Goal: Task Accomplishment & Management: Complete application form

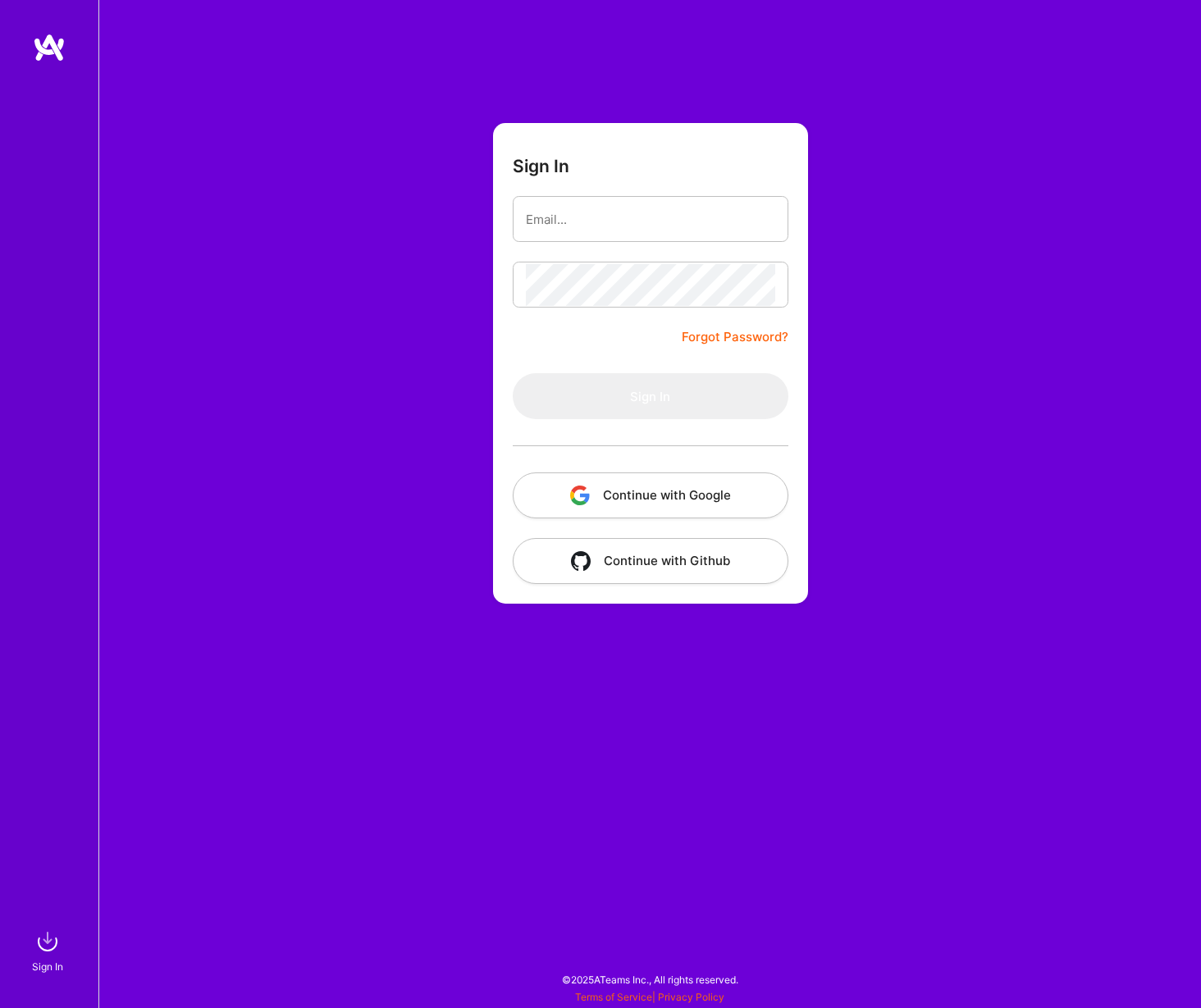
click at [658, 502] on button "Continue with Google" at bounding box center [651, 495] width 276 height 46
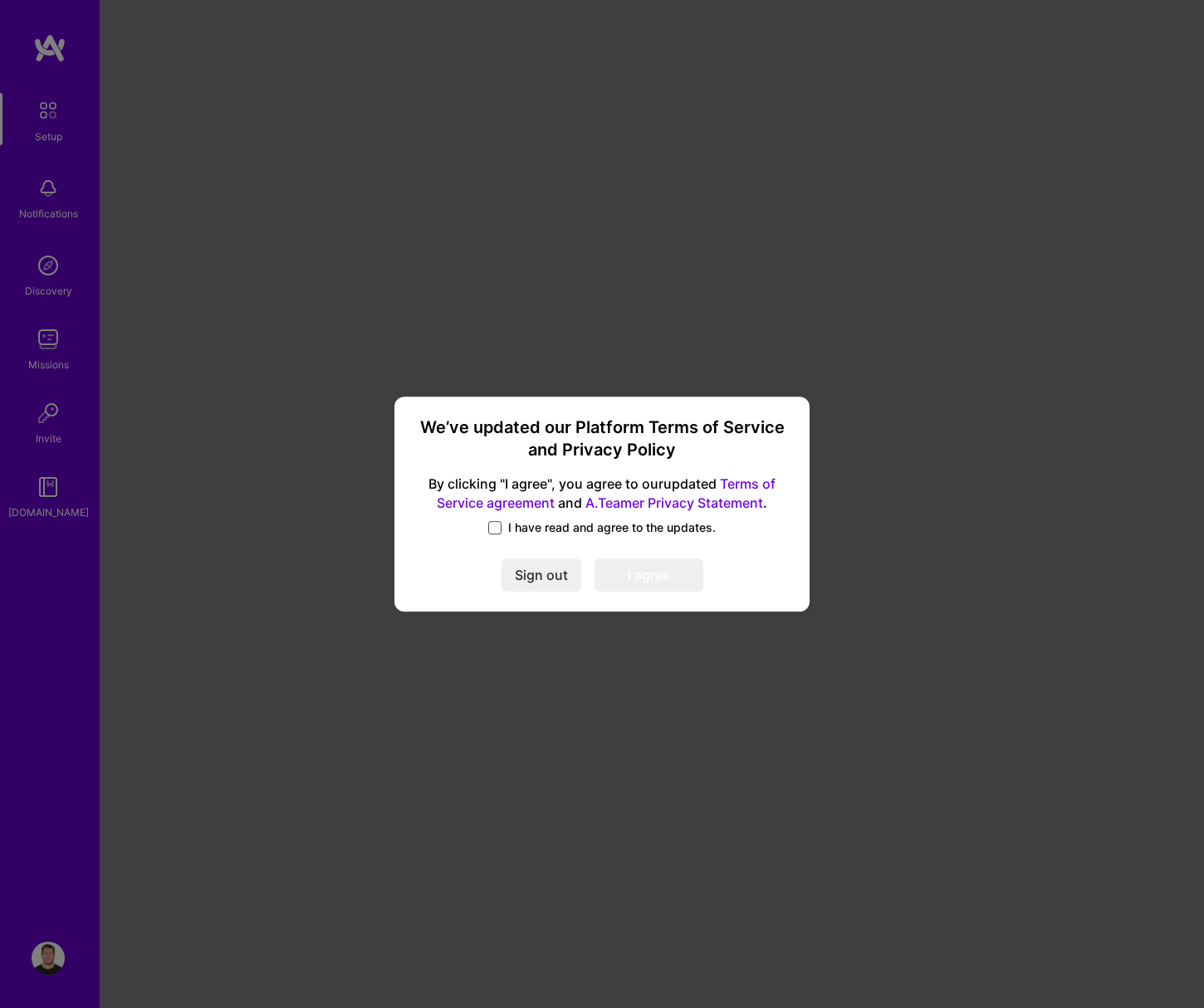
click at [499, 526] on span at bounding box center [494, 528] width 14 height 14
click at [0, 0] on input "I have read and agree to the updates." at bounding box center [0, 0] width 0 height 0
click at [664, 576] on button "I agree" at bounding box center [649, 576] width 109 height 34
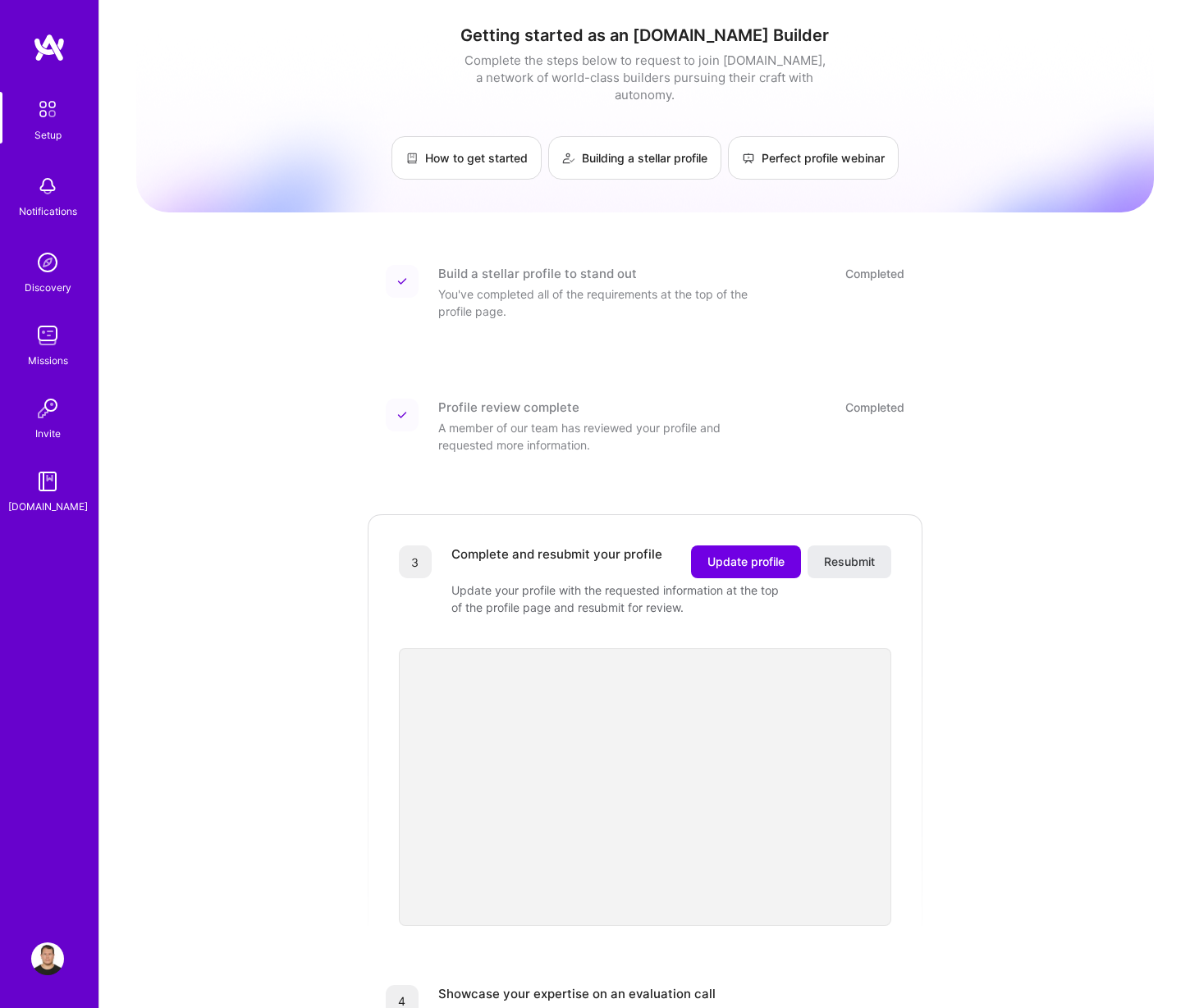
scroll to position [314, 0]
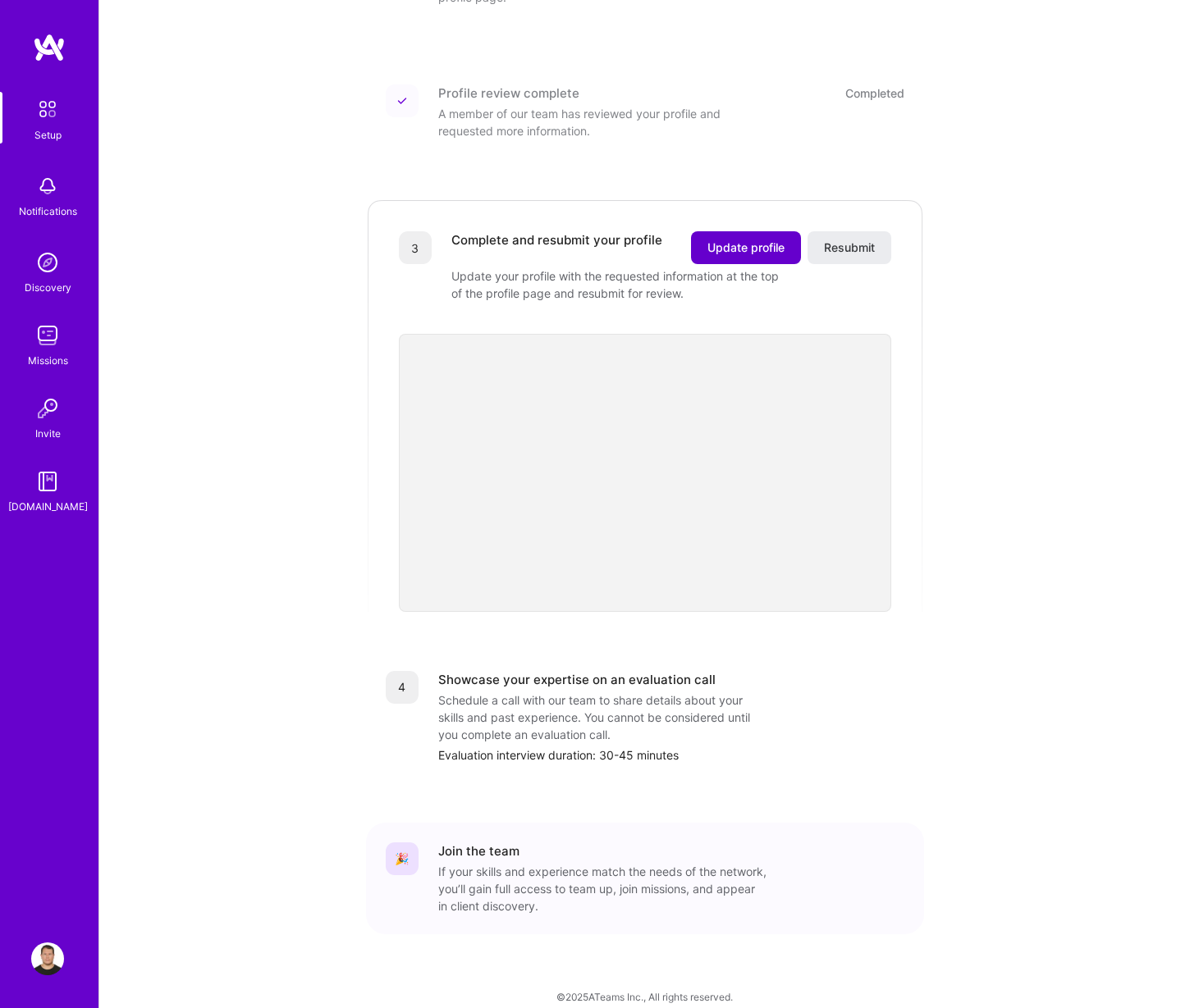
click at [746, 239] on button "Update profile" at bounding box center [746, 247] width 110 height 33
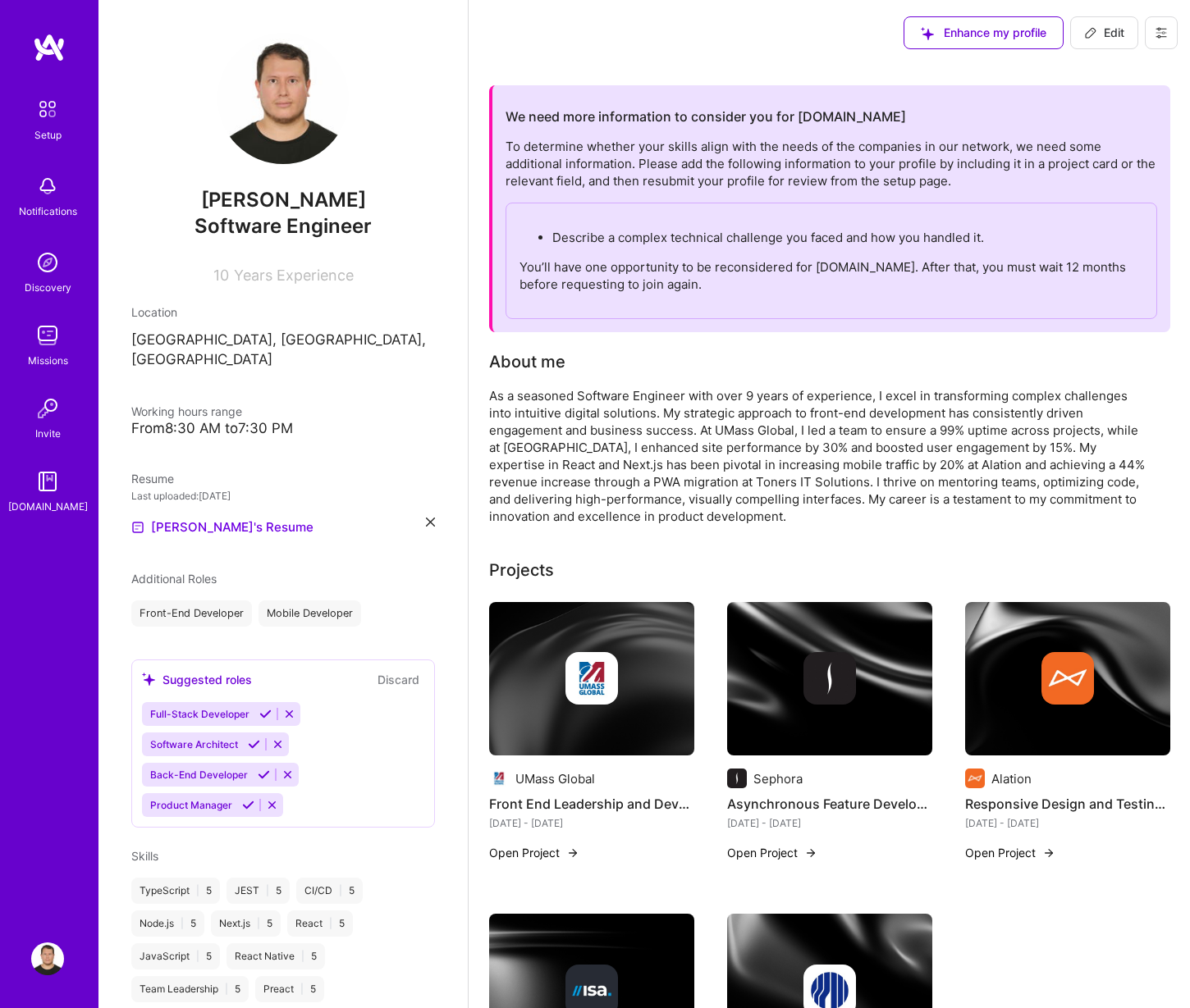
click at [216, 342] on p "[GEOGRAPHIC_DATA], [GEOGRAPHIC_DATA], [GEOGRAPHIC_DATA]" at bounding box center [282, 350] width 304 height 39
click at [426, 518] on icon at bounding box center [430, 522] width 9 height 9
click at [198, 500] on div "Upload your Resume PDF file format" at bounding box center [220, 517] width 112 height 34
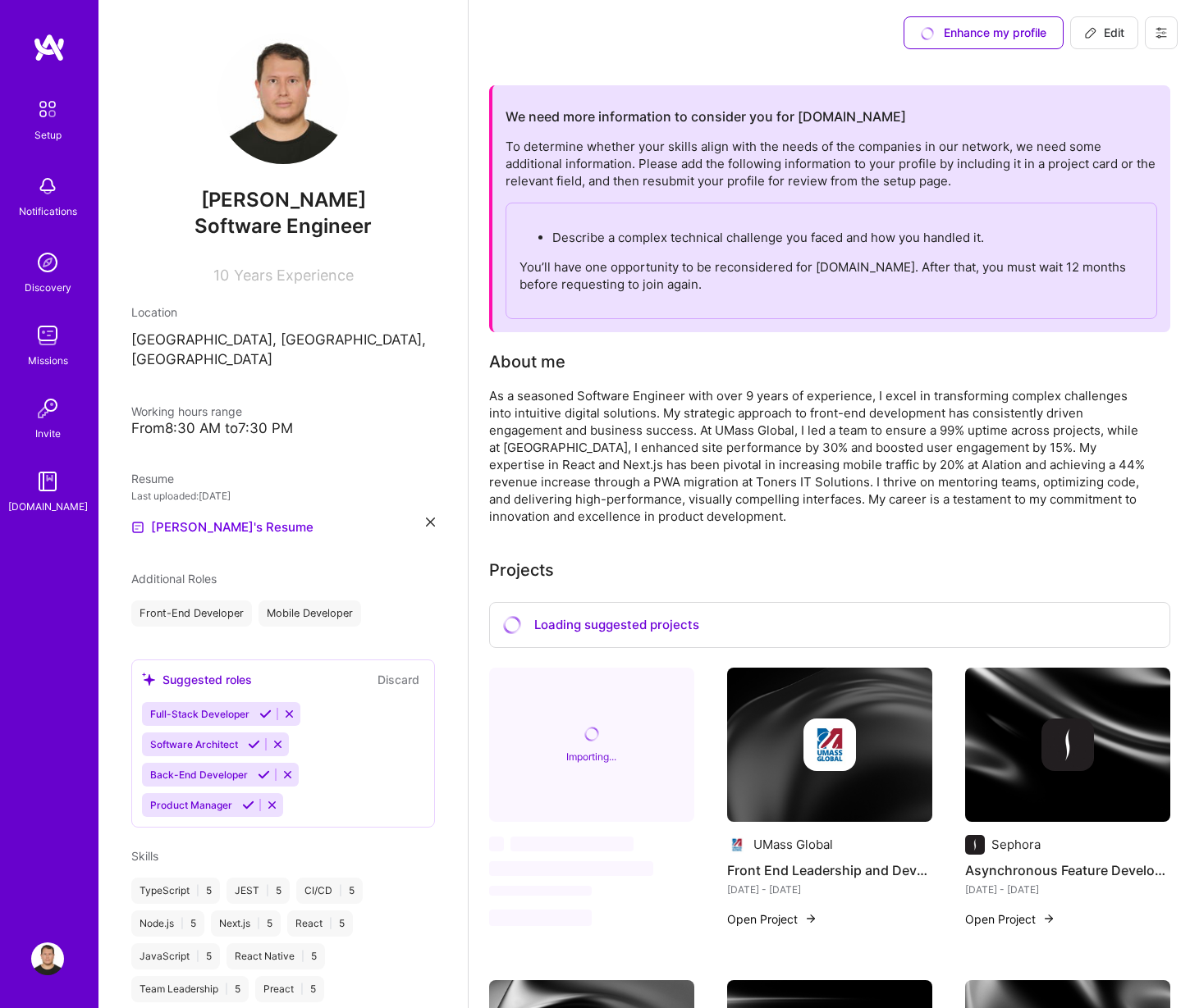
click at [1104, 34] on span "Edit" at bounding box center [1103, 32] width 40 height 16
select select "US"
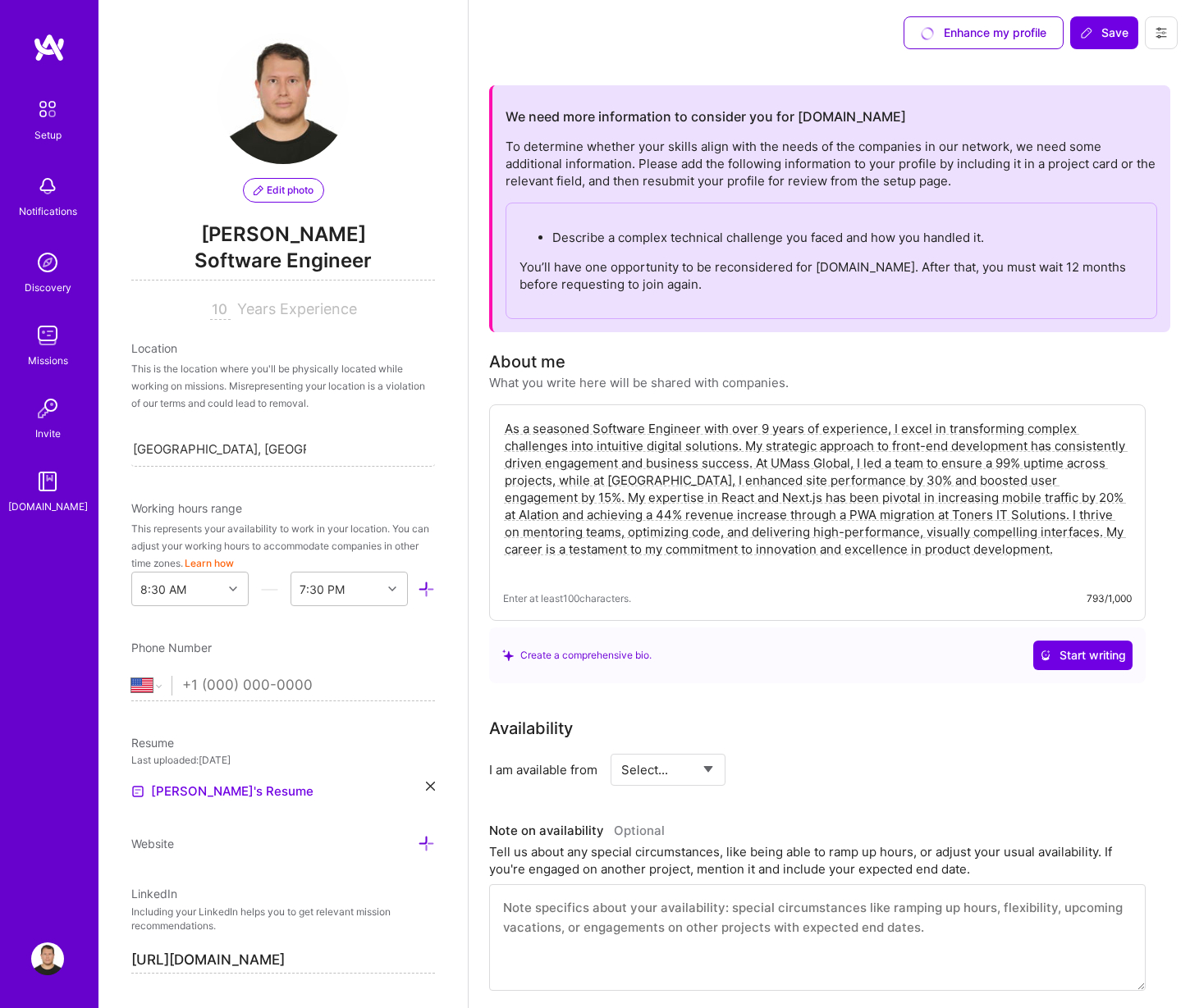
click at [788, 470] on textarea "As a seasoned Software Engineer with over 9 years of experience, I excel in tra…" at bounding box center [816, 497] width 628 height 159
paste textarea "Senior Front-End Developer with over 10 years of crafting innovative, user-cent…"
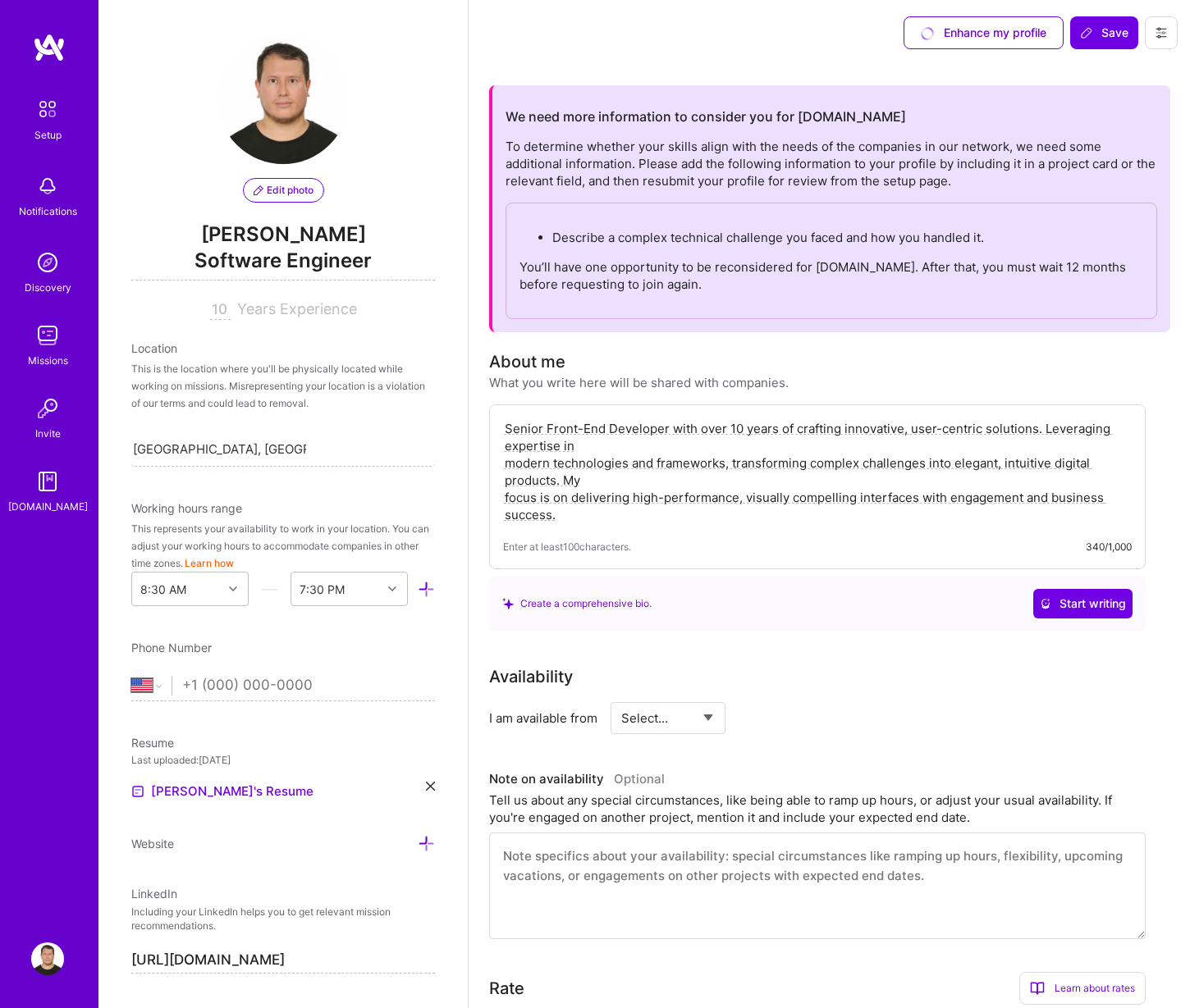
click at [509, 461] on textarea "Senior Front-End Developer with over 10 years of crafting innovative, user-cent…" at bounding box center [816, 471] width 628 height 107
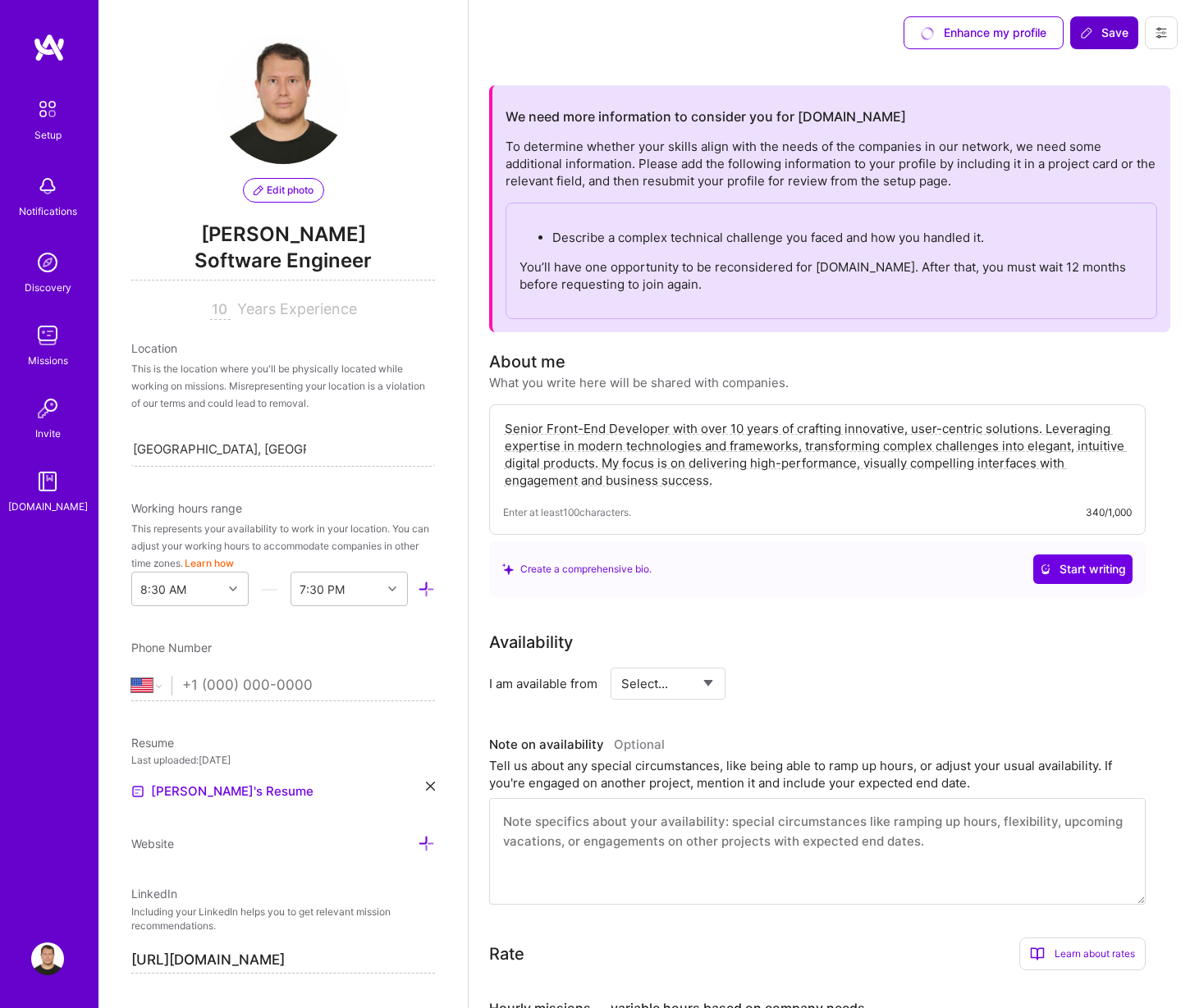
type textarea "Senior Front-End Developer with over 10 years of crafting innovative, user-cent…"
click at [1109, 37] on span "Save" at bounding box center [1104, 32] width 48 height 16
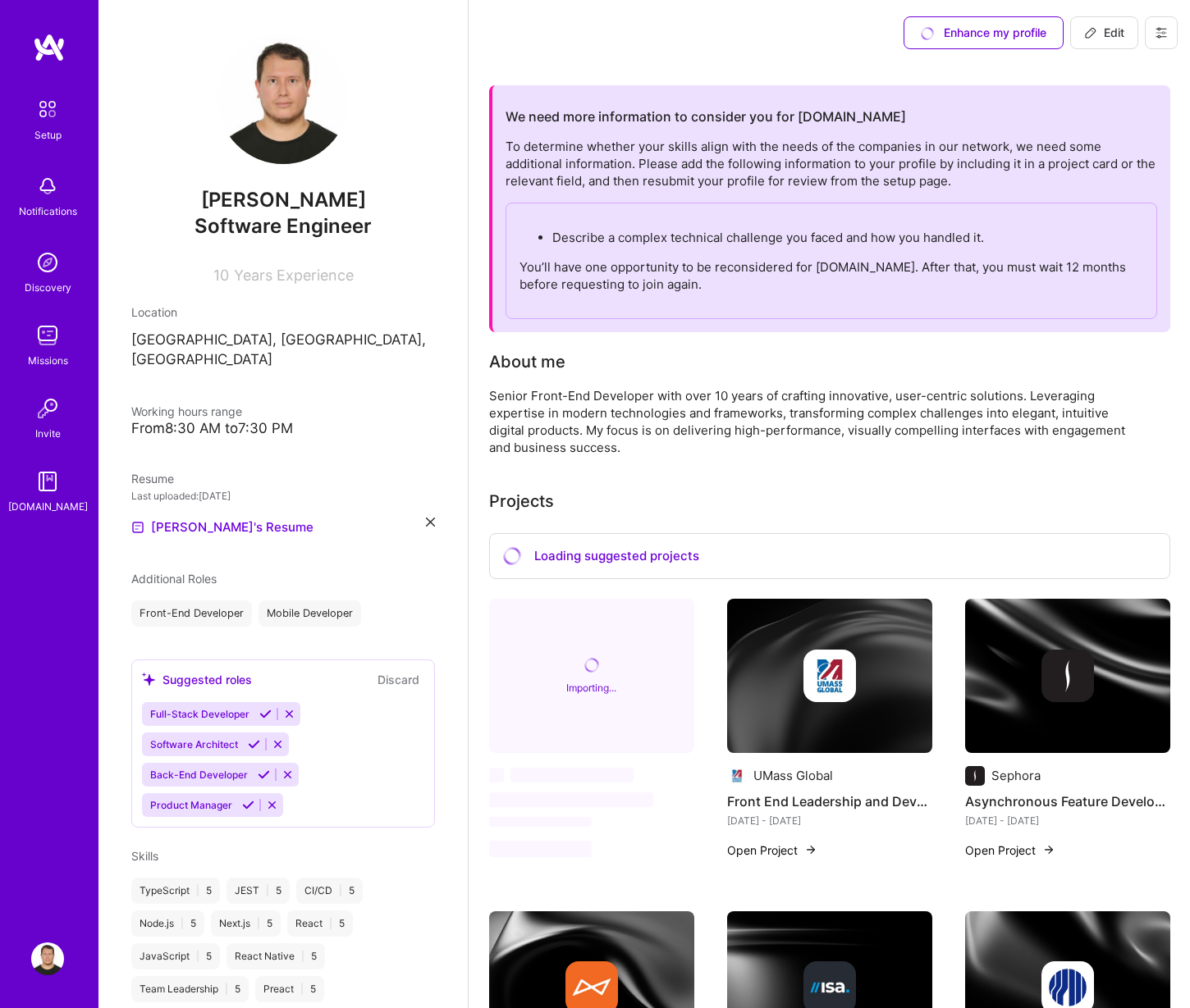
click at [48, 274] on img at bounding box center [47, 263] width 33 height 33
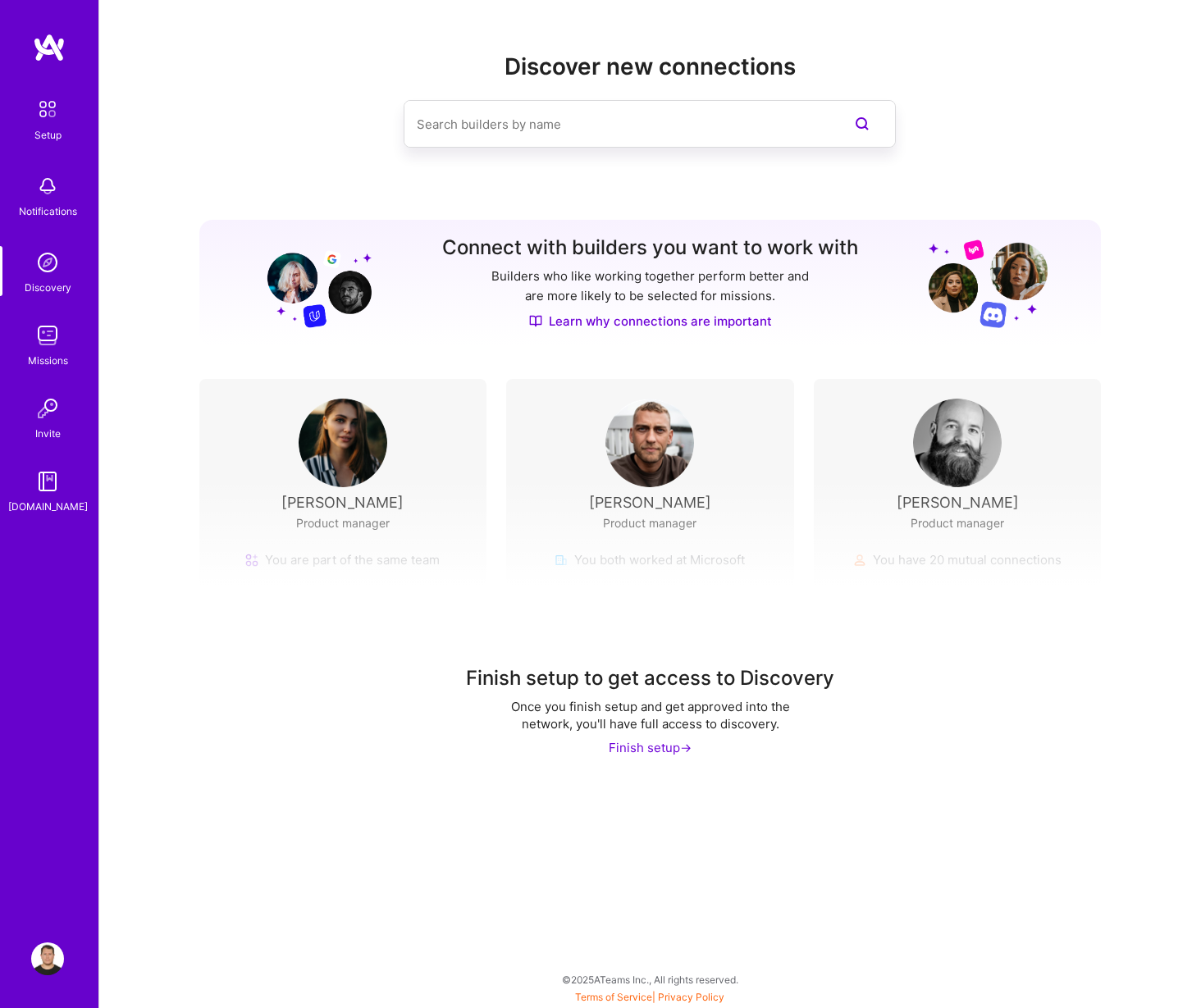
click at [42, 329] on img at bounding box center [48, 335] width 33 height 33
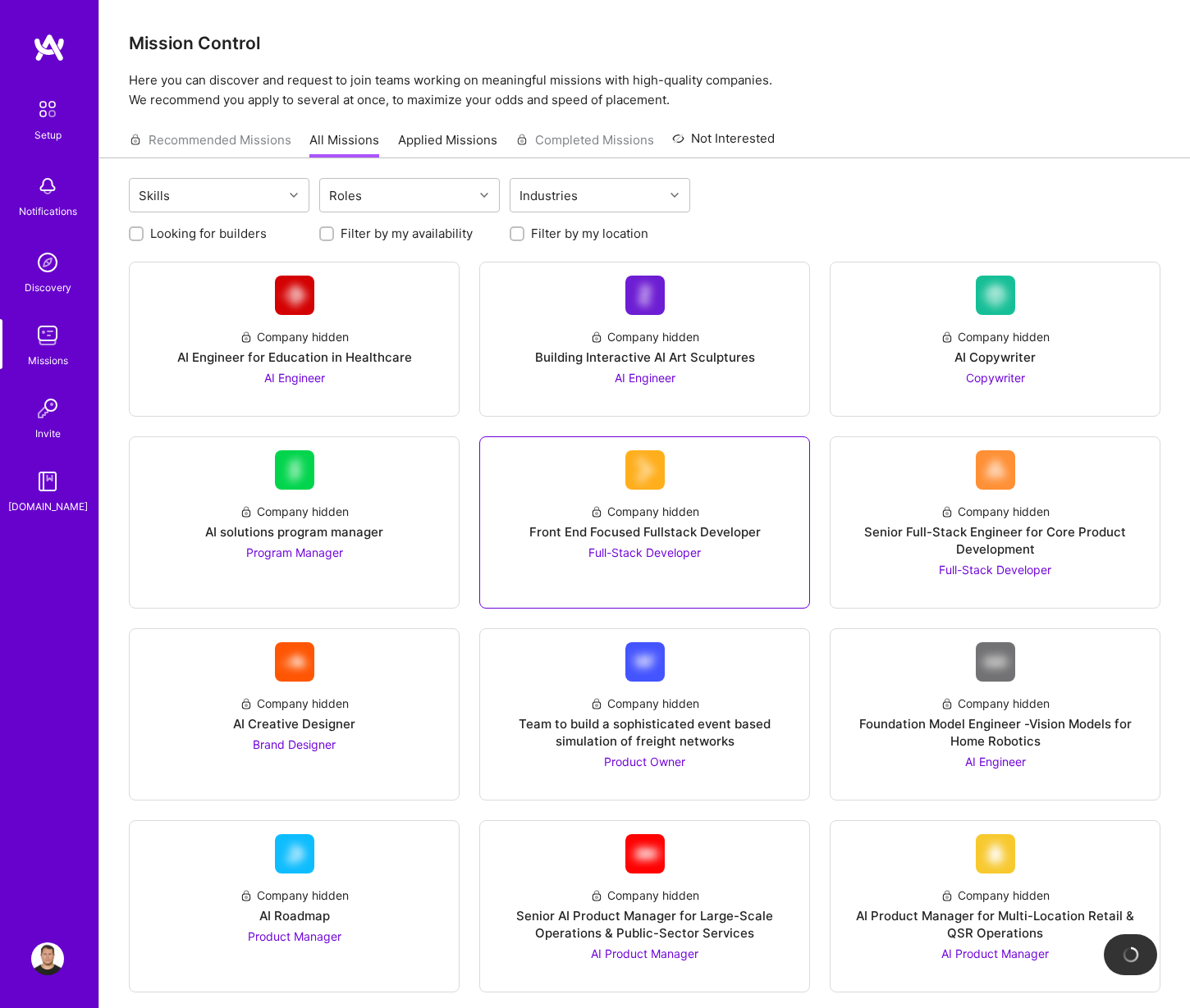
click at [719, 505] on div "Company hidden Front End Focused Fullstack Developer Full-Stack Developer" at bounding box center [644, 526] width 303 height 72
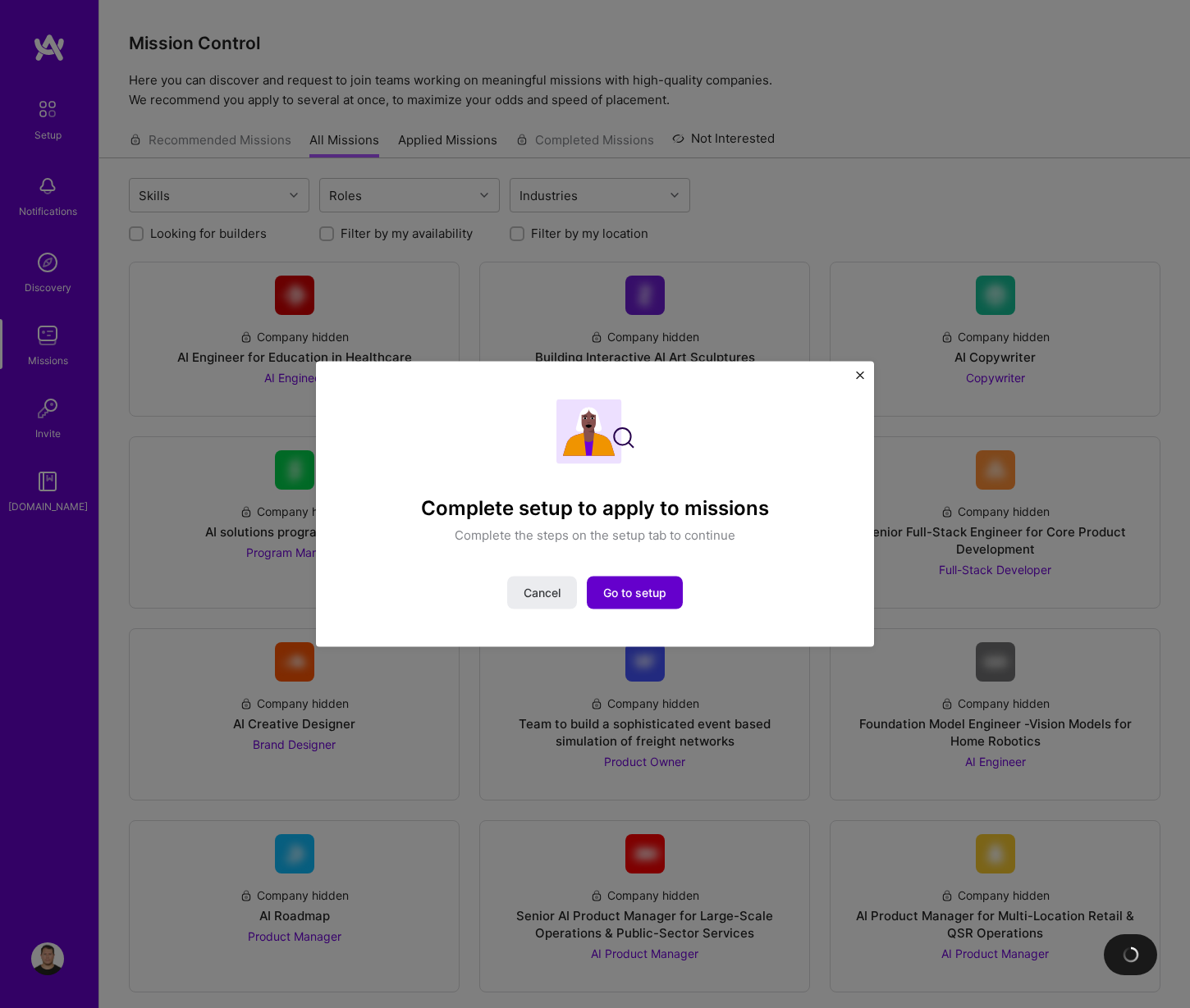
click at [638, 582] on button "Go to setup" at bounding box center [634, 593] width 96 height 33
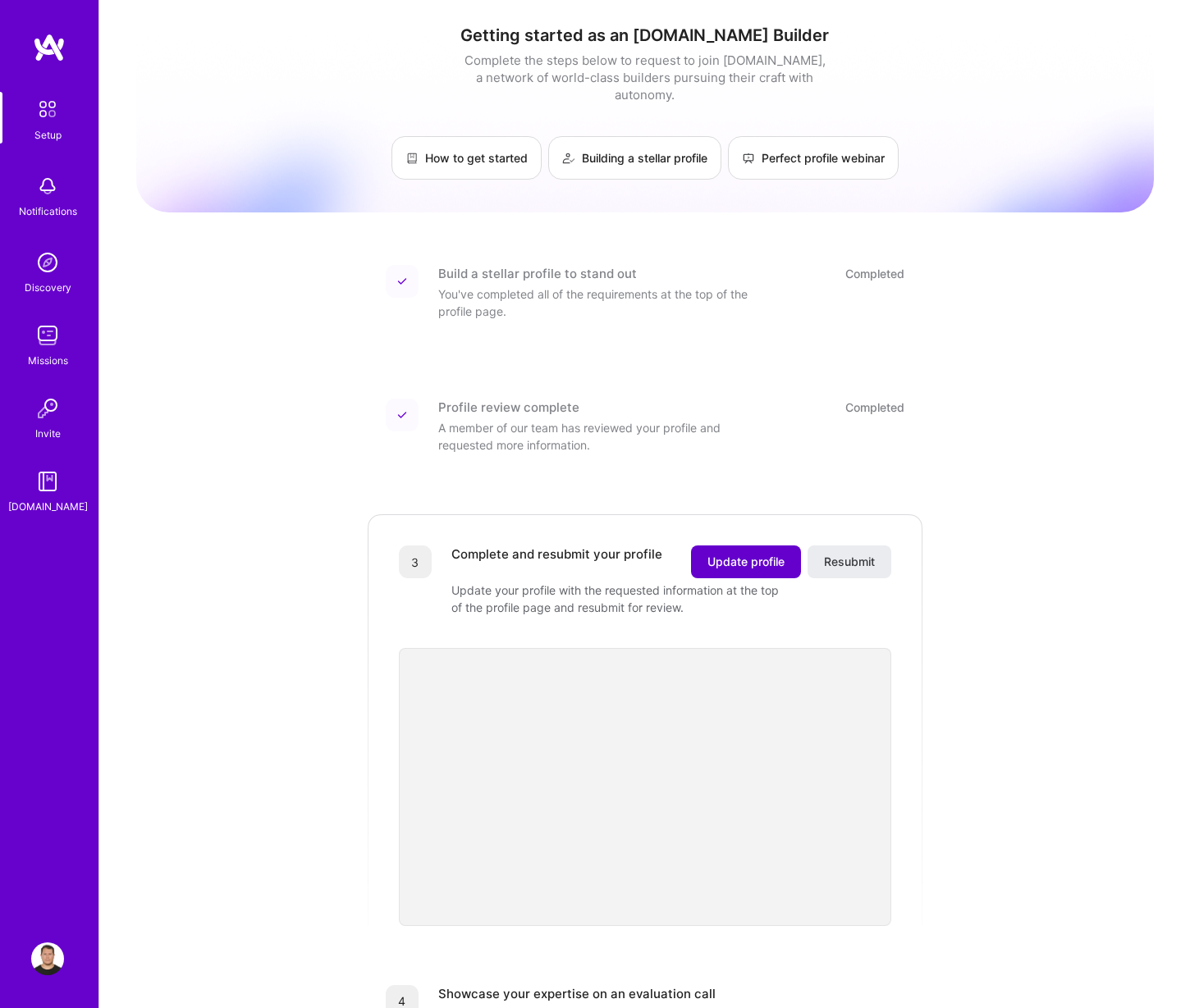
click at [712, 554] on span "Update profile" at bounding box center [746, 562] width 77 height 16
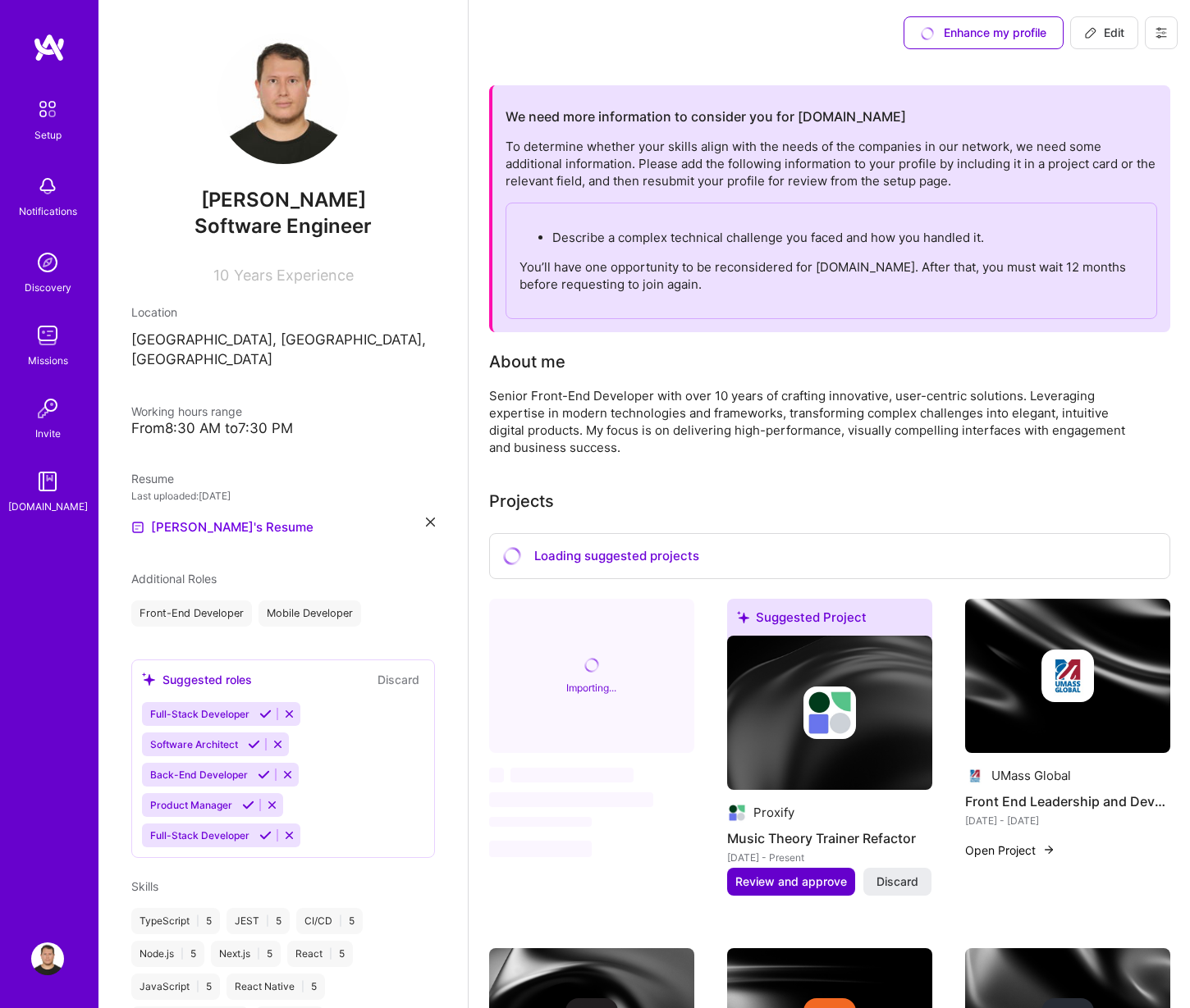
click at [809, 875] on span "Review and approve" at bounding box center [790, 882] width 112 height 16
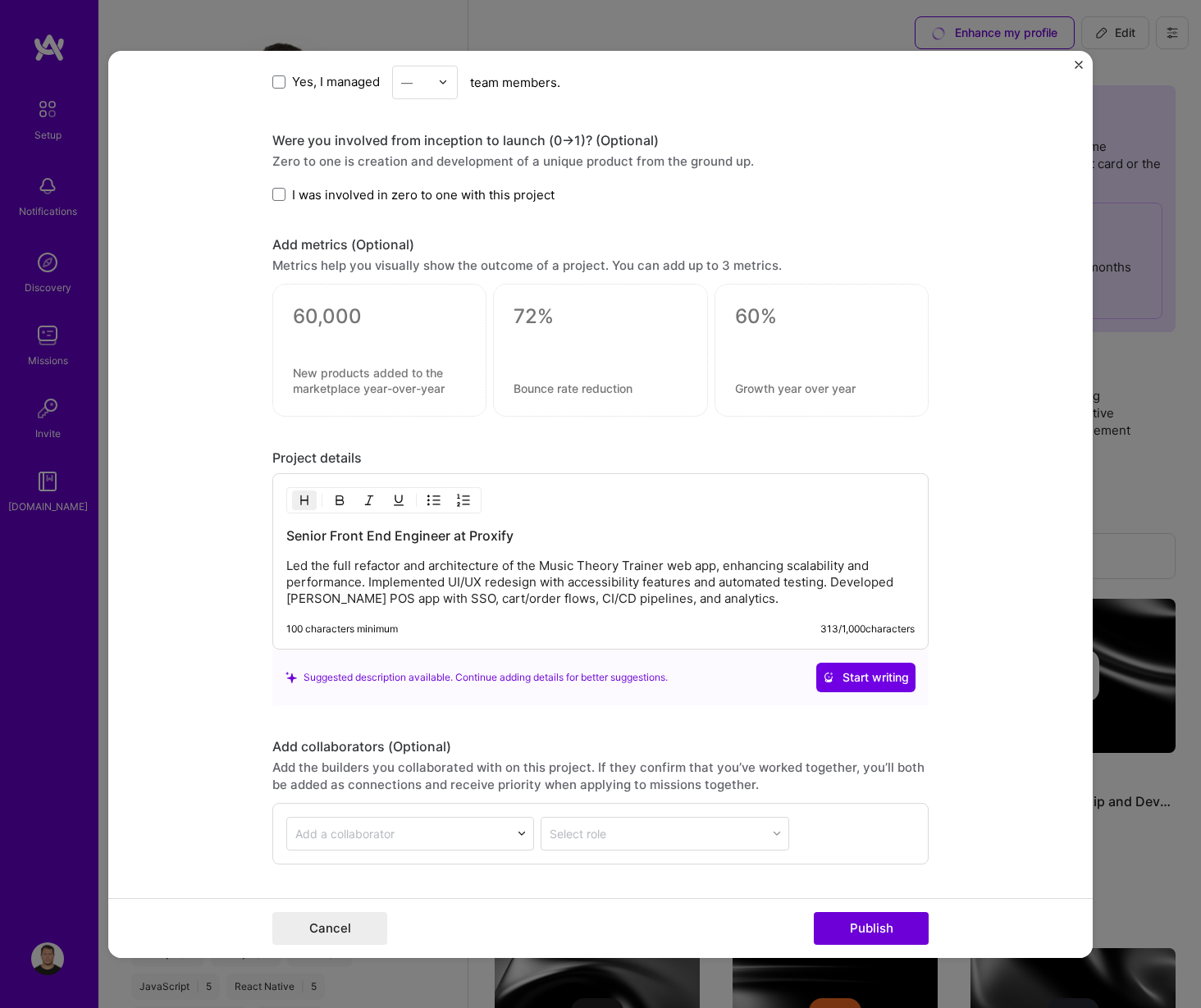
scroll to position [1263, 0]
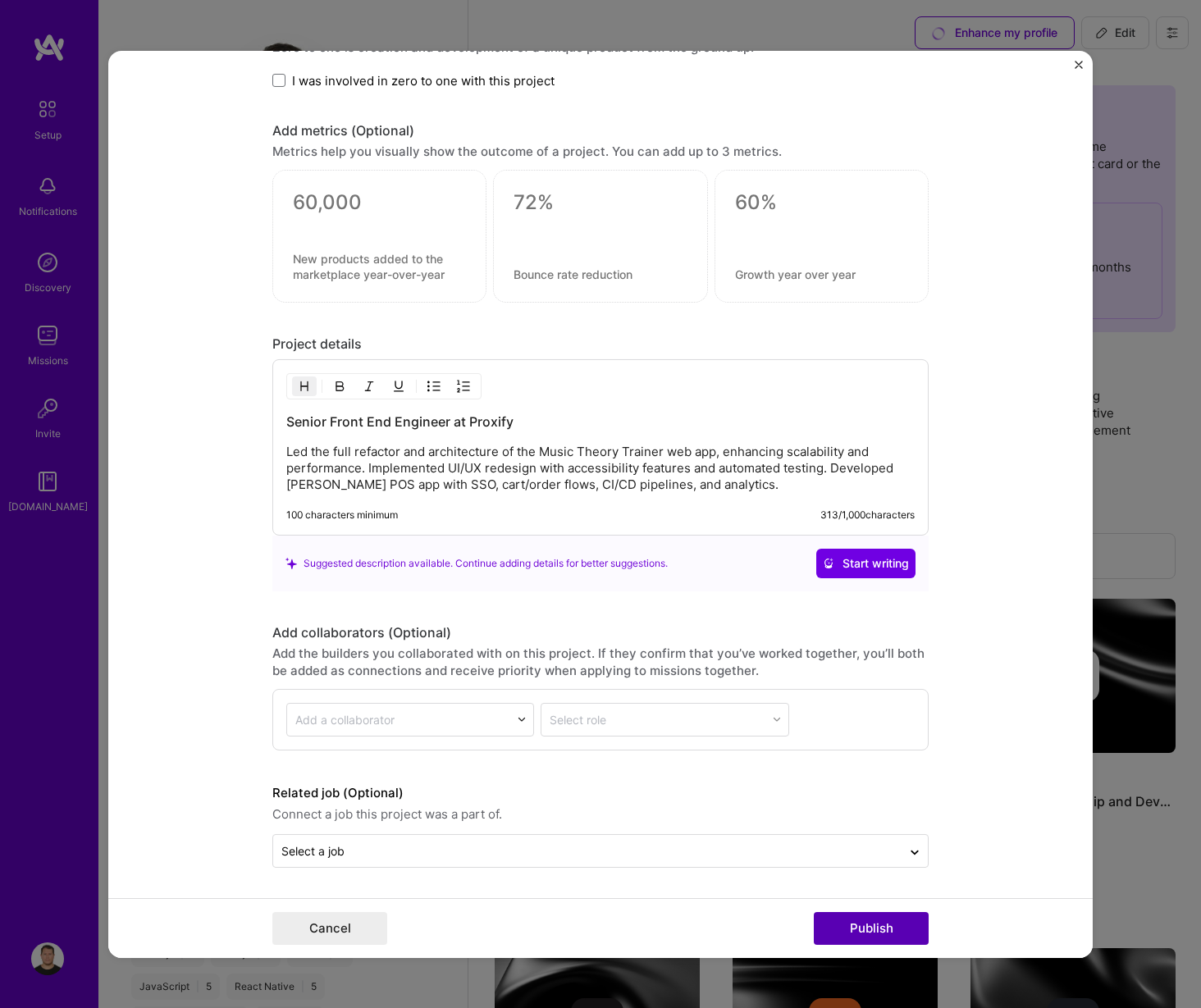
click at [867, 933] on button "Publish" at bounding box center [871, 928] width 115 height 33
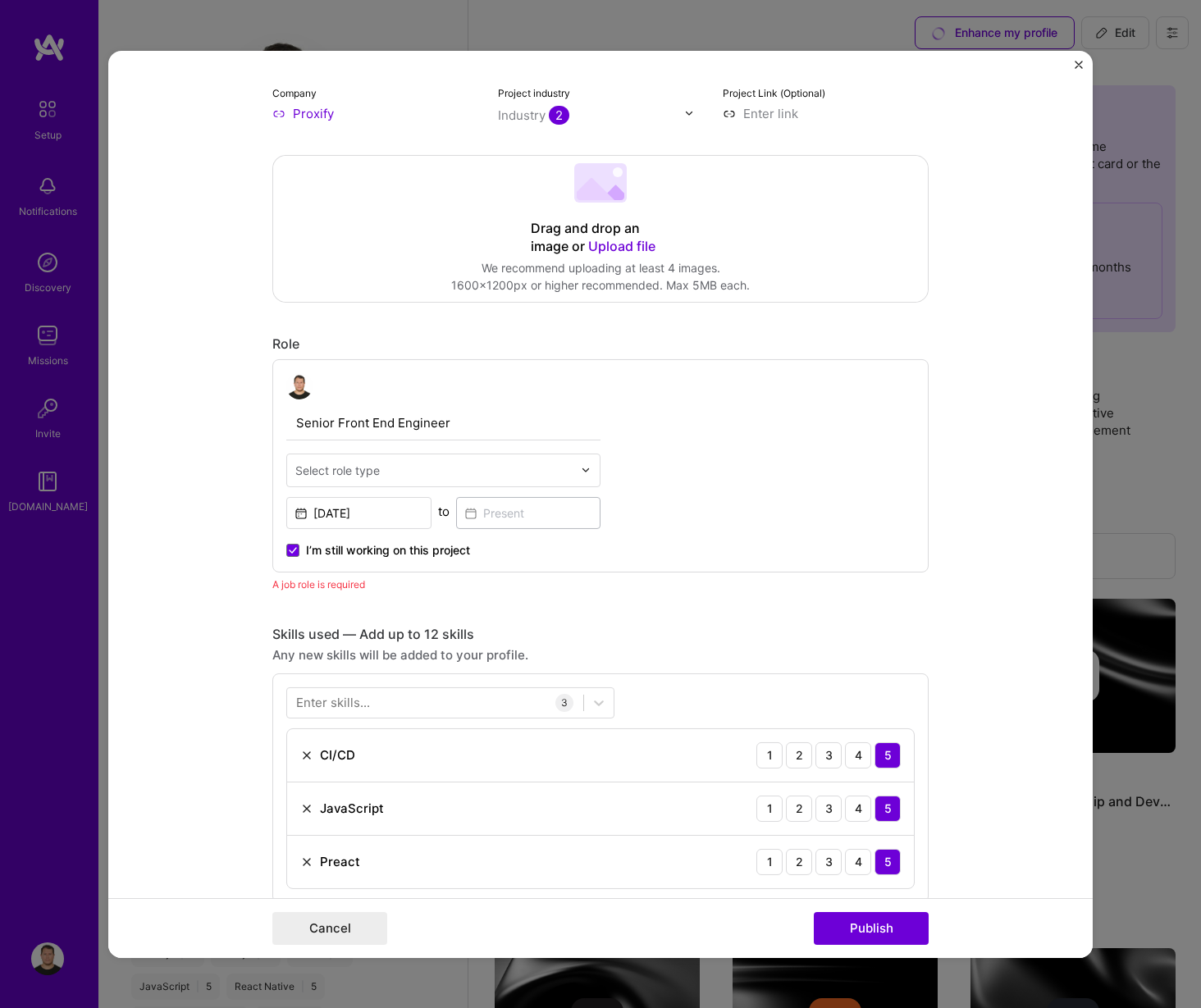
scroll to position [166, 0]
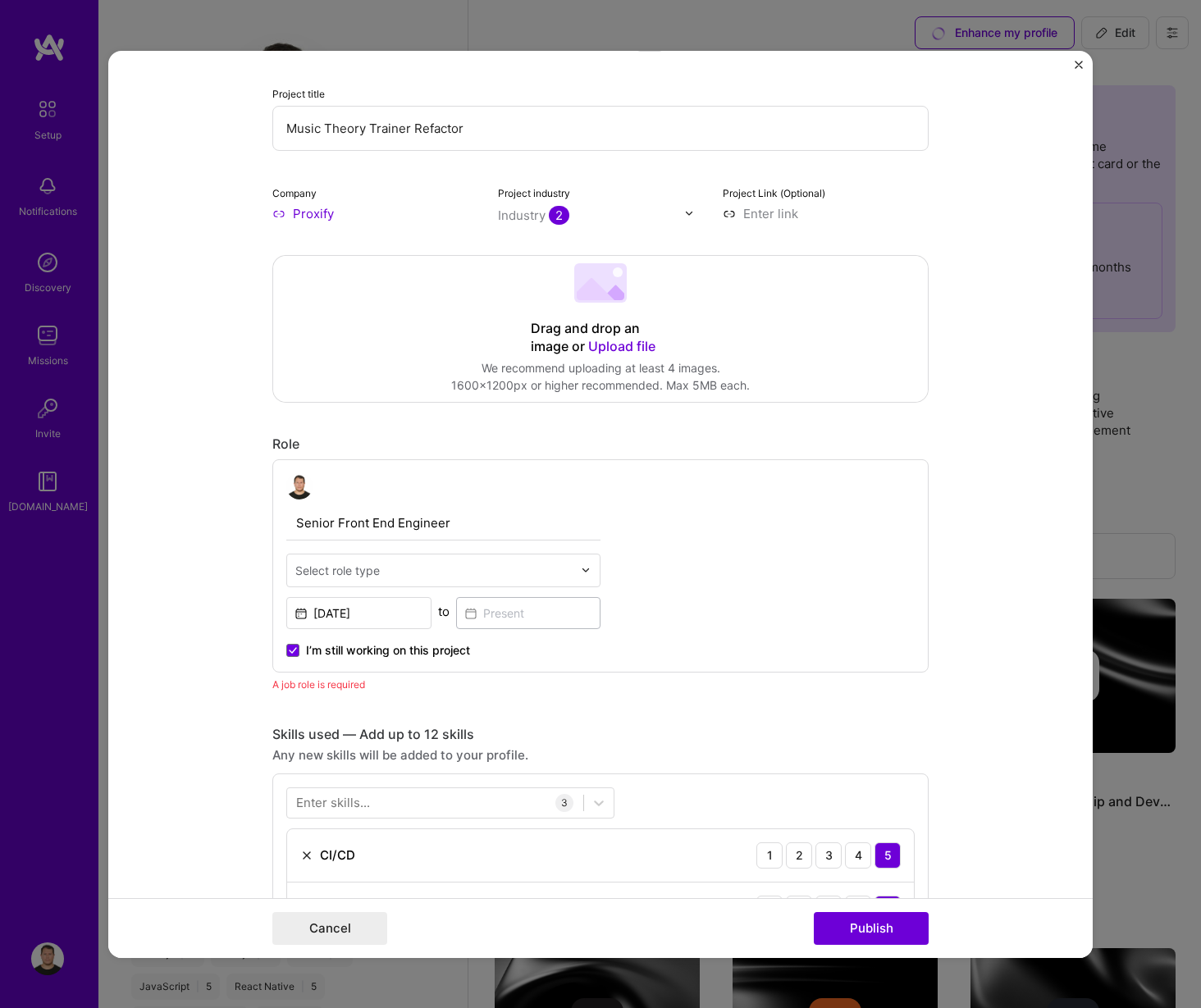
click at [485, 569] on input "text" at bounding box center [434, 569] width 277 height 17
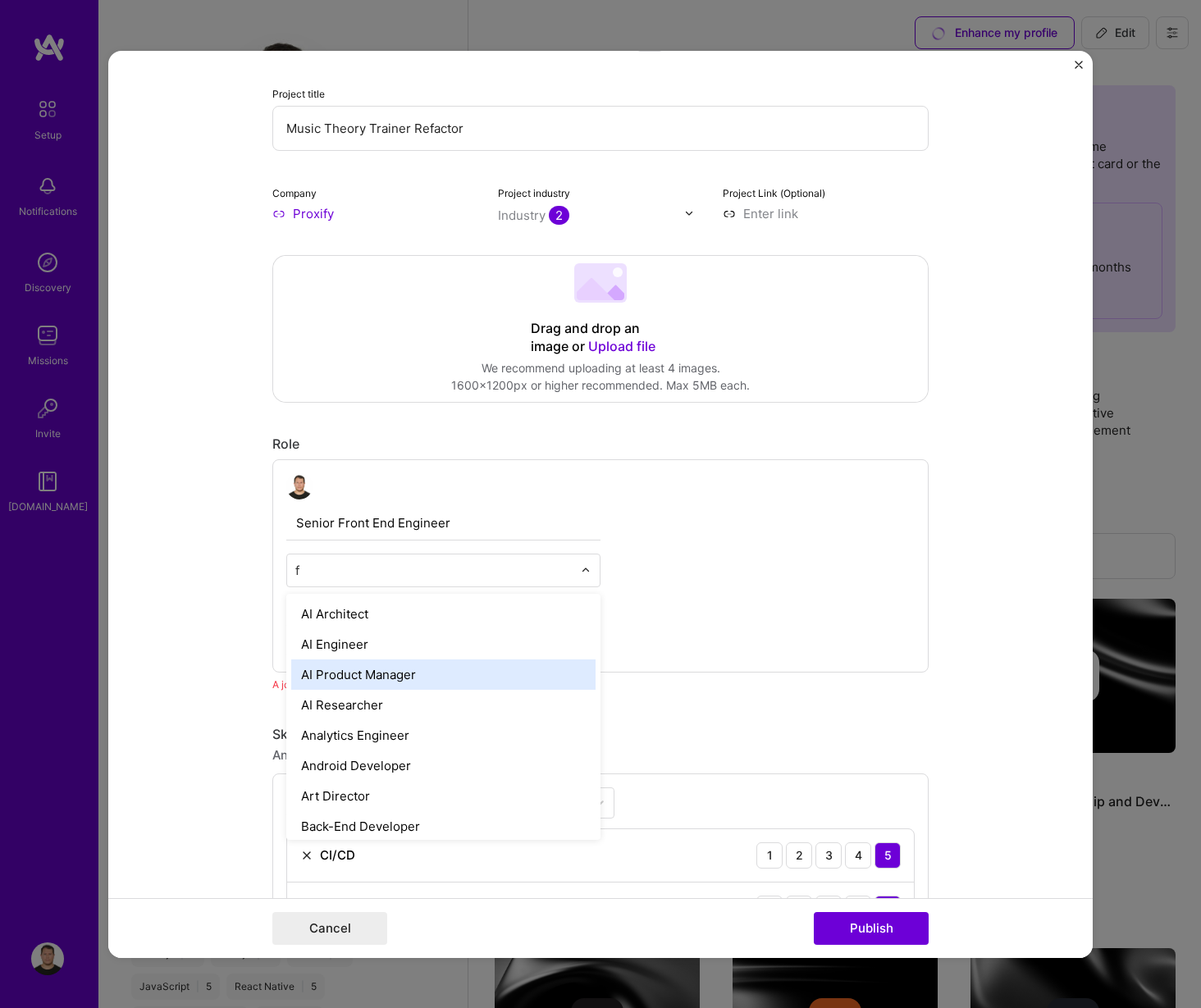
type input "fr"
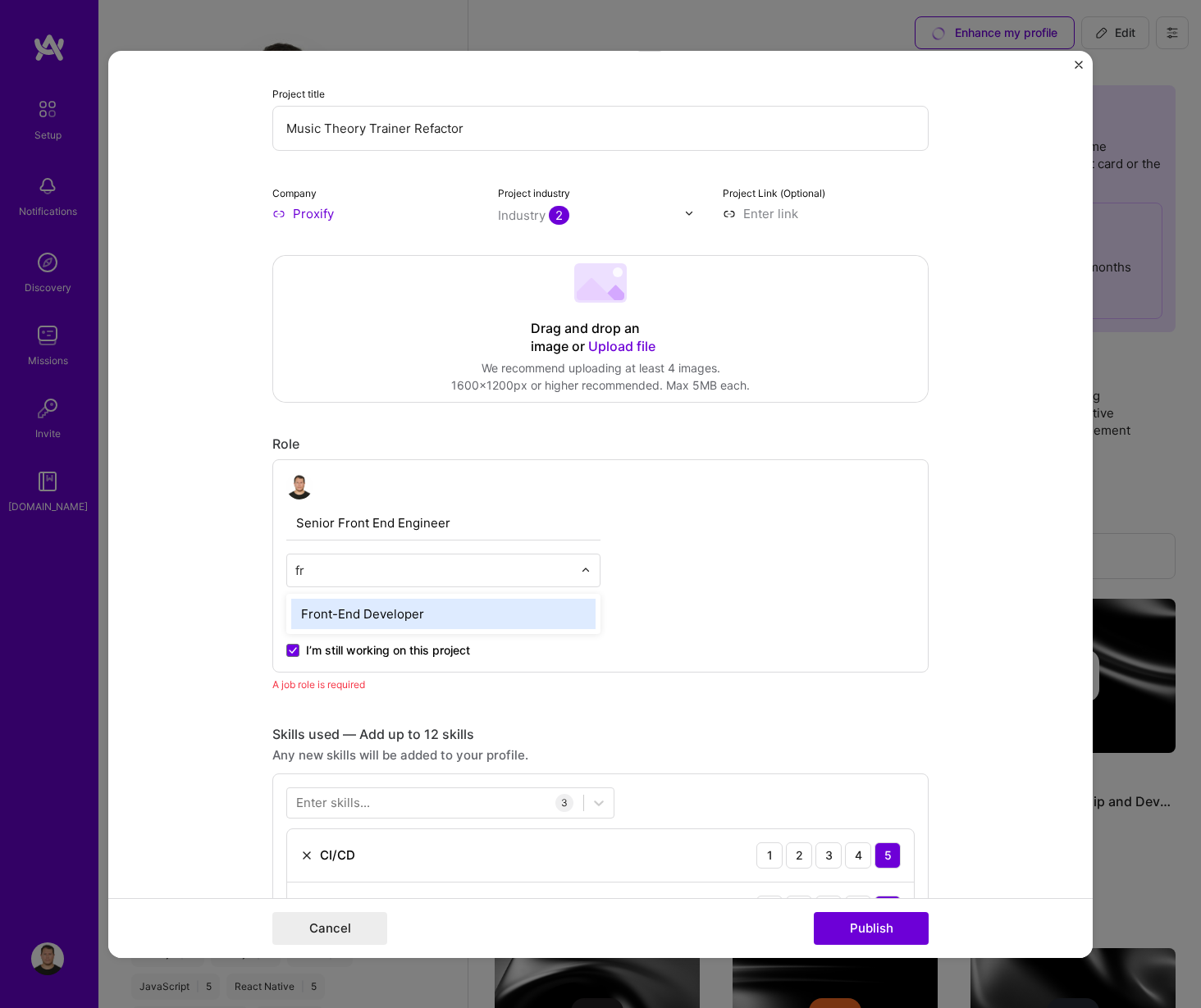
click at [433, 618] on div "Front-End Developer" at bounding box center [444, 613] width 305 height 30
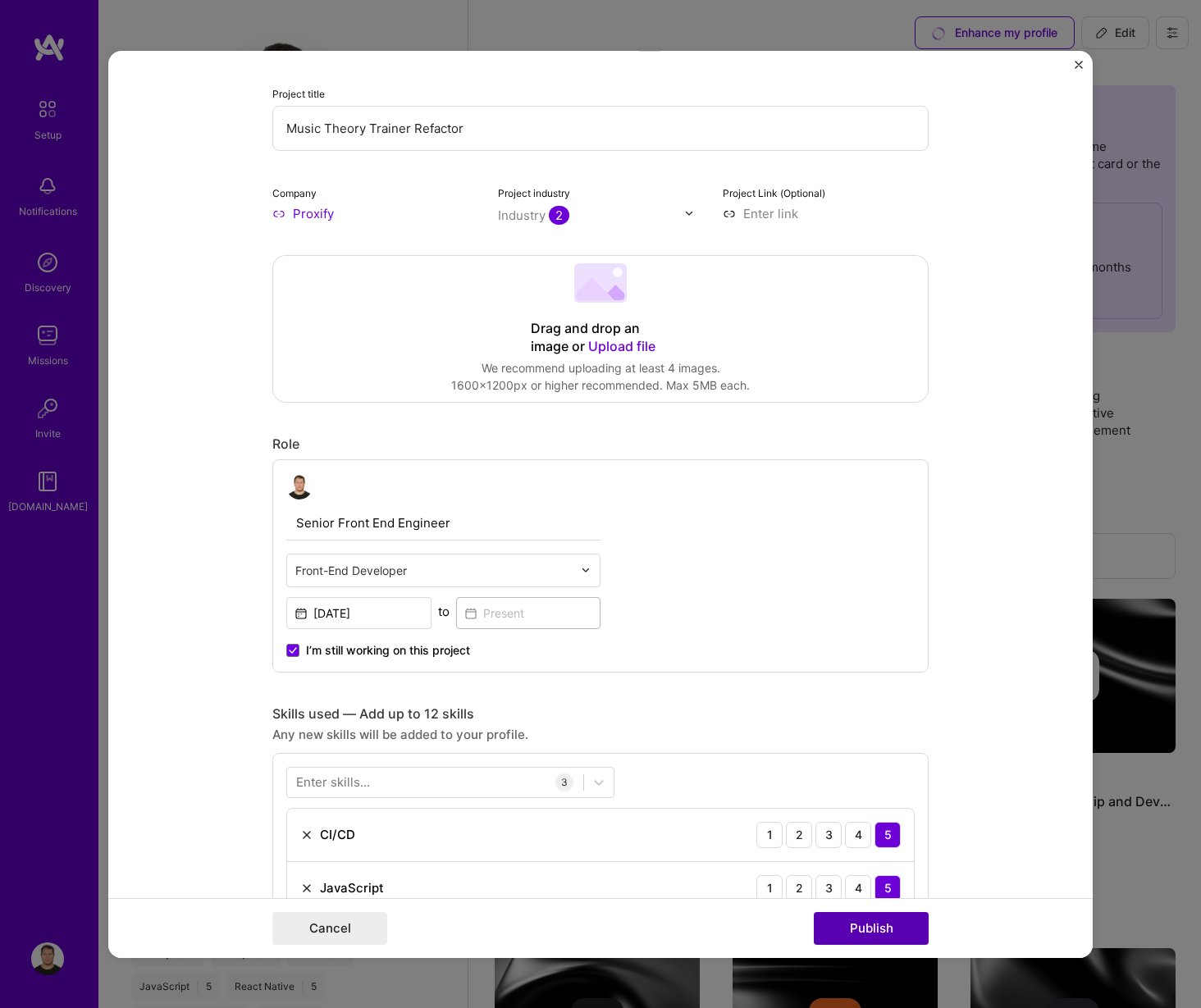
click at [849, 918] on button "Publish" at bounding box center [871, 928] width 115 height 33
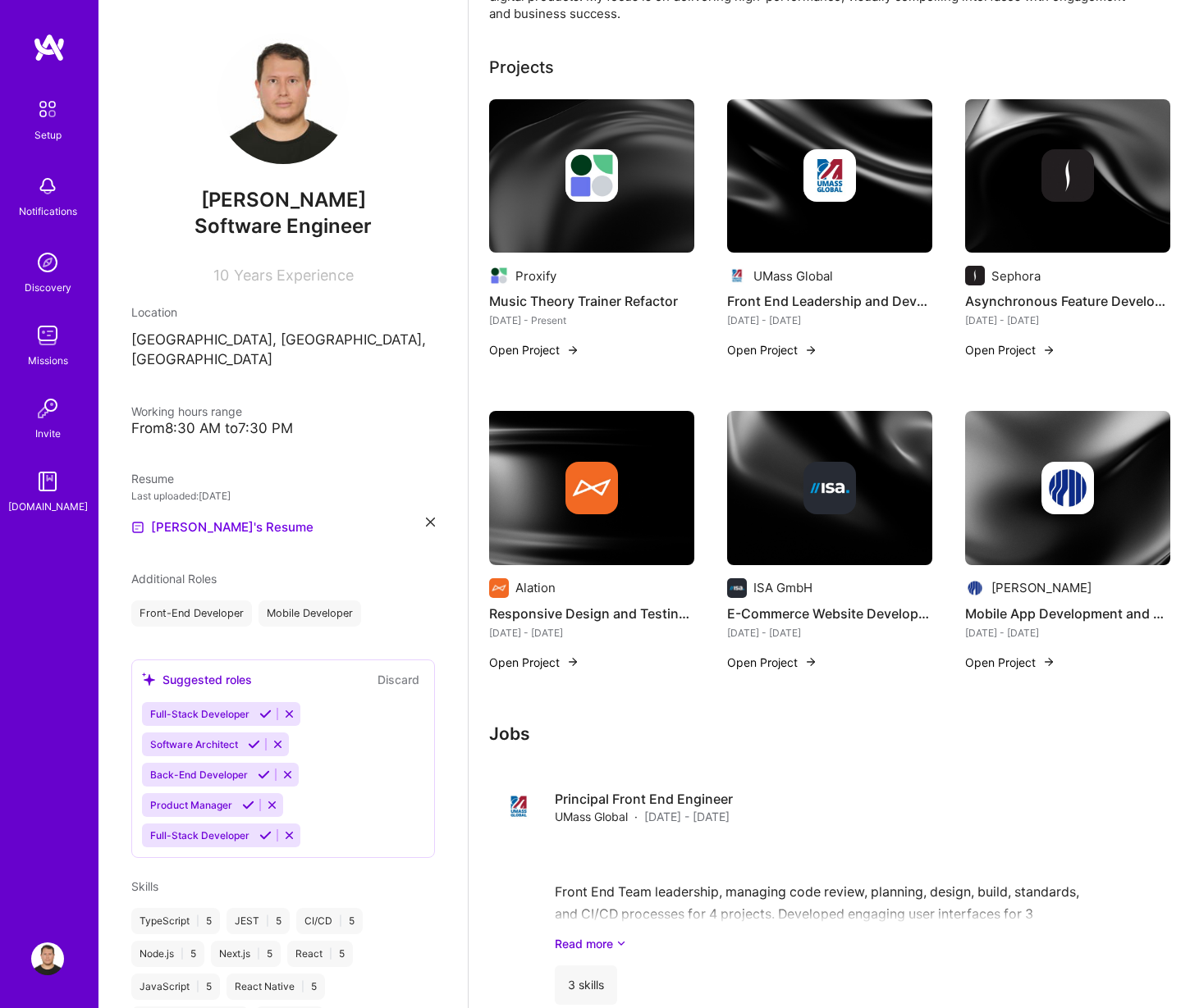
scroll to position [4, 0]
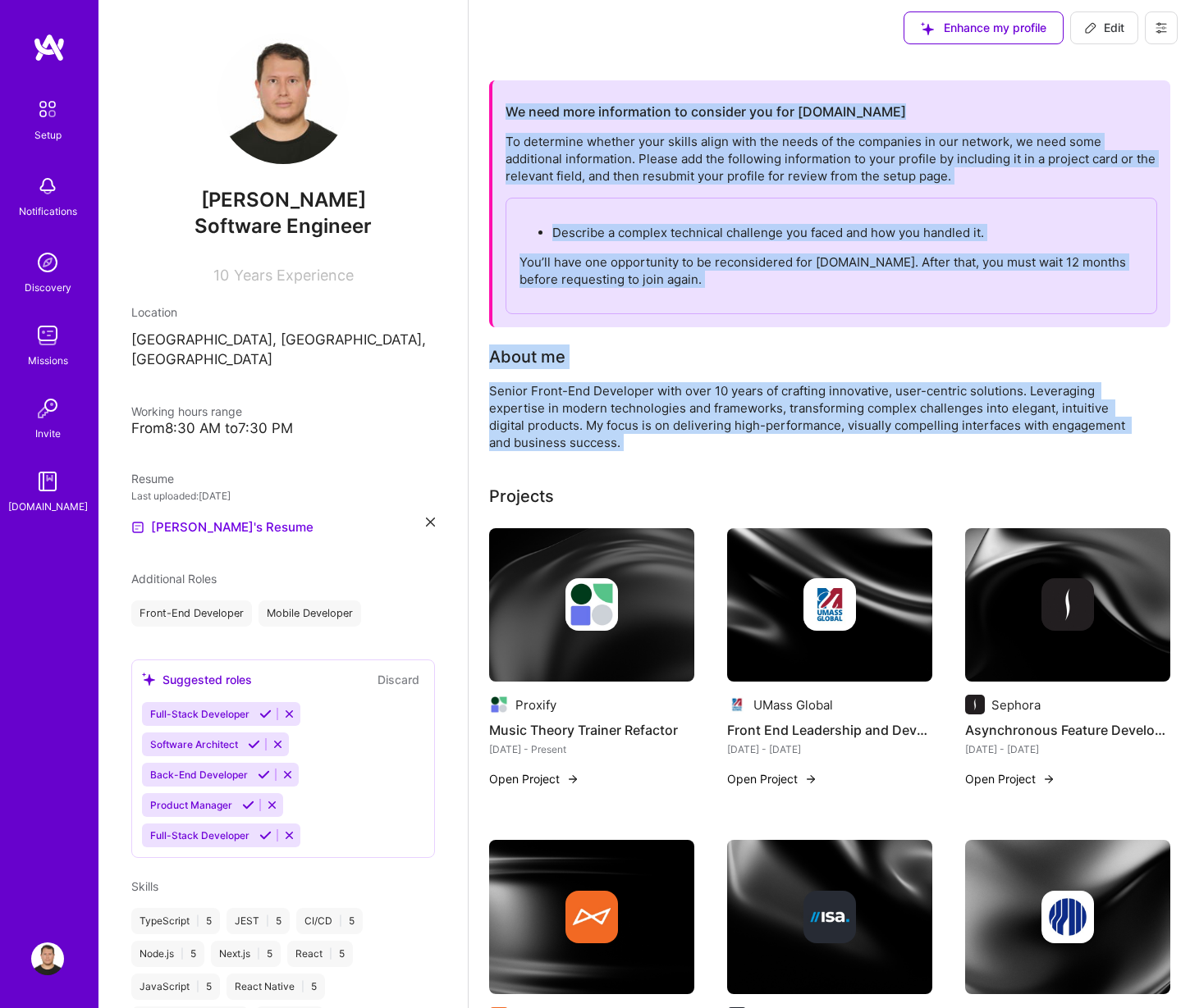
drag, startPoint x: 609, startPoint y: 340, endPoint x: 514, endPoint y: 90, distance: 267.4
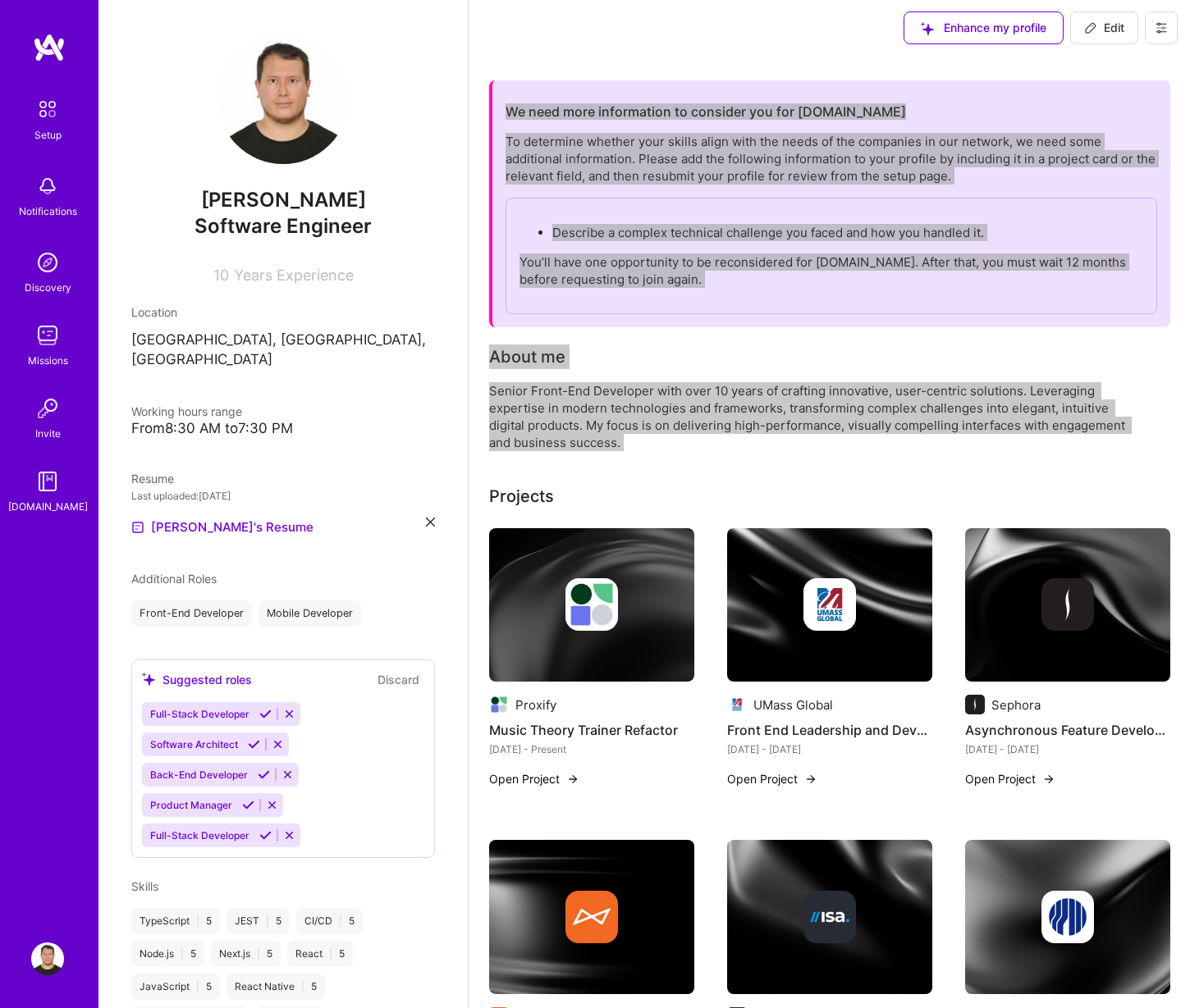
click at [938, 363] on div "About me" at bounding box center [817, 357] width 656 height 24
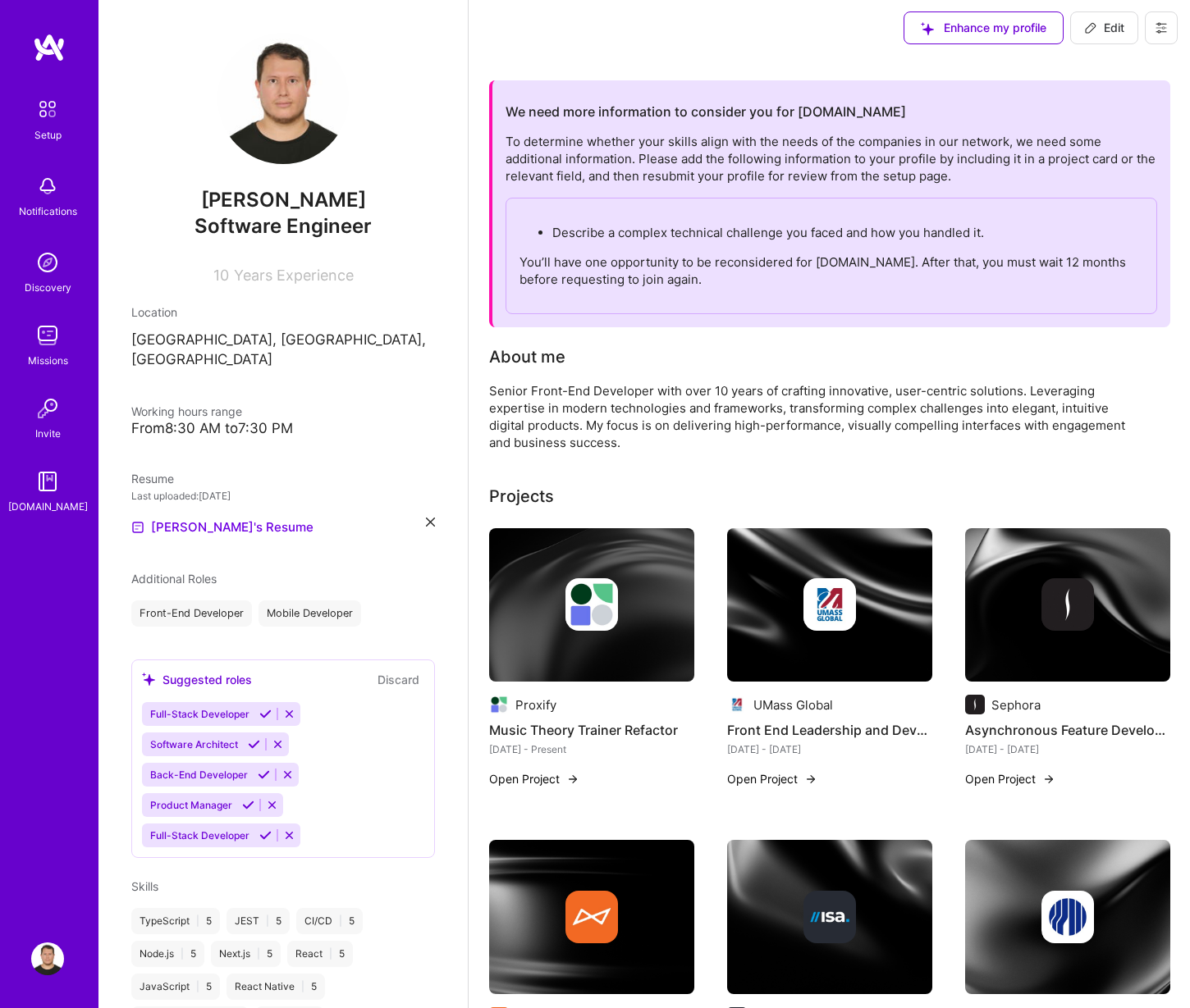
click at [970, 361] on div "About me" at bounding box center [817, 357] width 656 height 24
click at [1151, 26] on button at bounding box center [1160, 28] width 33 height 33
click at [1111, 26] on span "Edit" at bounding box center [1103, 28] width 40 height 16
select select "US"
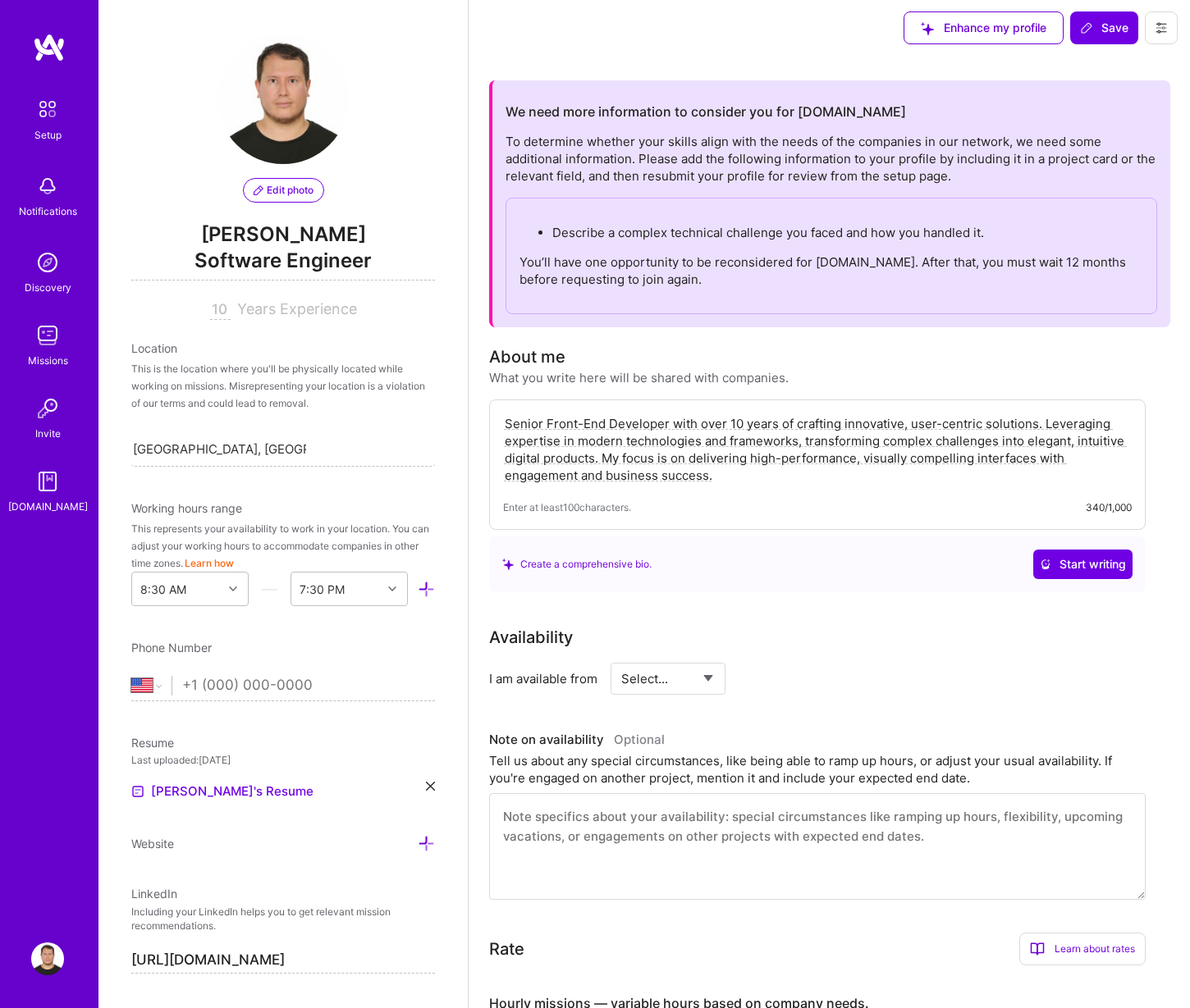
scroll to position [275, 0]
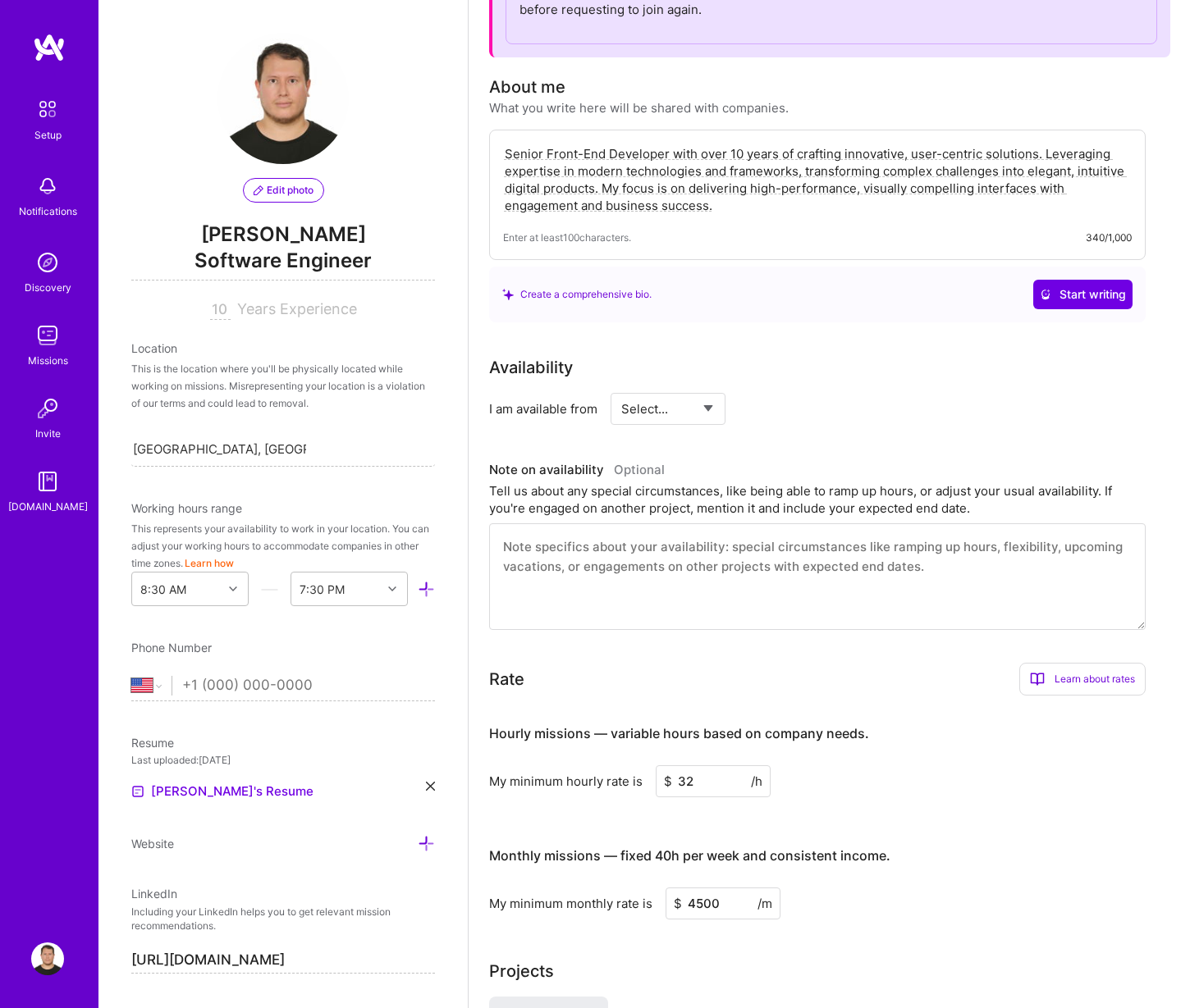
select select "Right Now"
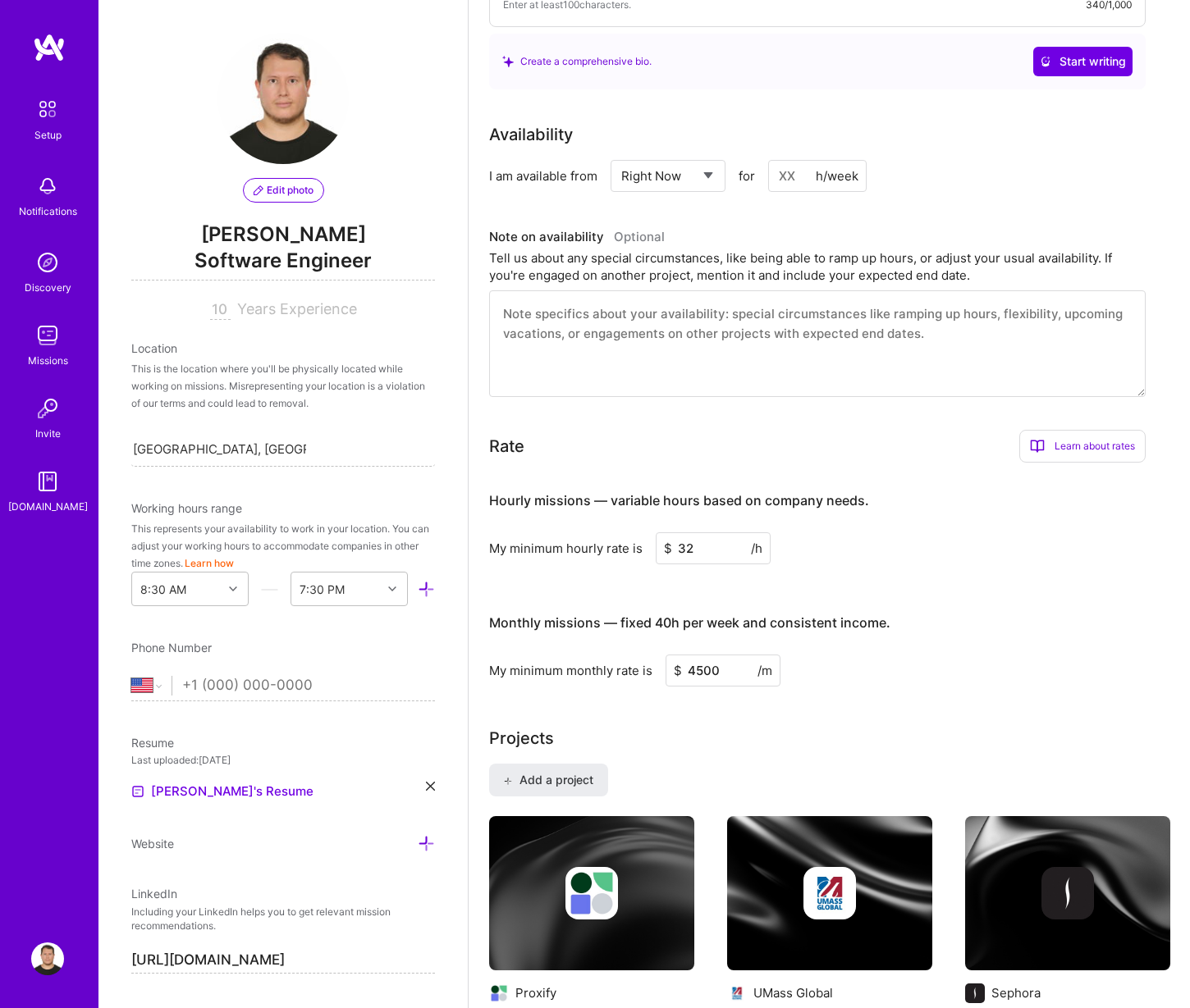
scroll to position [0, 0]
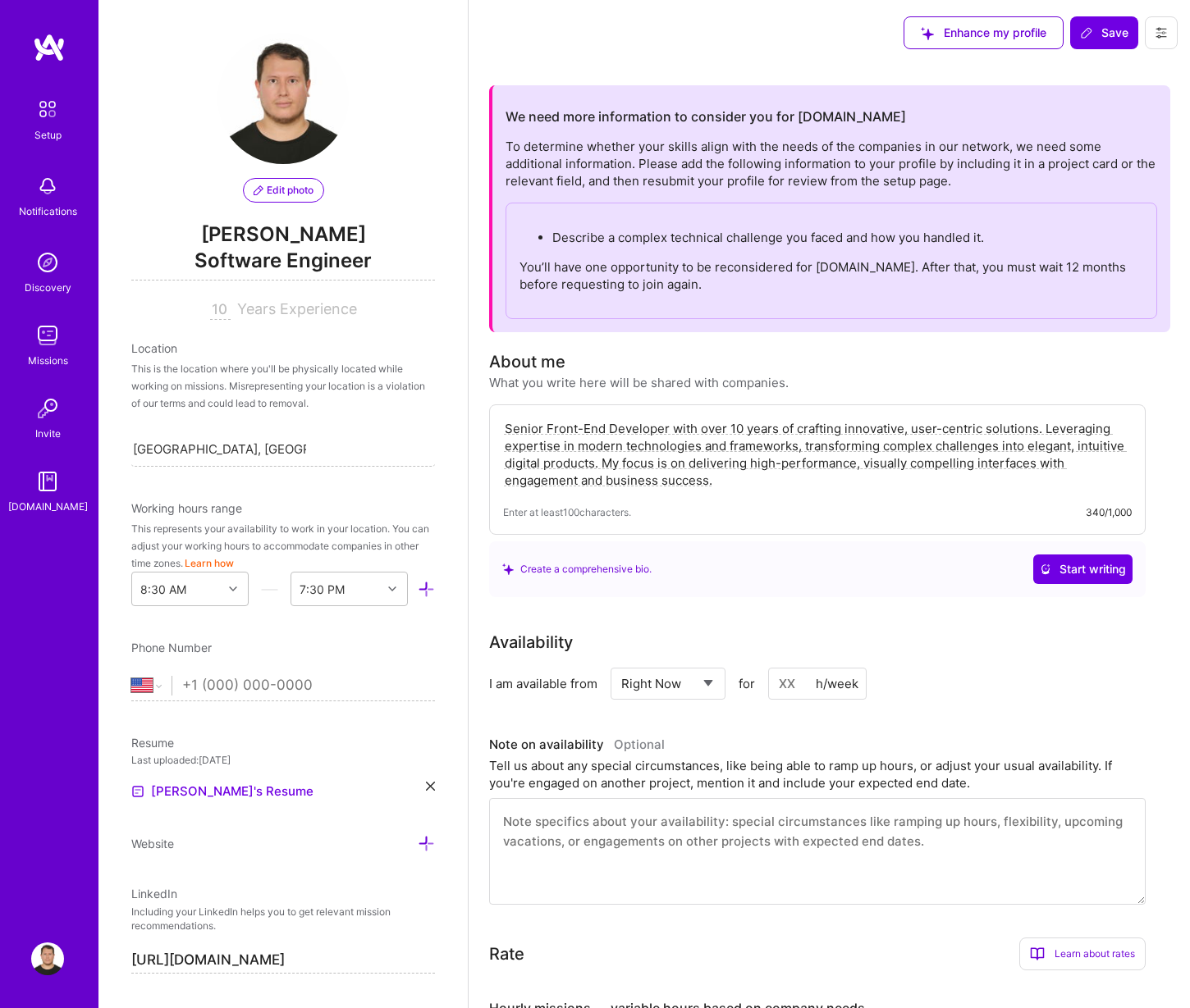
click at [715, 479] on textarea "Senior Front-End Developer with over 10 years of crafting innovative, user-cent…" at bounding box center [816, 454] width 628 height 73
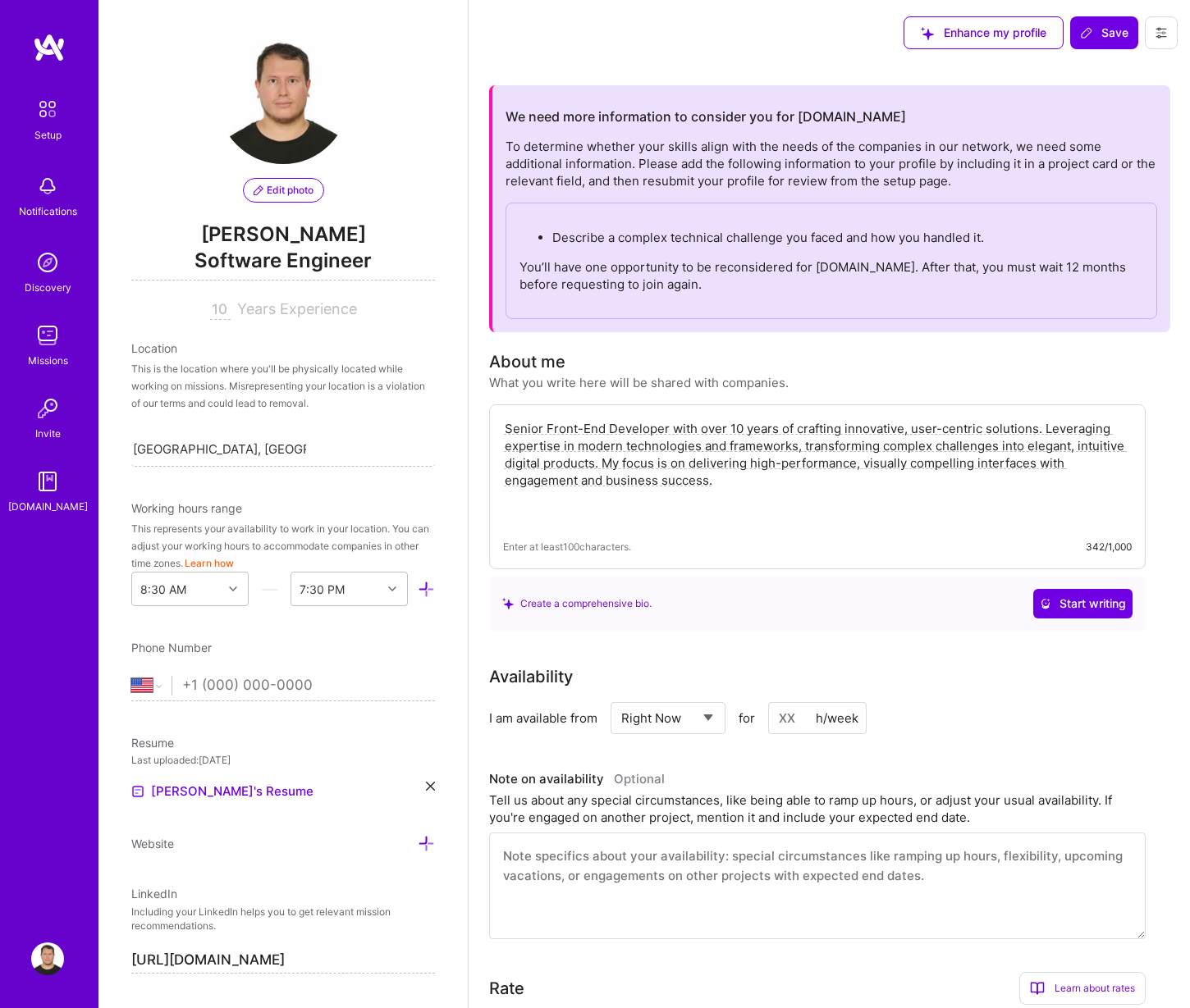
paste textarea "Complex Technical Challenge: Optimizing a Large-Scale React Application for Per…"
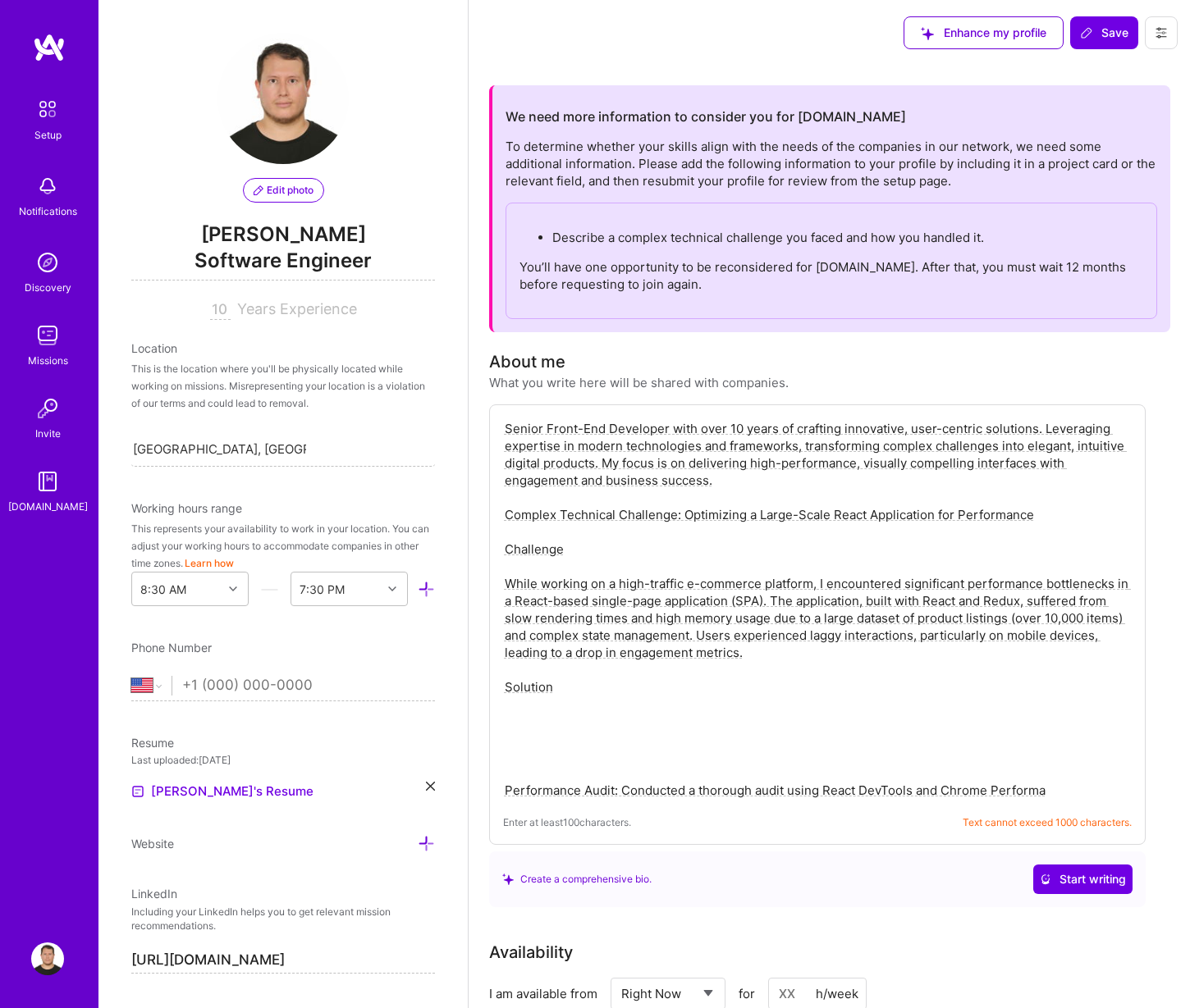
drag, startPoint x: 630, startPoint y: 778, endPoint x: 646, endPoint y: 712, distance: 67.9
click at [646, 712] on textarea "Senior Front-End Developer with over 10 years of crafting innovative, user-cent…" at bounding box center [816, 609] width 628 height 383
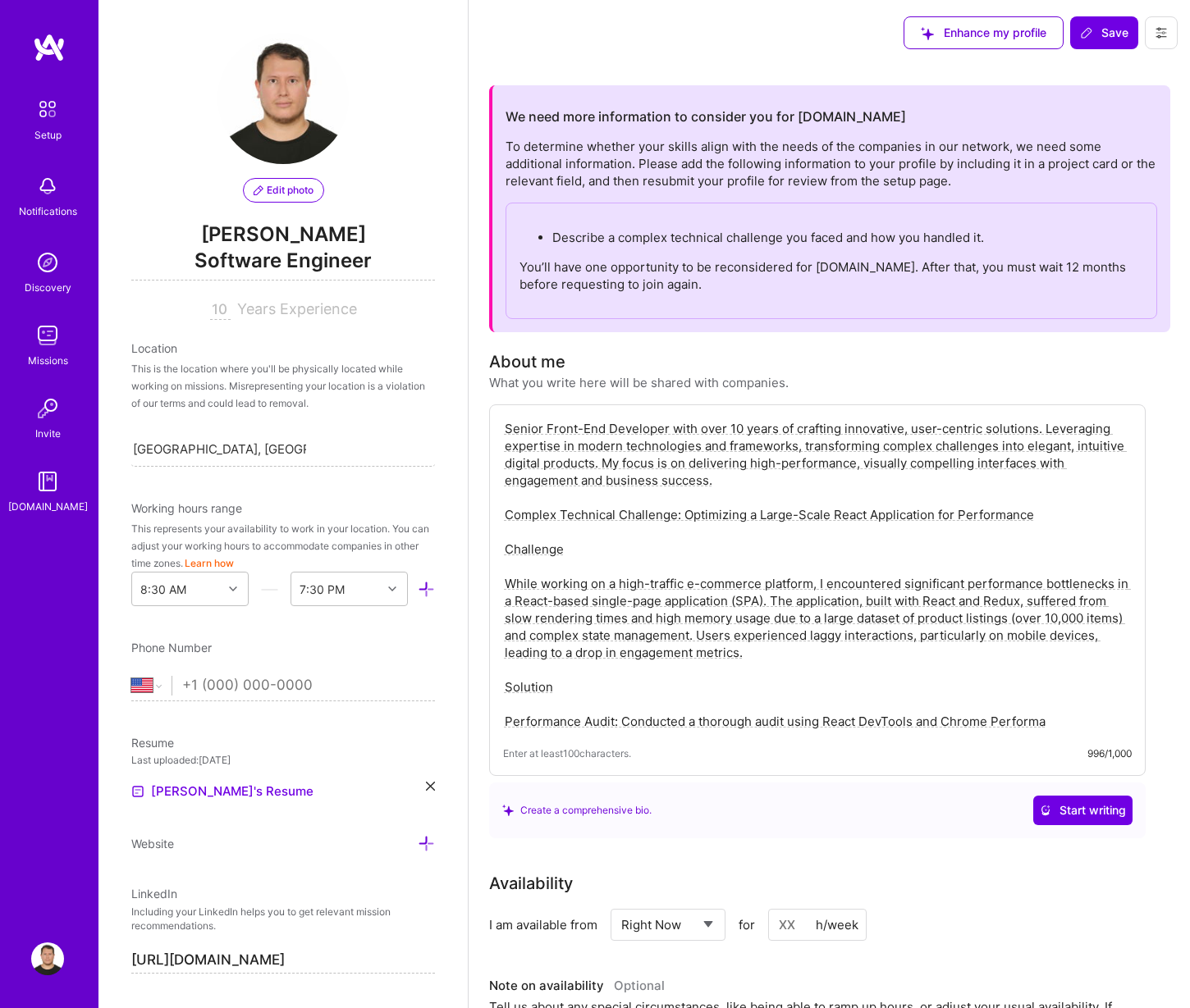
drag, startPoint x: 507, startPoint y: 514, endPoint x: 497, endPoint y: 393, distance: 121.4
click at [497, 392] on div "About me What you write here will be shared with companies. Enter at least 100 …" at bounding box center [817, 594] width 656 height 489
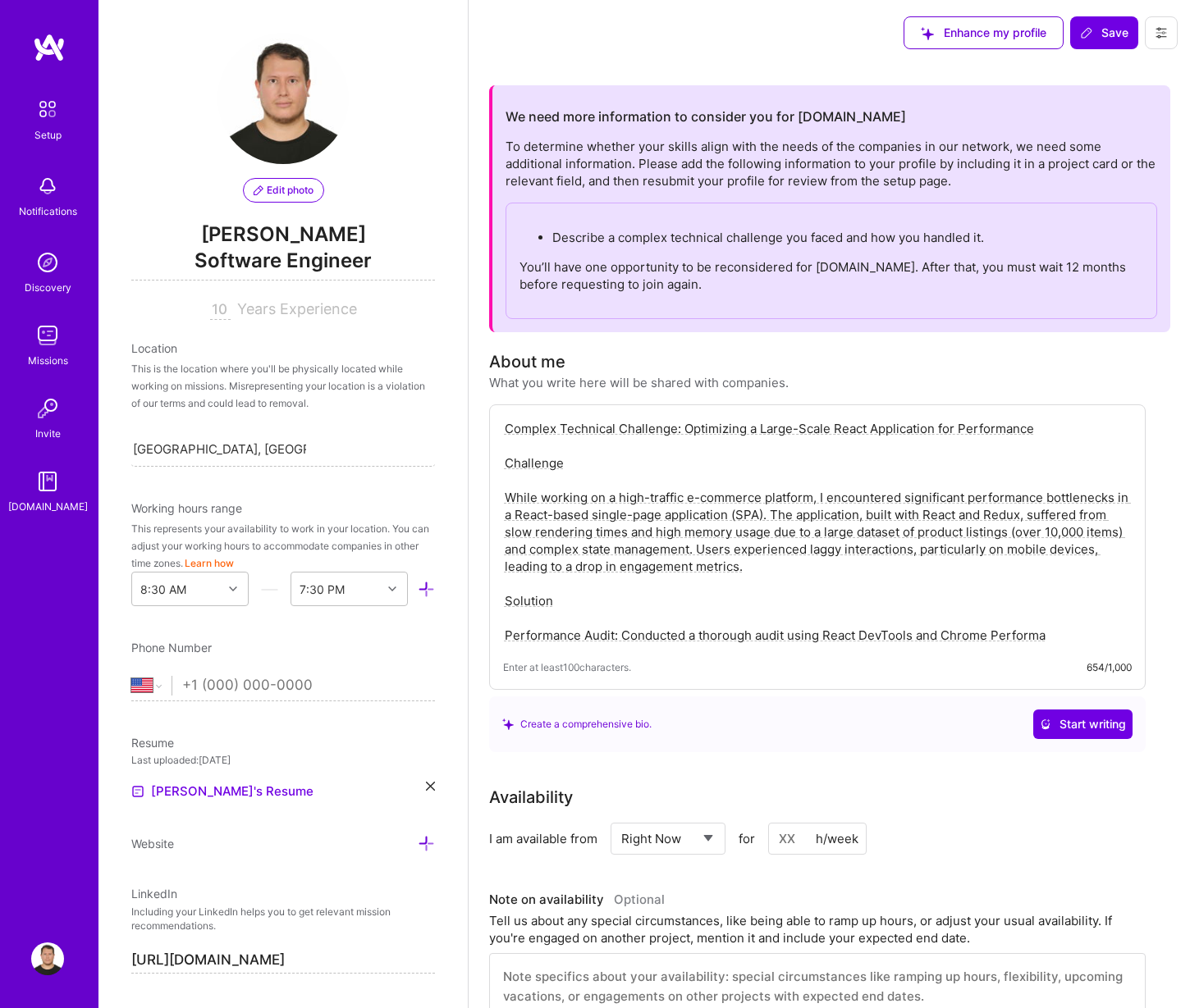
paste textarea "Performance Audit: Conducted a thorough audit using React DevTools and Chrome P…"
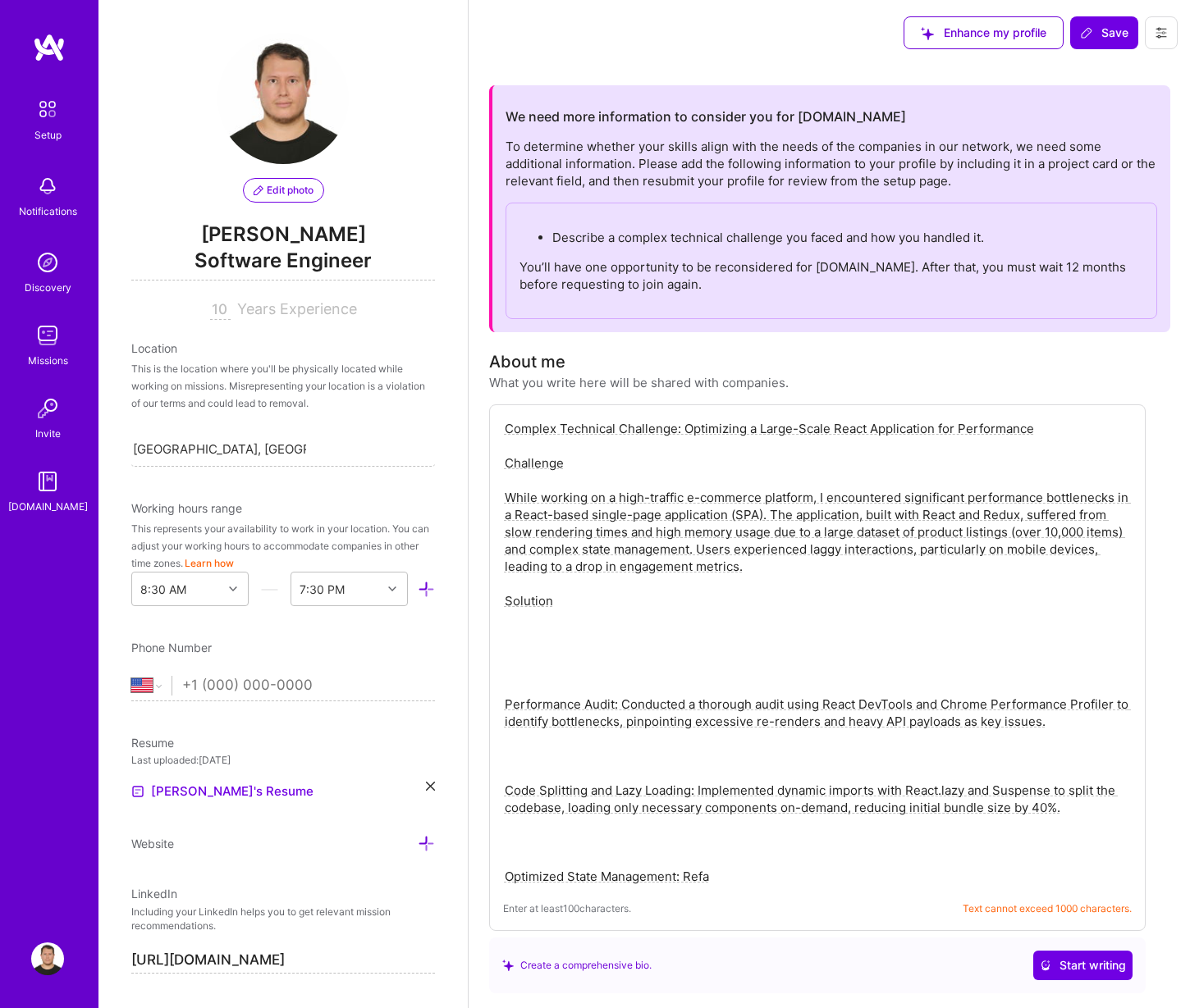
drag, startPoint x: 648, startPoint y: 908, endPoint x: 1102, endPoint y: 926, distance: 454.4
click at [1102, 926] on div "Complex Technical Challenge: Optimizing a Large-Scale React Application for Per…" at bounding box center [817, 668] width 656 height 527
copy div "Text cannot exceed 1000 characters."
click at [917, 714] on textarea "Complex Technical Challenge: Optimizing a Large-Scale React Application for Per…" at bounding box center [816, 652] width 628 height 469
click at [767, 583] on textarea "Complex Technical Challenge: Optimizing a Large-Scale React Application for Per…" at bounding box center [816, 652] width 628 height 469
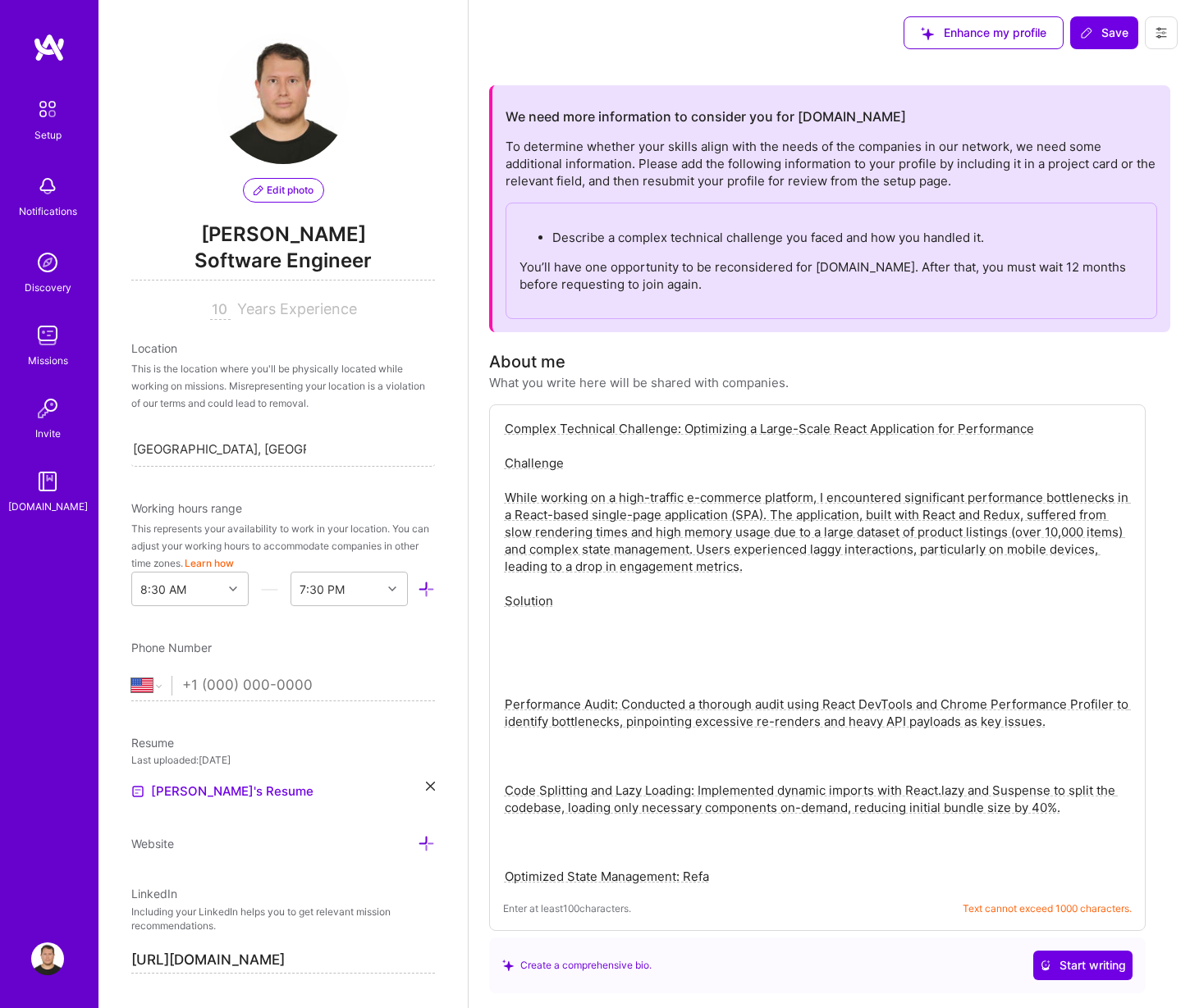
paste textarea "Technical Challenge: Optimizing a React App Challenge: On a high-traffic e-comm…"
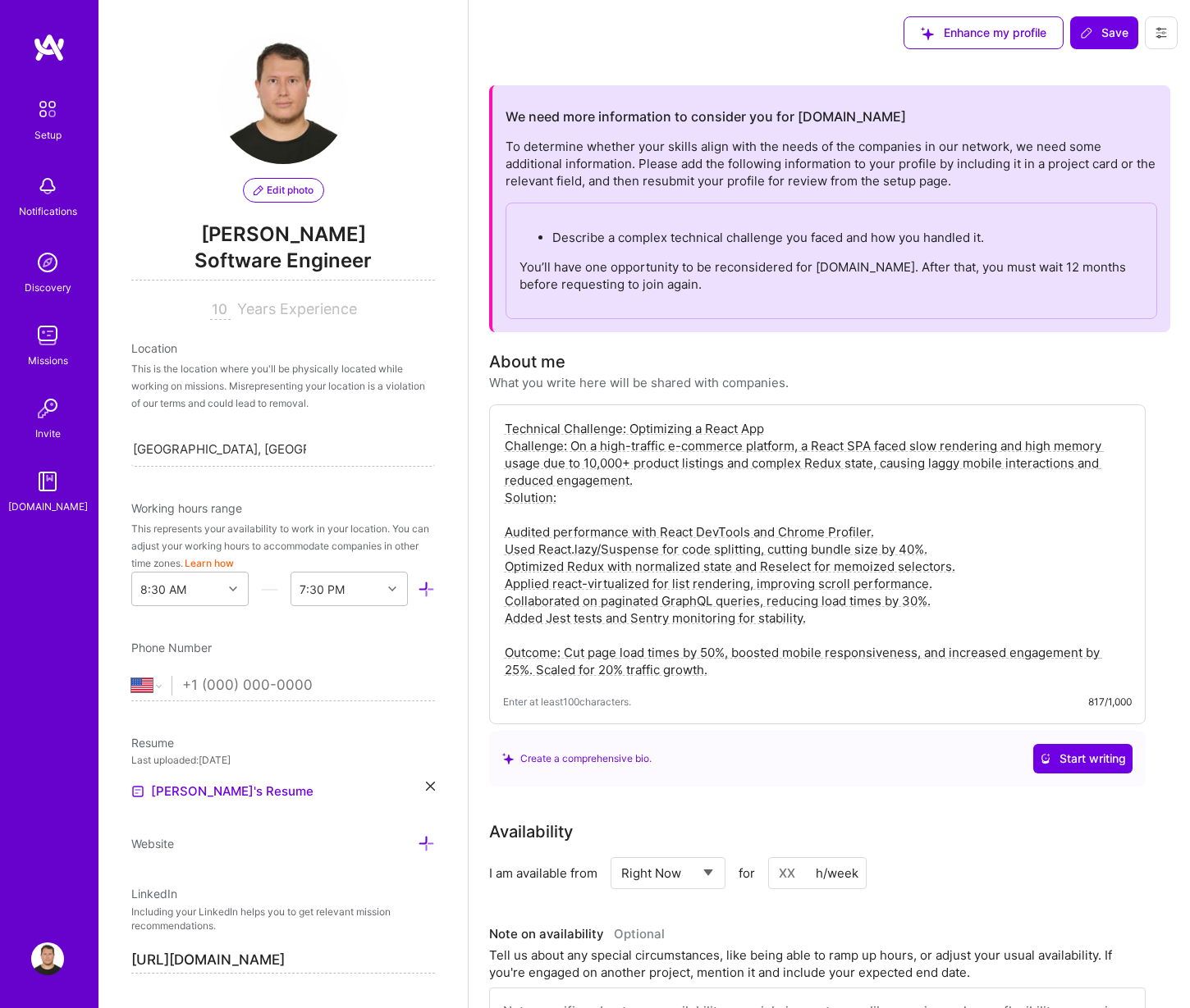
click at [505, 429] on textarea "Technical Challenge: Optimizing a React App Challenge: On a high-traffic e-comm…" at bounding box center [816, 549] width 628 height 262
paste textarea "Senior Front-End Developer with over 10 years of crafting innovative, user-cent…"
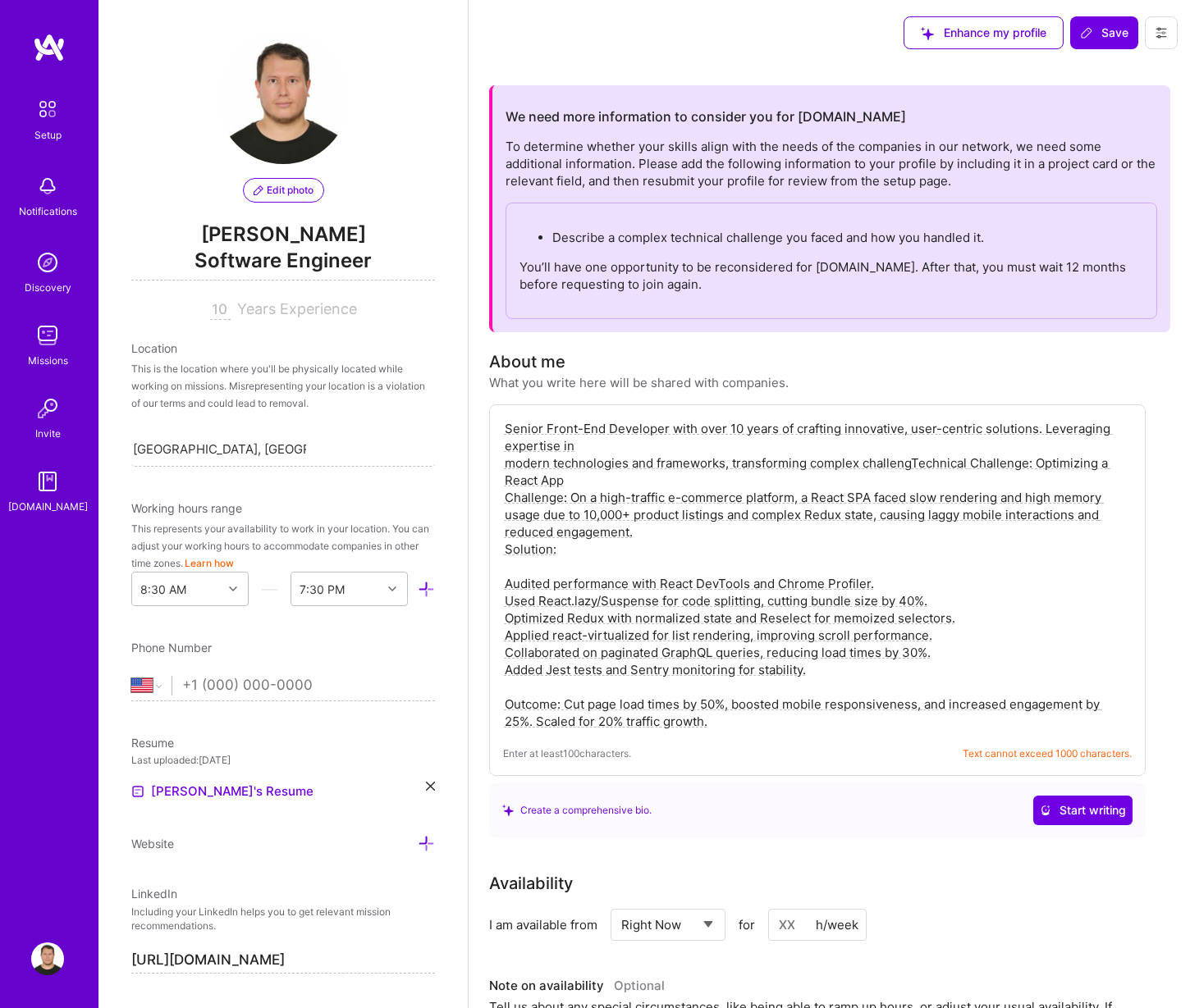
click at [507, 460] on textarea "Senior Front-End Developer with over 10 years of crafting innovative, user-cent…" at bounding box center [816, 575] width 628 height 314
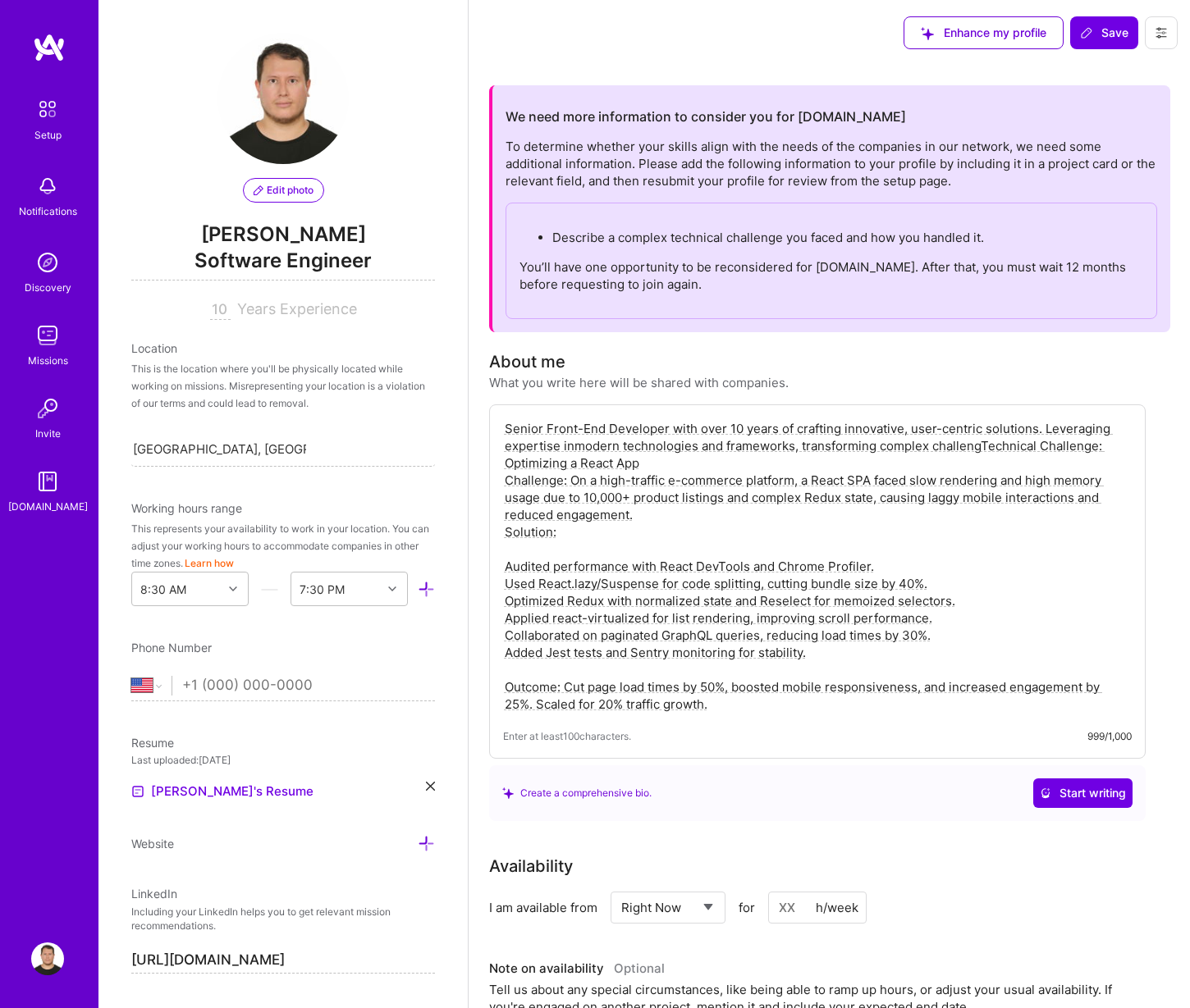
click at [732, 504] on textarea "Senior Front-End Developer with over 10 years of crafting innovative, user-cent…" at bounding box center [816, 566] width 628 height 297
paste textarea "About Me: Senior Front-End Developer with over 10 years of crafting innovative,…"
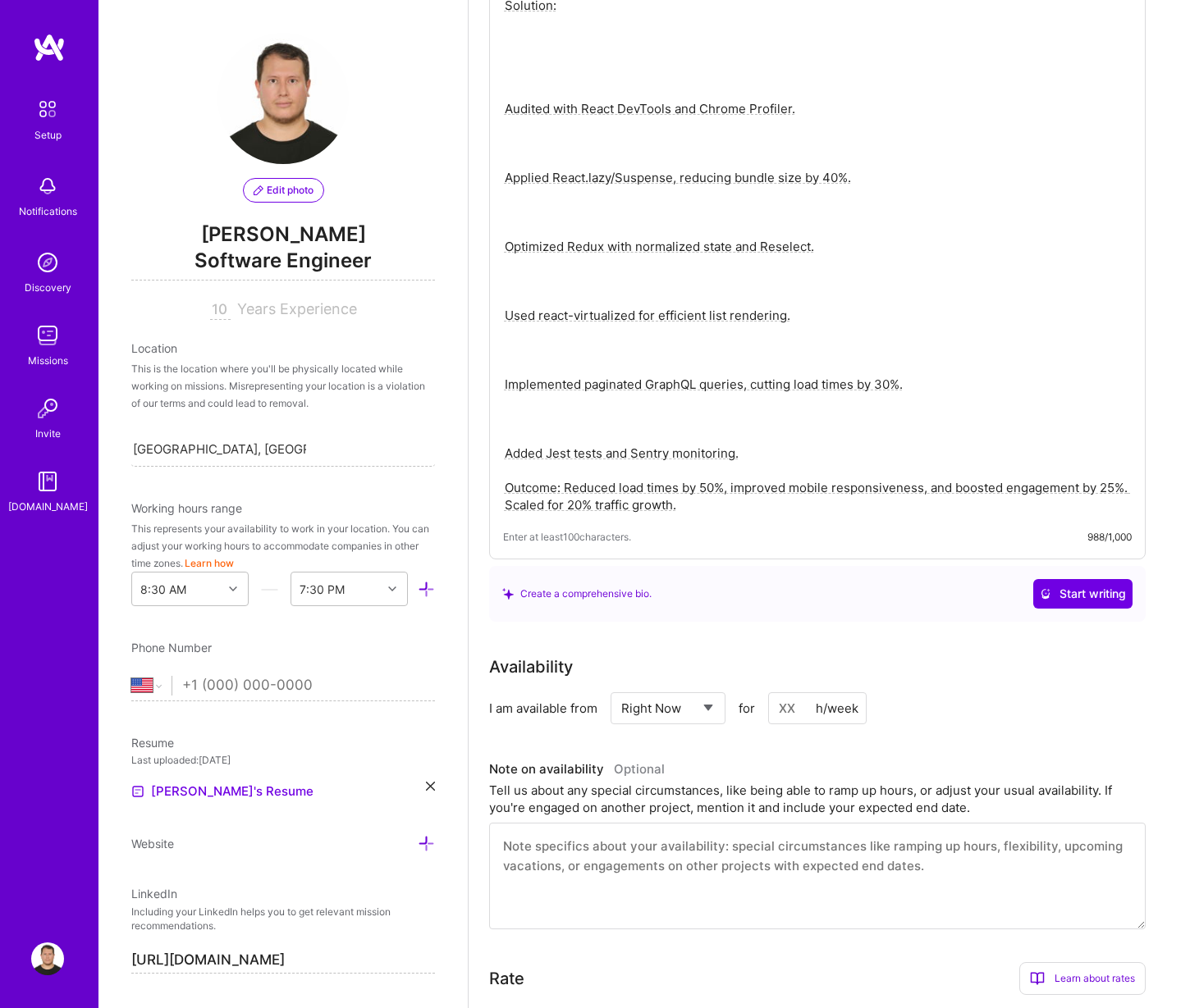
scroll to position [434, 0]
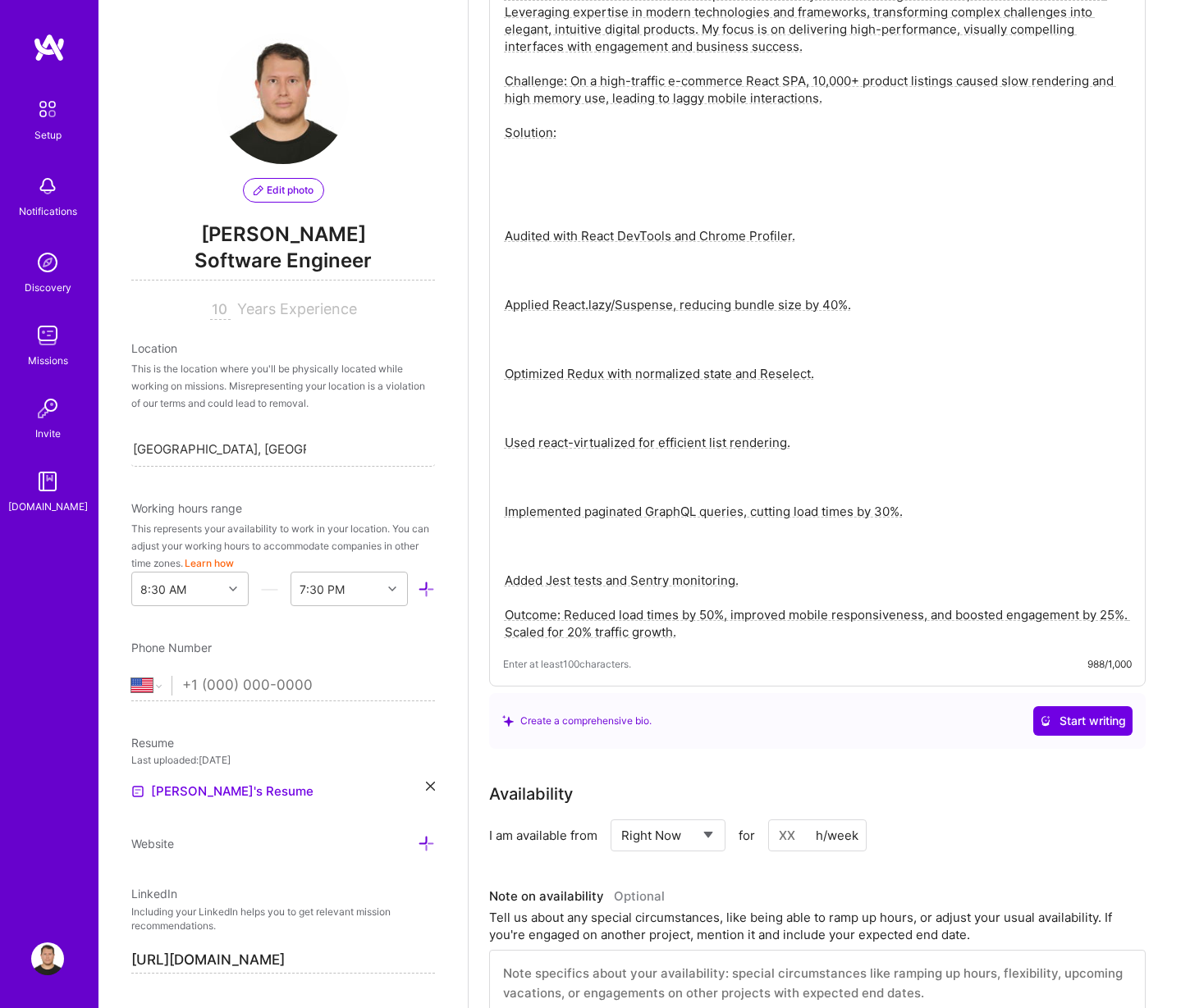
click at [675, 565] on textarea "About Me: Senior Front-End Developer with over 10 years of crafting innovative,…" at bounding box center [816, 314] width 628 height 658
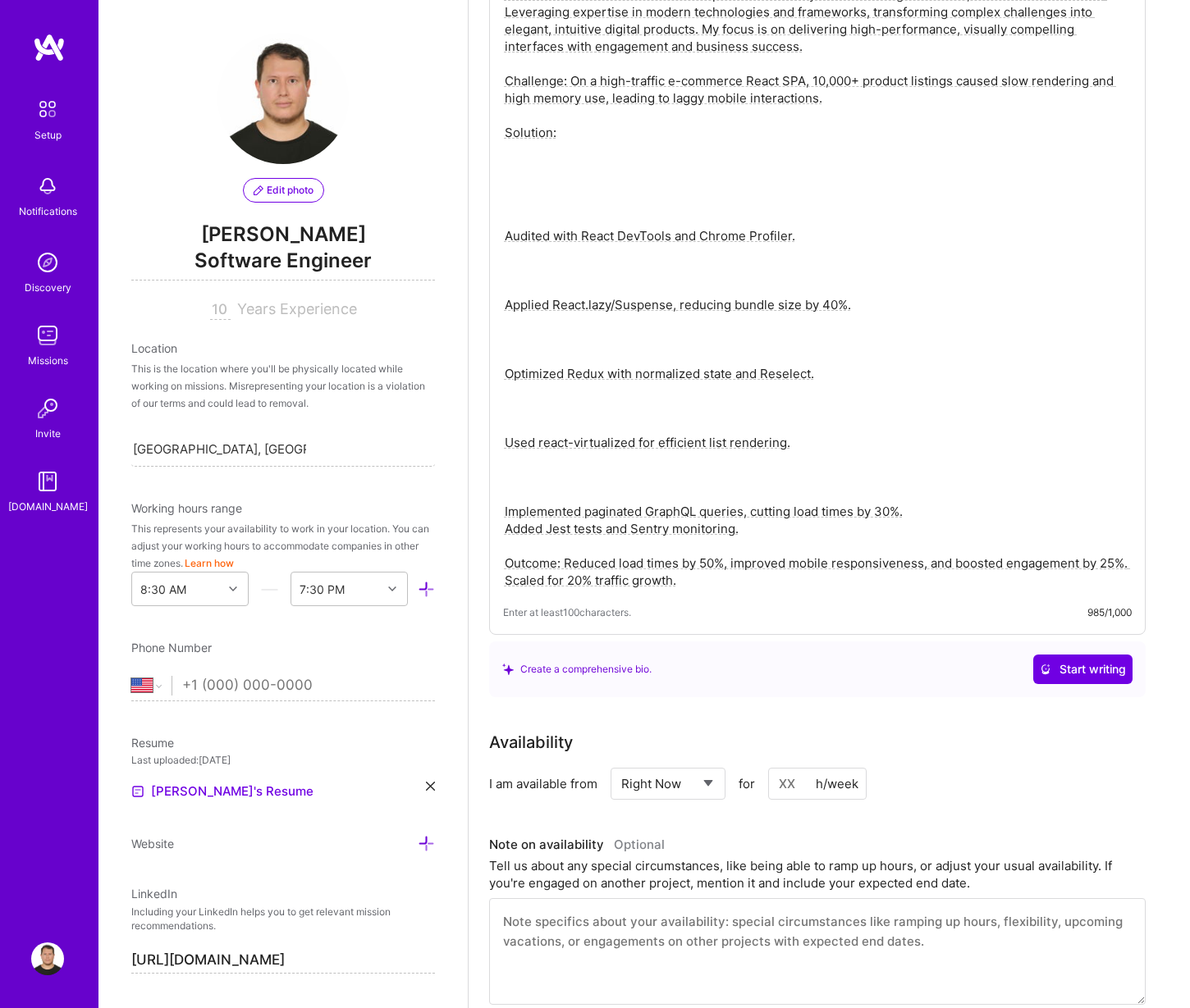
click at [503, 507] on textarea "About Me: Senior Front-End Developer with over 10 years of crafting innovative,…" at bounding box center [816, 288] width 628 height 607
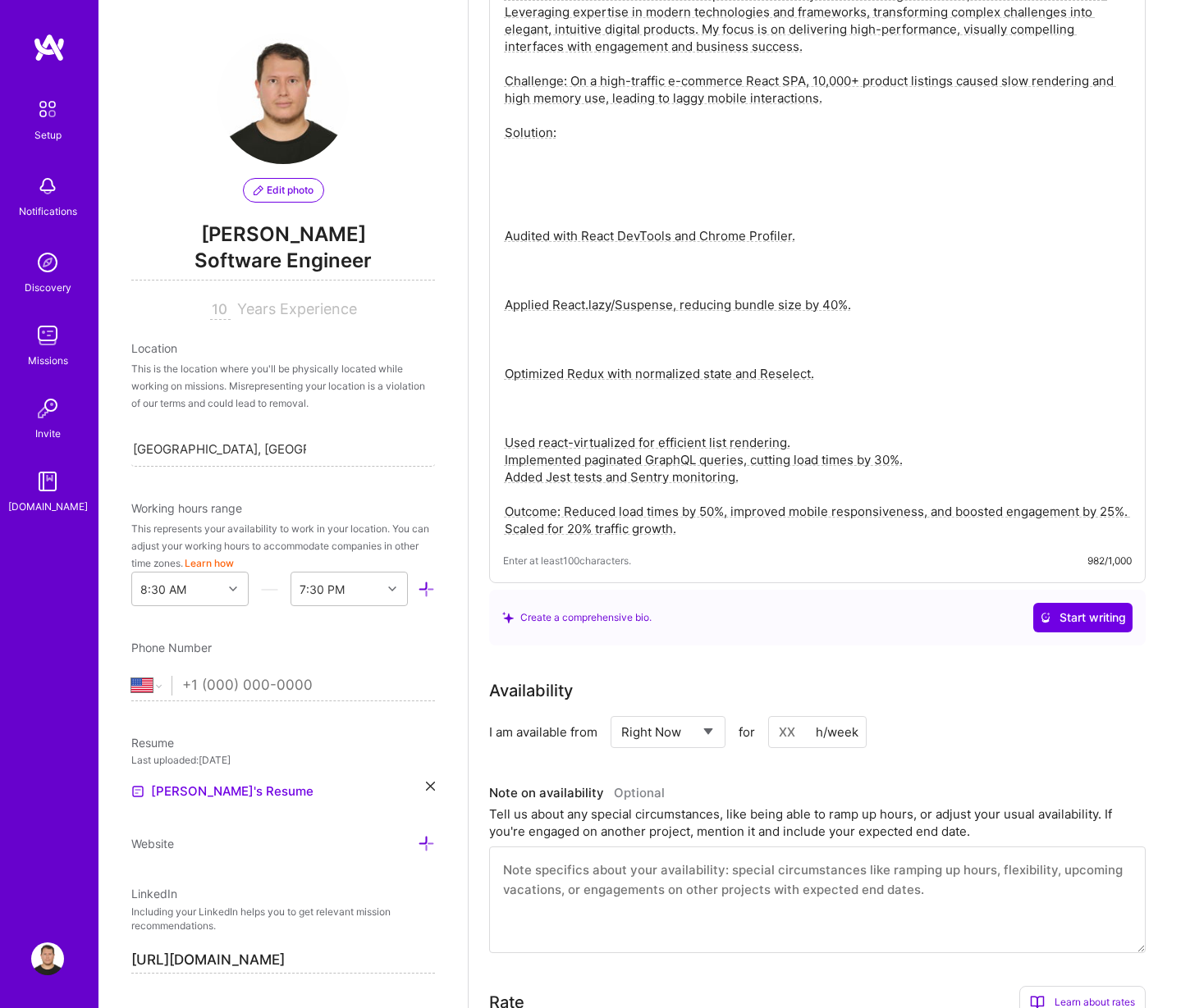
click at [507, 440] on textarea "About Me: Senior Front-End Developer with over 10 years of crafting innovative,…" at bounding box center [816, 262] width 628 height 555
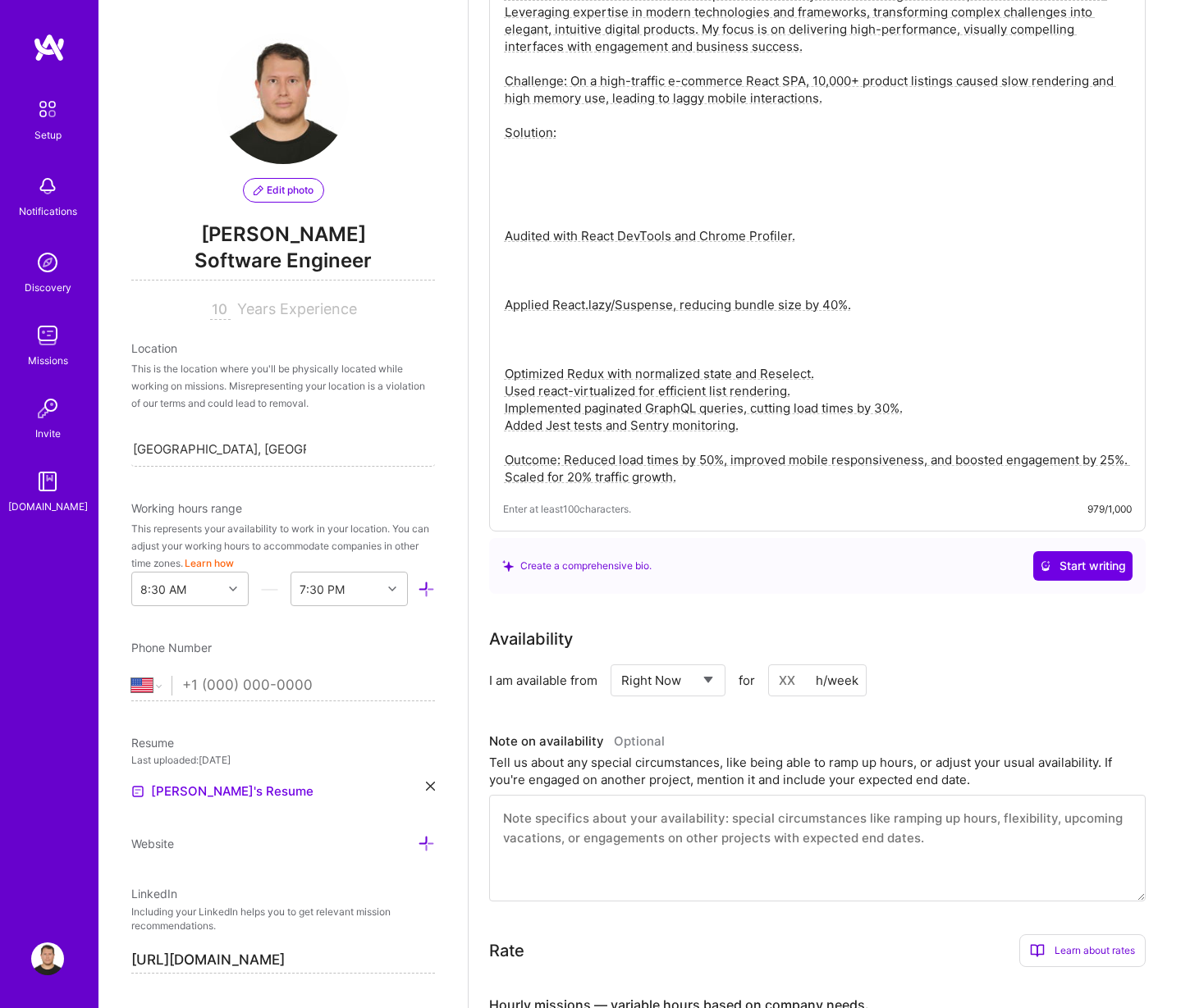
click at [507, 371] on textarea "About Me: Senior Front-End Developer with over 10 years of crafting innovative,…" at bounding box center [816, 236] width 628 height 503
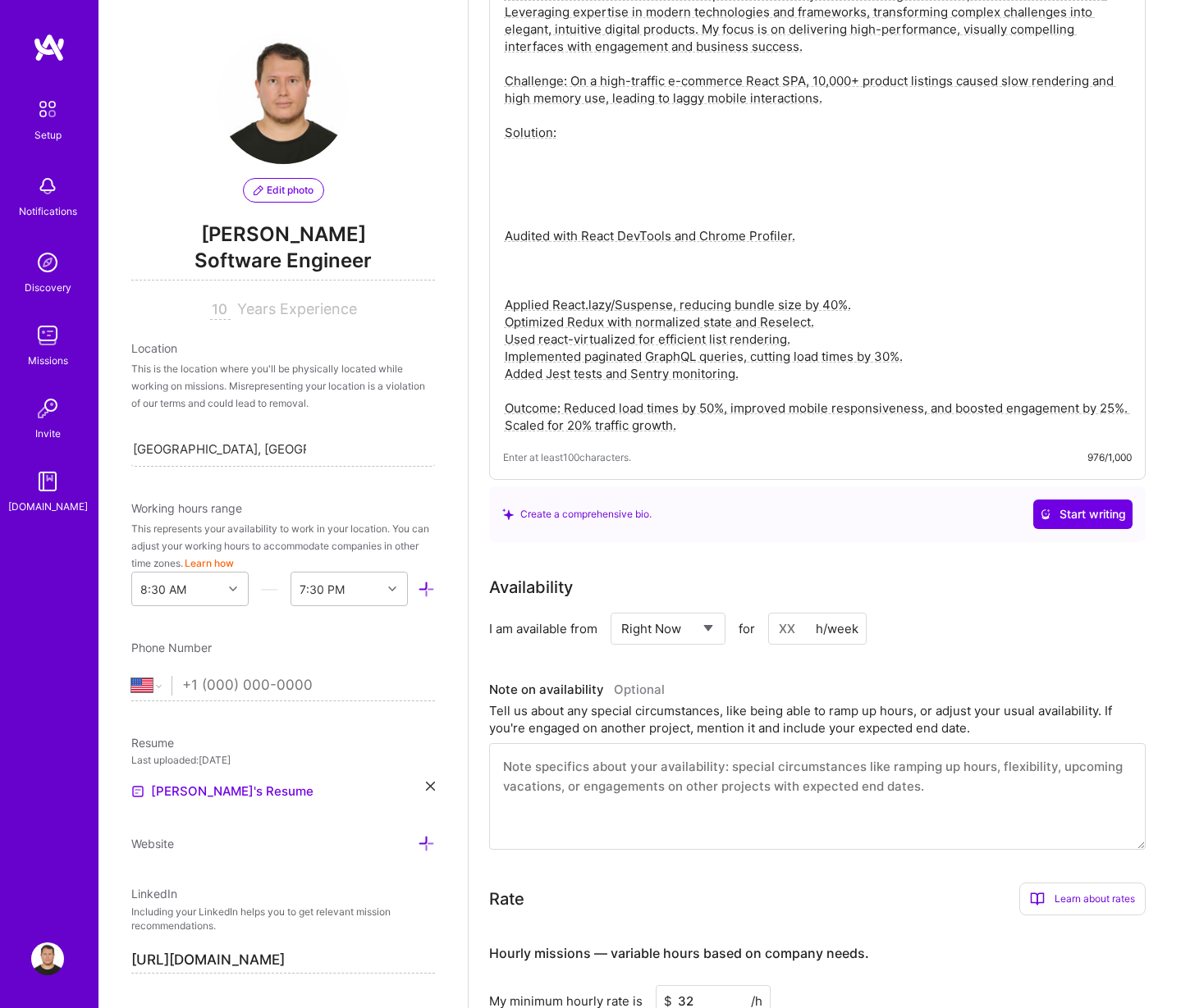
click at [505, 300] on textarea "About Me: Senior Front-End Developer with over 10 years of crafting innovative,…" at bounding box center [816, 211] width 628 height 452
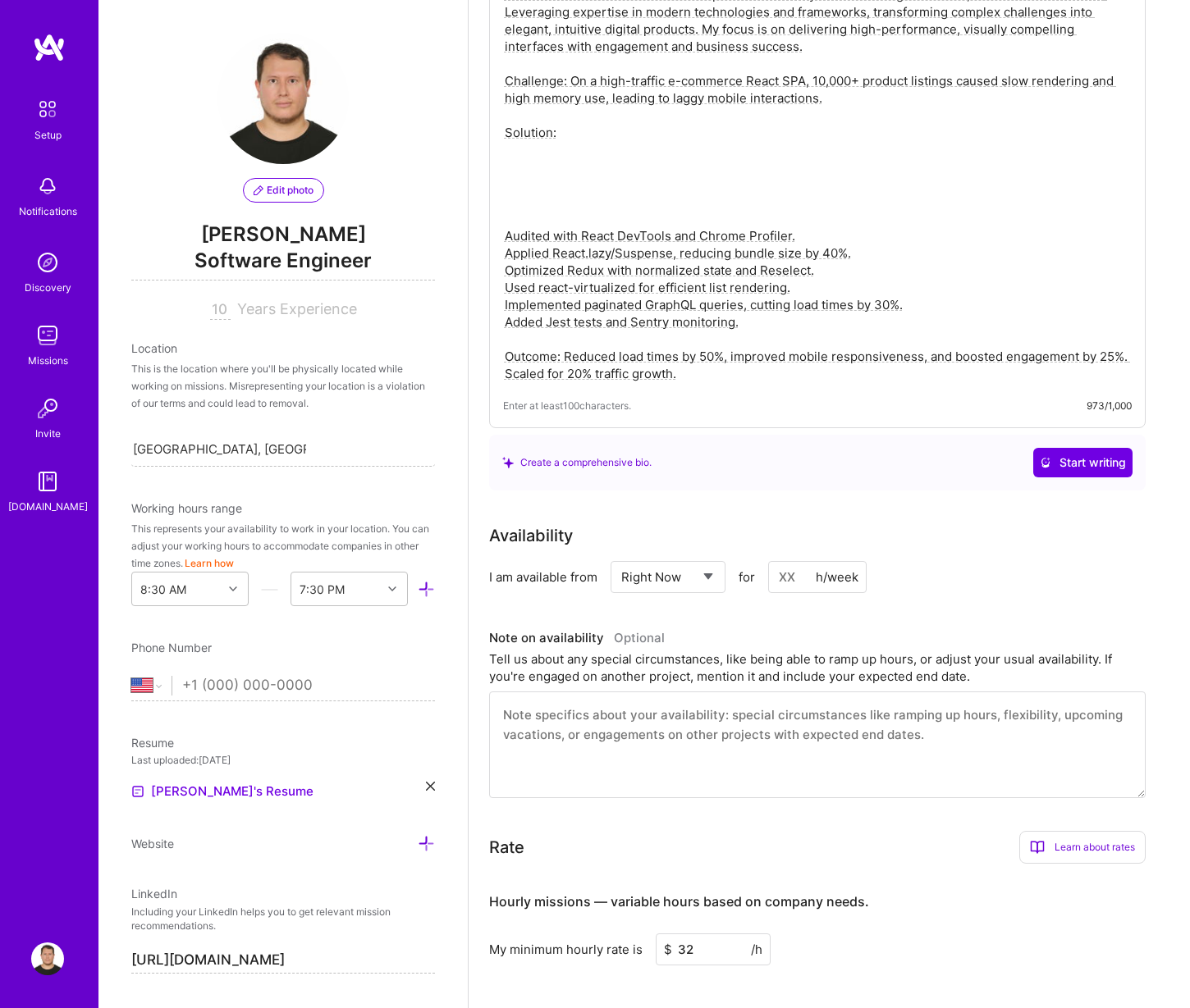
click at [504, 235] on textarea "About Me: Senior Front-End Developer with over 10 years of crafting innovative,…" at bounding box center [816, 185] width 628 height 400
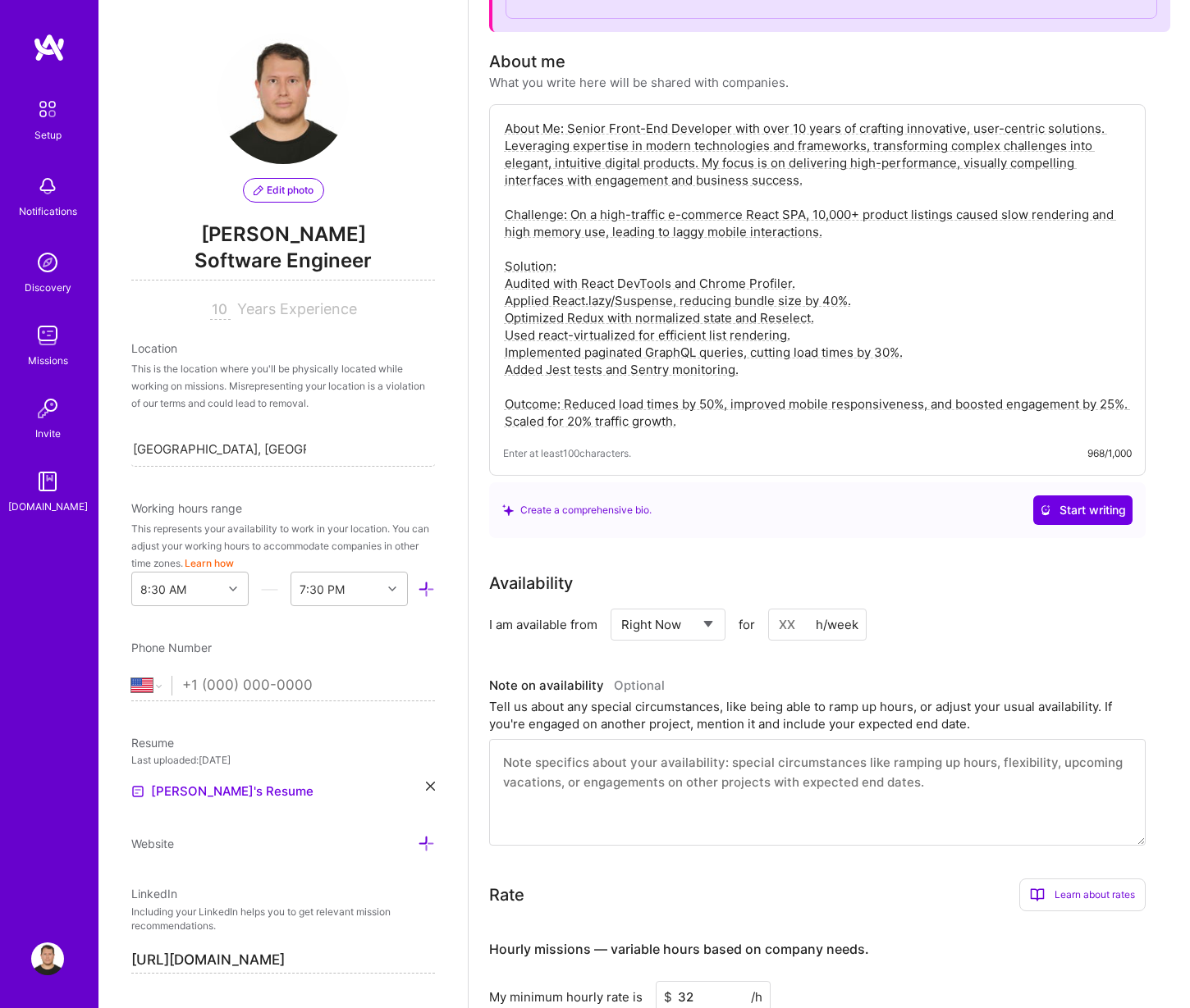
scroll to position [168, 0]
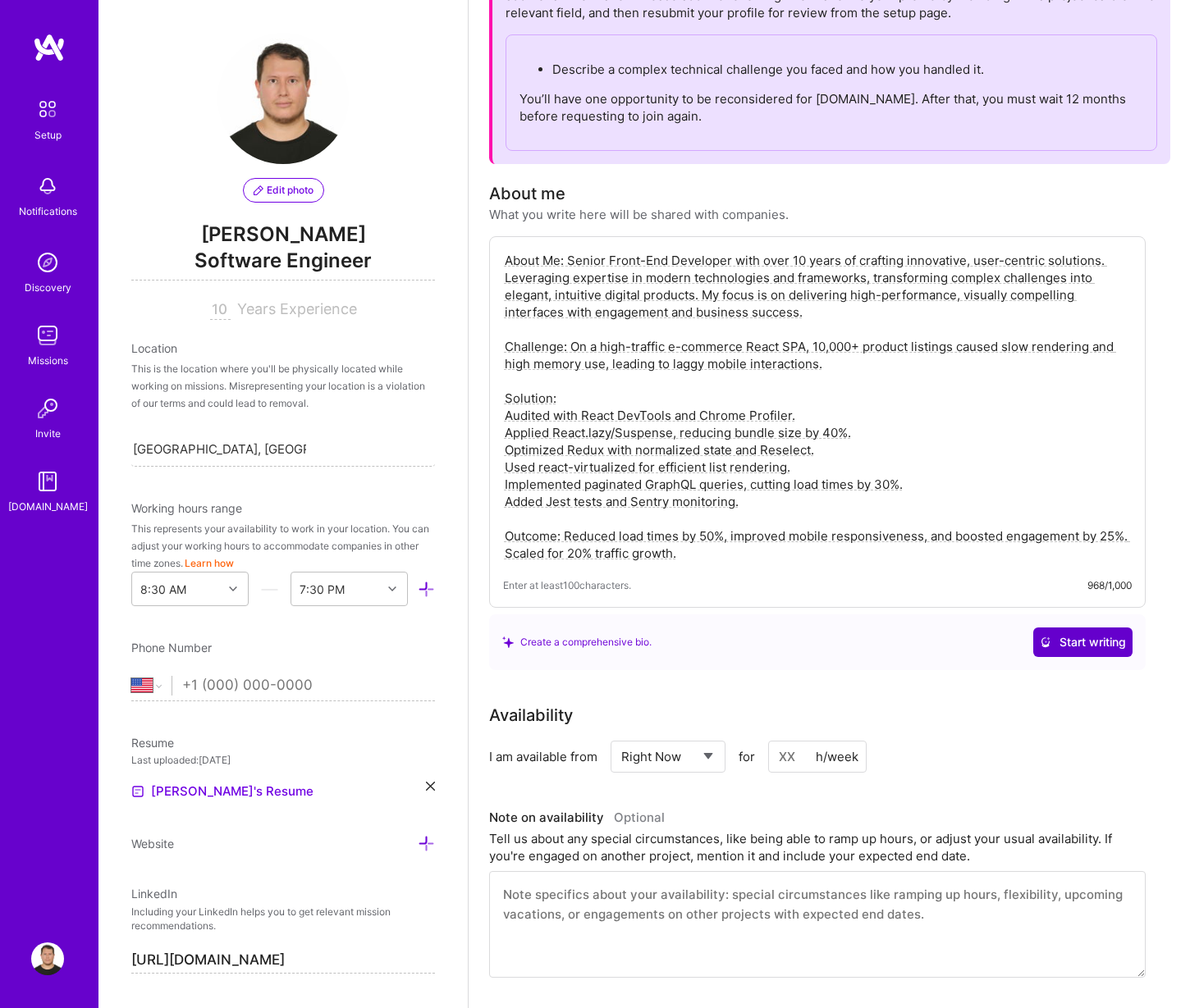
type textarea "About Me: Senior Front-End Developer with over 10 years of crafting innovative,…"
click at [1100, 636] on span "Start writing" at bounding box center [1082, 642] width 86 height 16
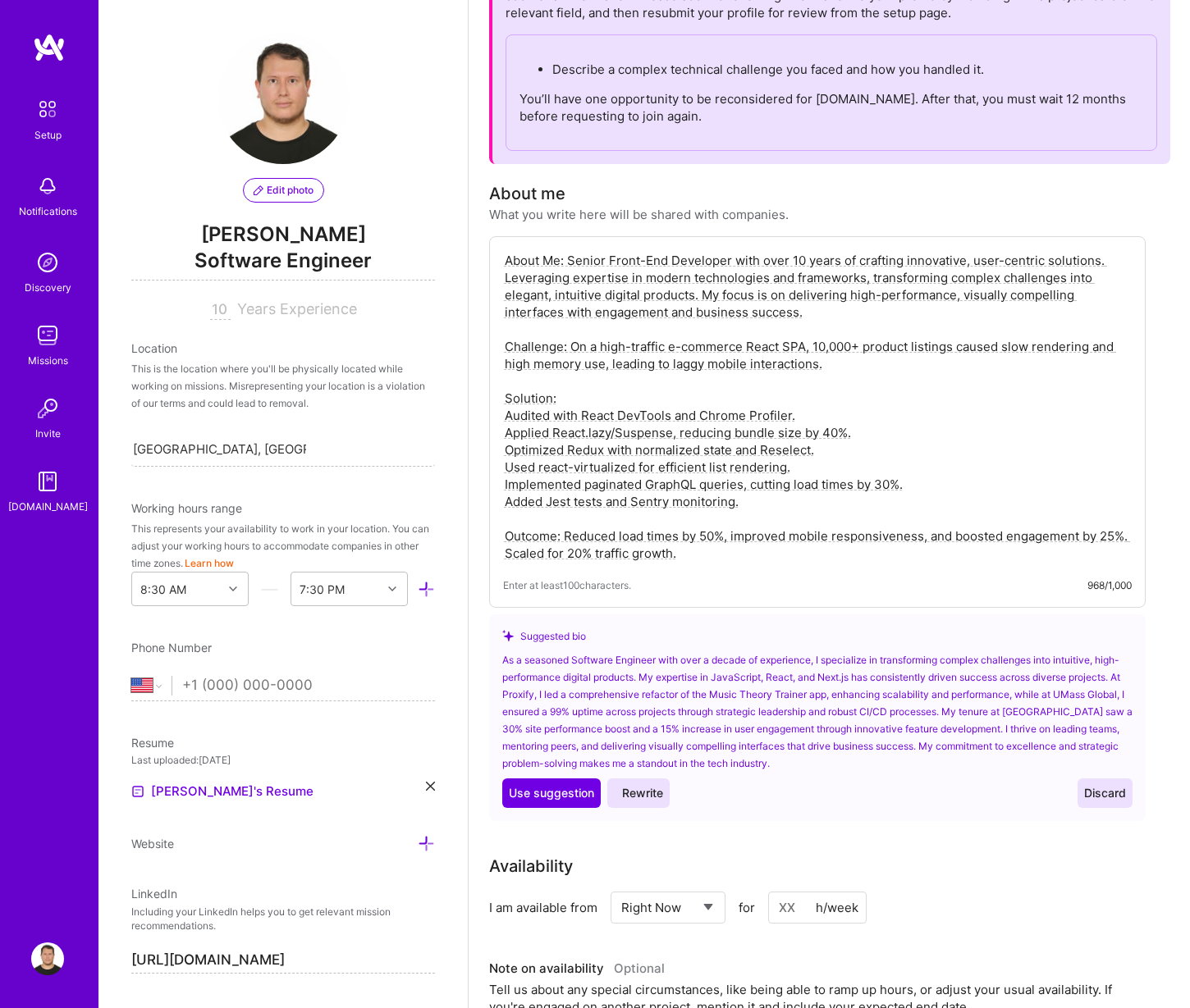
scroll to position [0, 0]
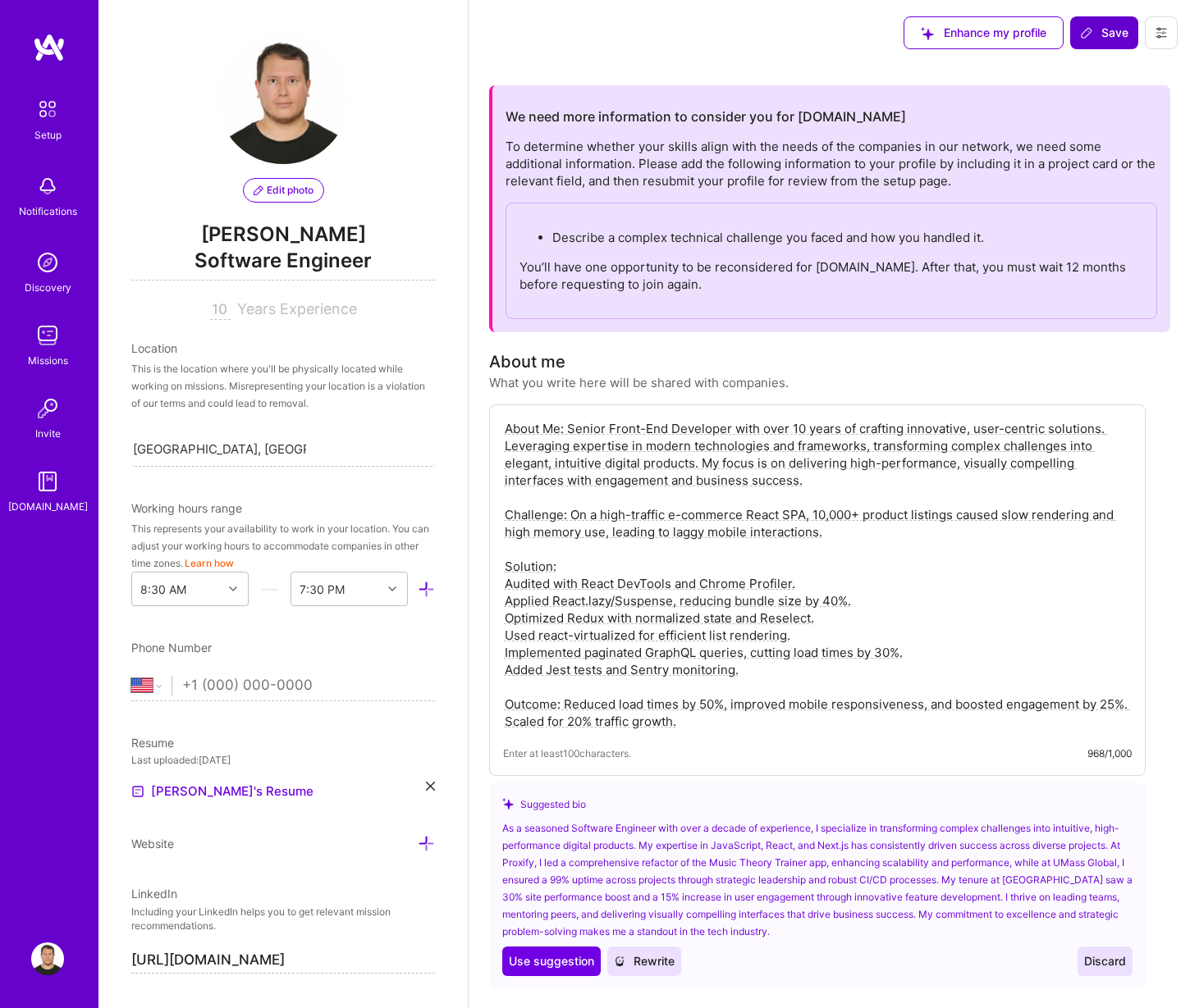
click at [1078, 36] on button "Save" at bounding box center [1104, 32] width 68 height 33
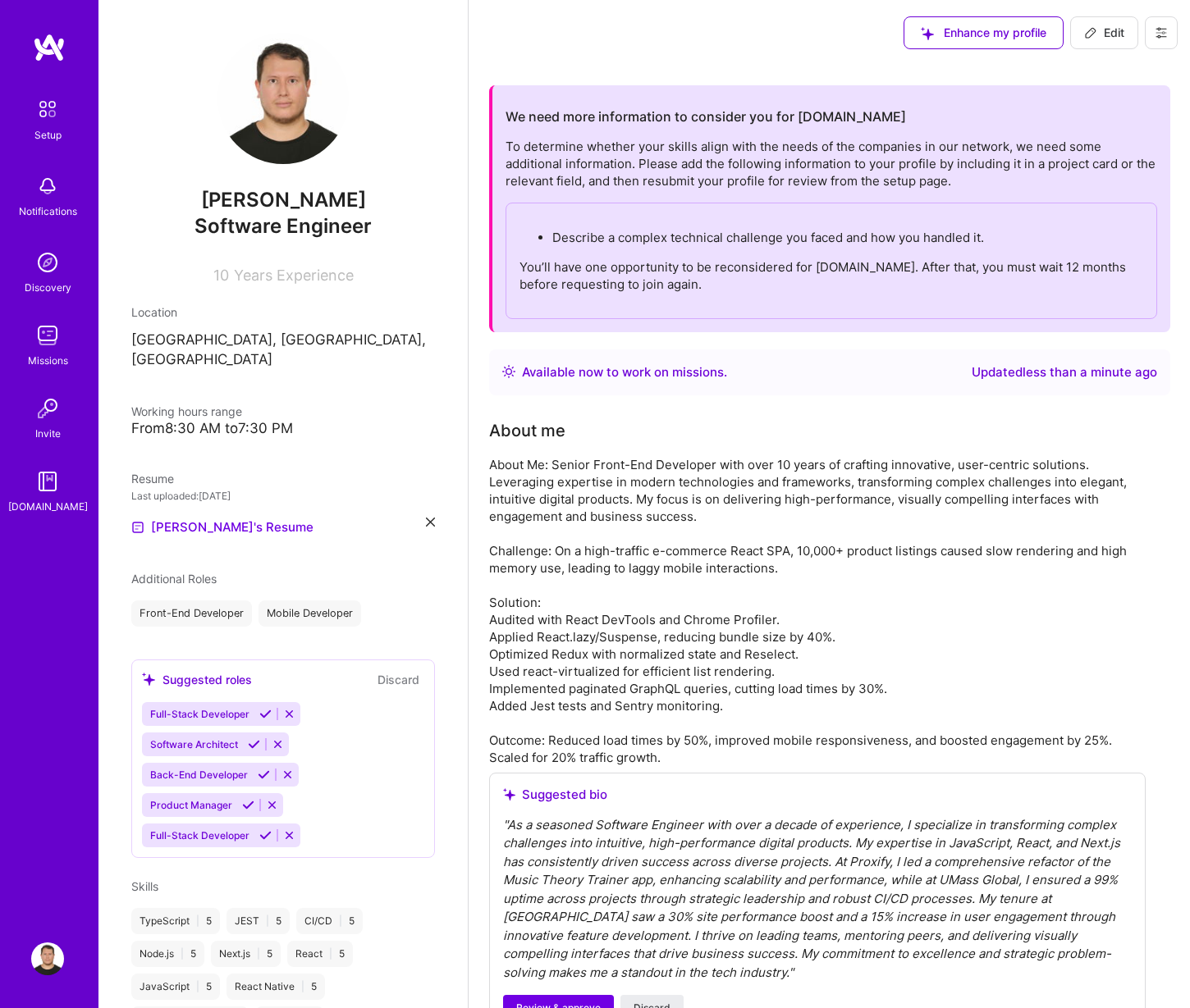
click at [1081, 29] on button "Edit" at bounding box center [1104, 32] width 68 height 33
select select "US"
select select "Right Now"
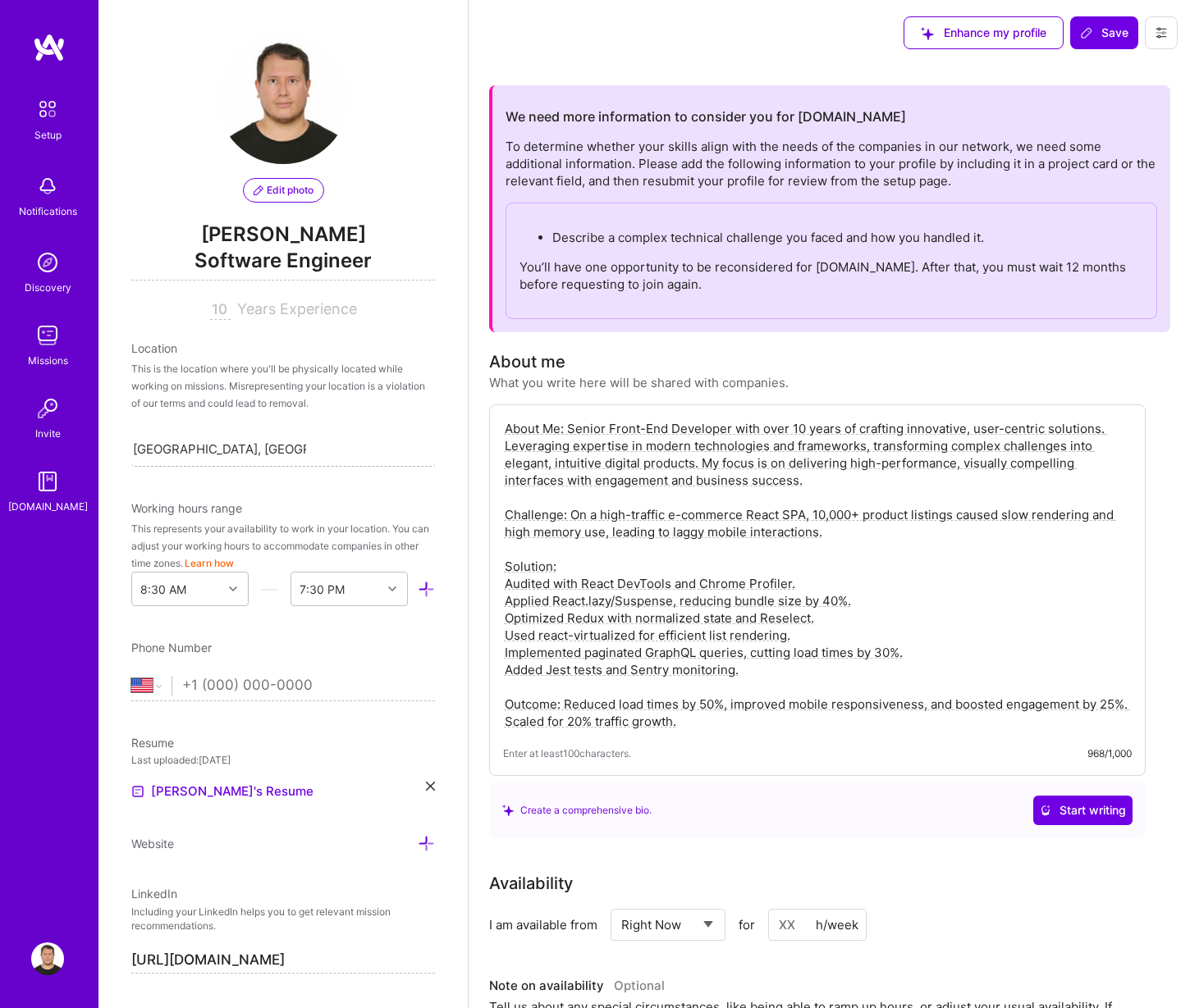
click at [205, 444] on input "[GEOGRAPHIC_DATA], [GEOGRAPHIC_DATA], [GEOGRAPHIC_DATA]" at bounding box center [219, 449] width 173 height 17
click at [217, 451] on input "[GEOGRAPHIC_DATA], [GEOGRAPHIC_DATA], [GEOGRAPHIC_DATA]" at bounding box center [219, 449] width 173 height 17
type input "loja"
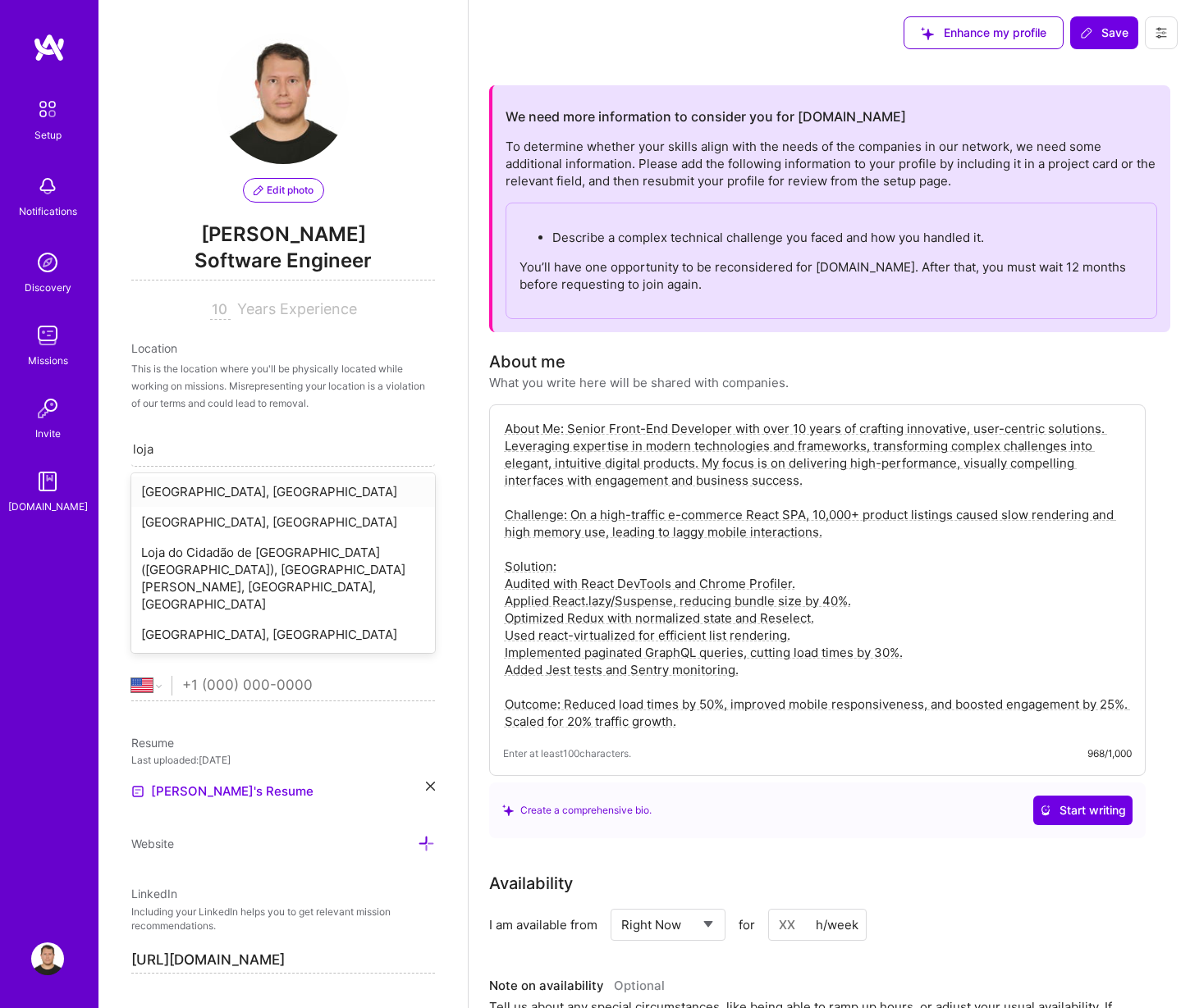
click at [226, 490] on div "[GEOGRAPHIC_DATA], [GEOGRAPHIC_DATA]" at bounding box center [282, 492] width 304 height 30
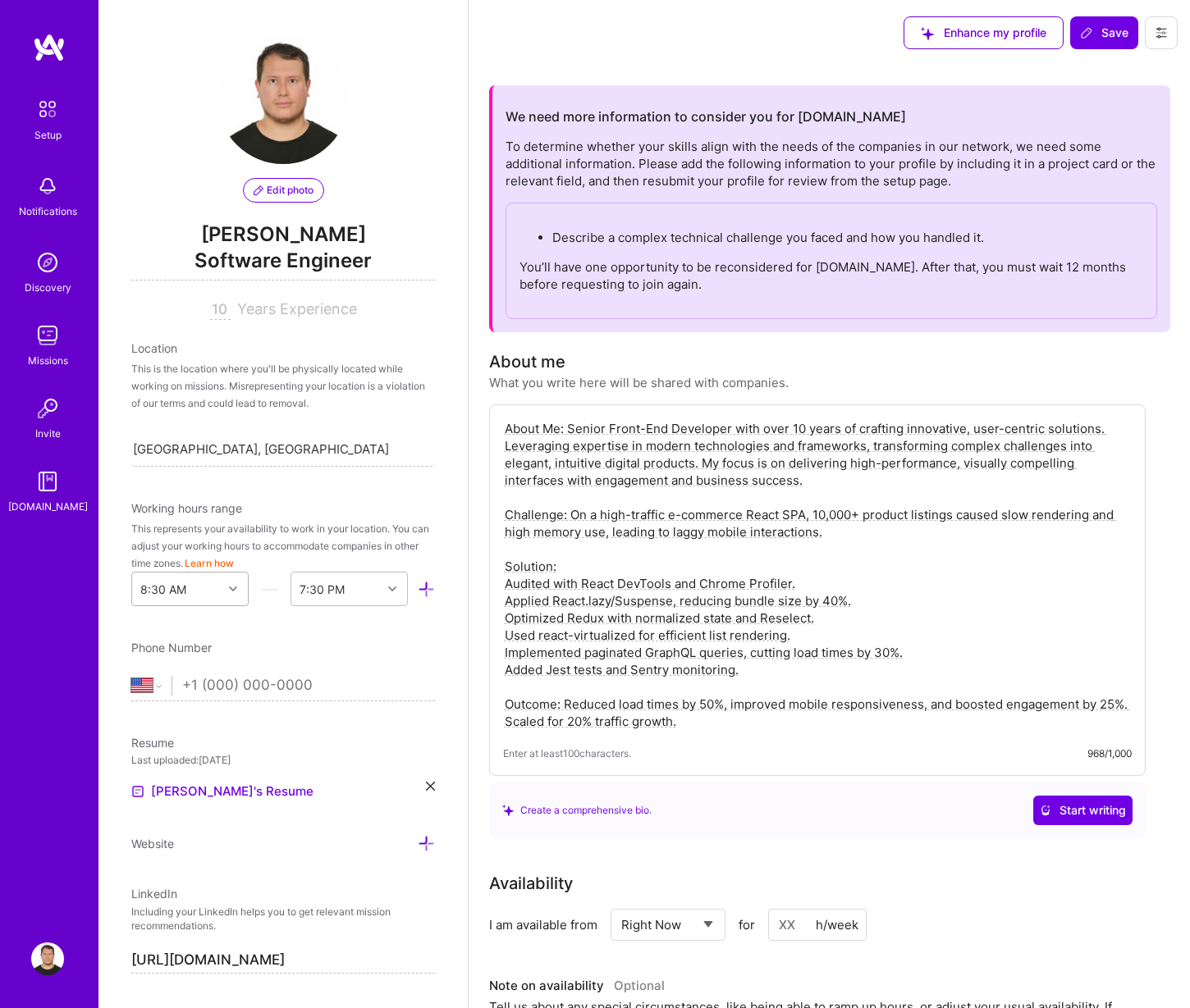
click at [229, 588] on icon at bounding box center [232, 589] width 8 height 8
click at [172, 675] on div "6:00 AM" at bounding box center [189, 684] width 117 height 30
click at [344, 589] on div "End Time" at bounding box center [336, 589] width 91 height 33
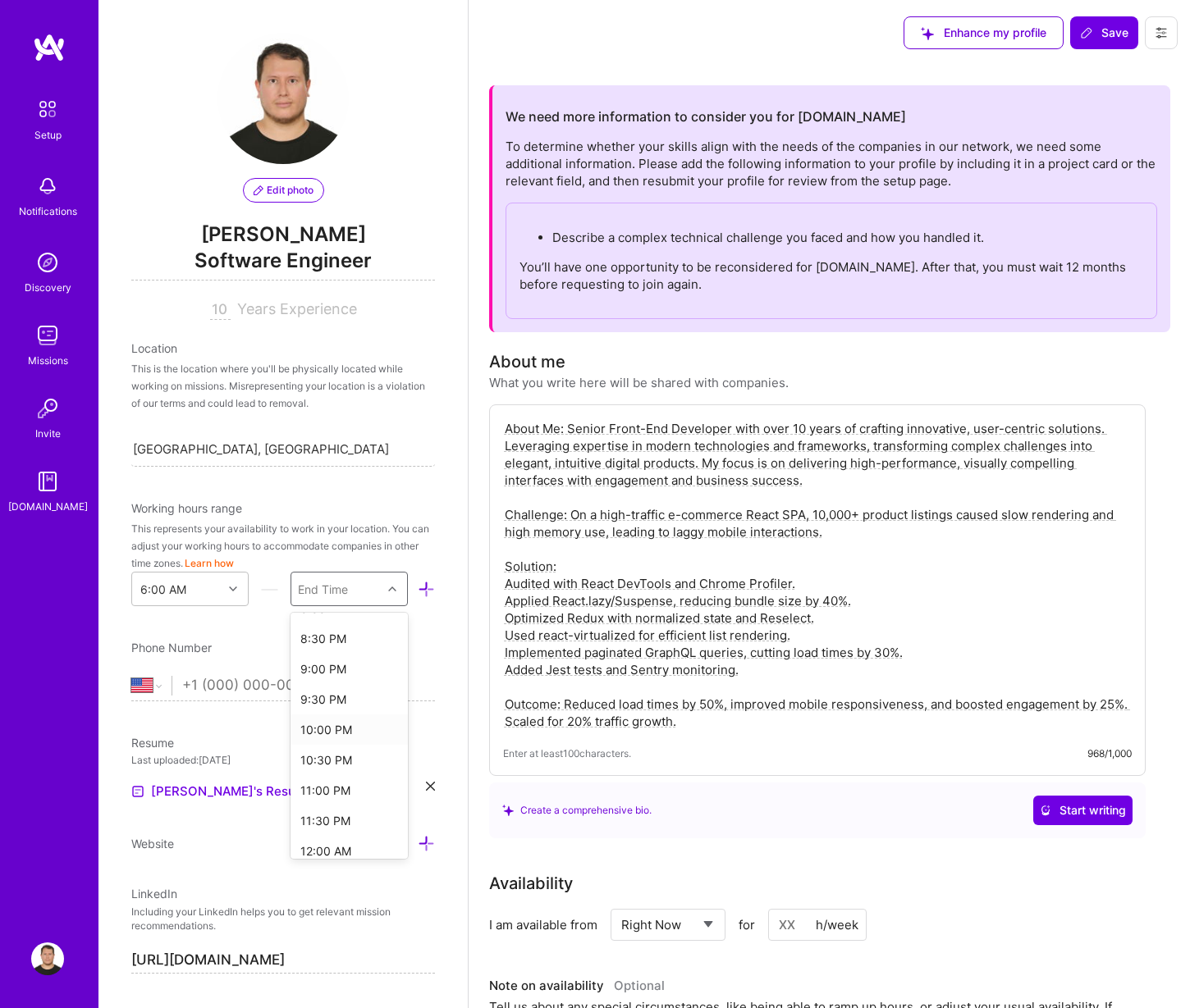
click at [334, 730] on div "10:00 PM" at bounding box center [349, 729] width 117 height 30
select select "EC"
click at [271, 679] on input "tel" at bounding box center [308, 685] width 253 height 47
type input "[PHONE_NUMBER]"
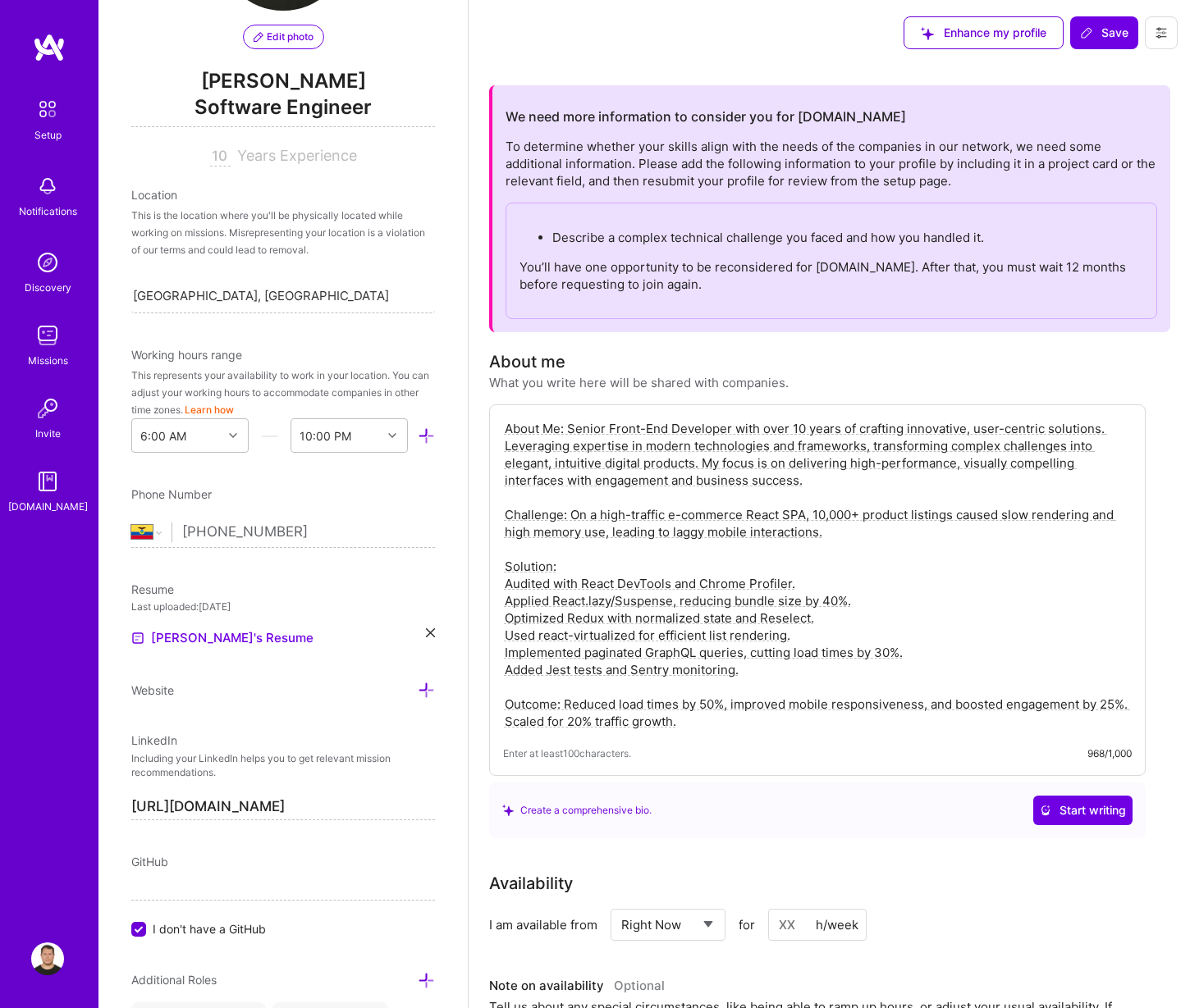
scroll to position [314, 0]
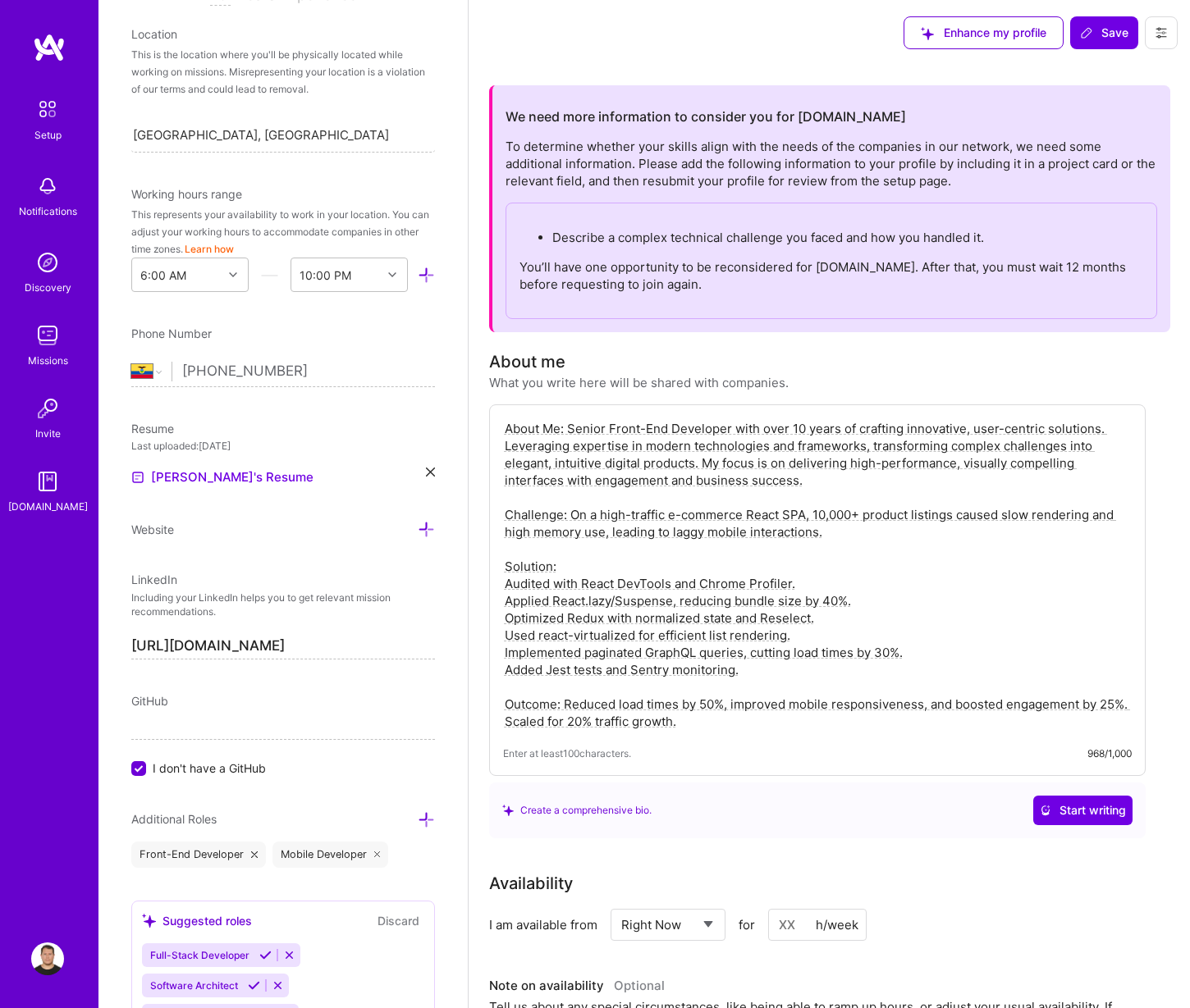
click at [144, 766] on input "I don't have a GitHub" at bounding box center [140, 770] width 14 height 14
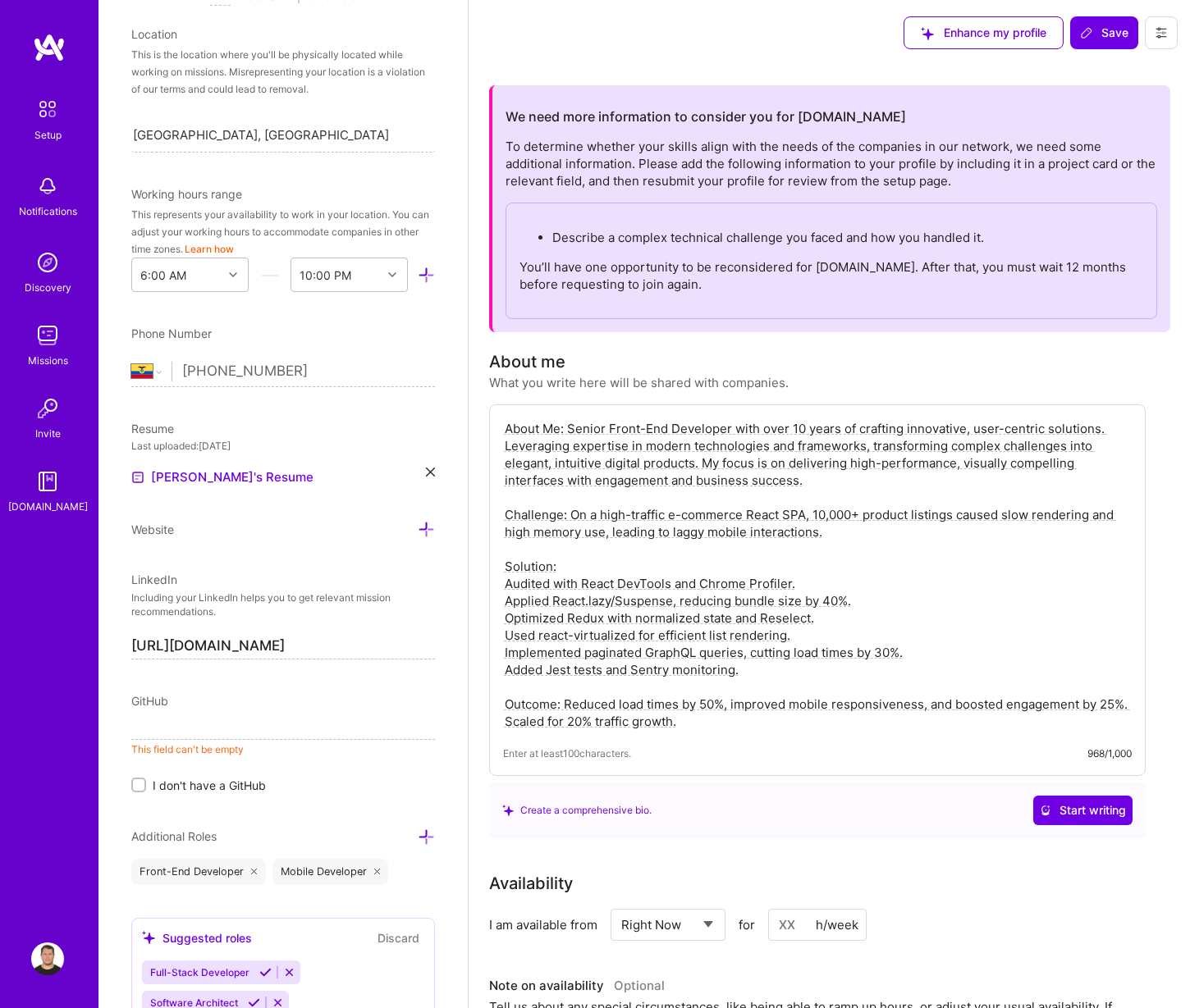
click at [175, 727] on input at bounding box center [282, 727] width 304 height 26
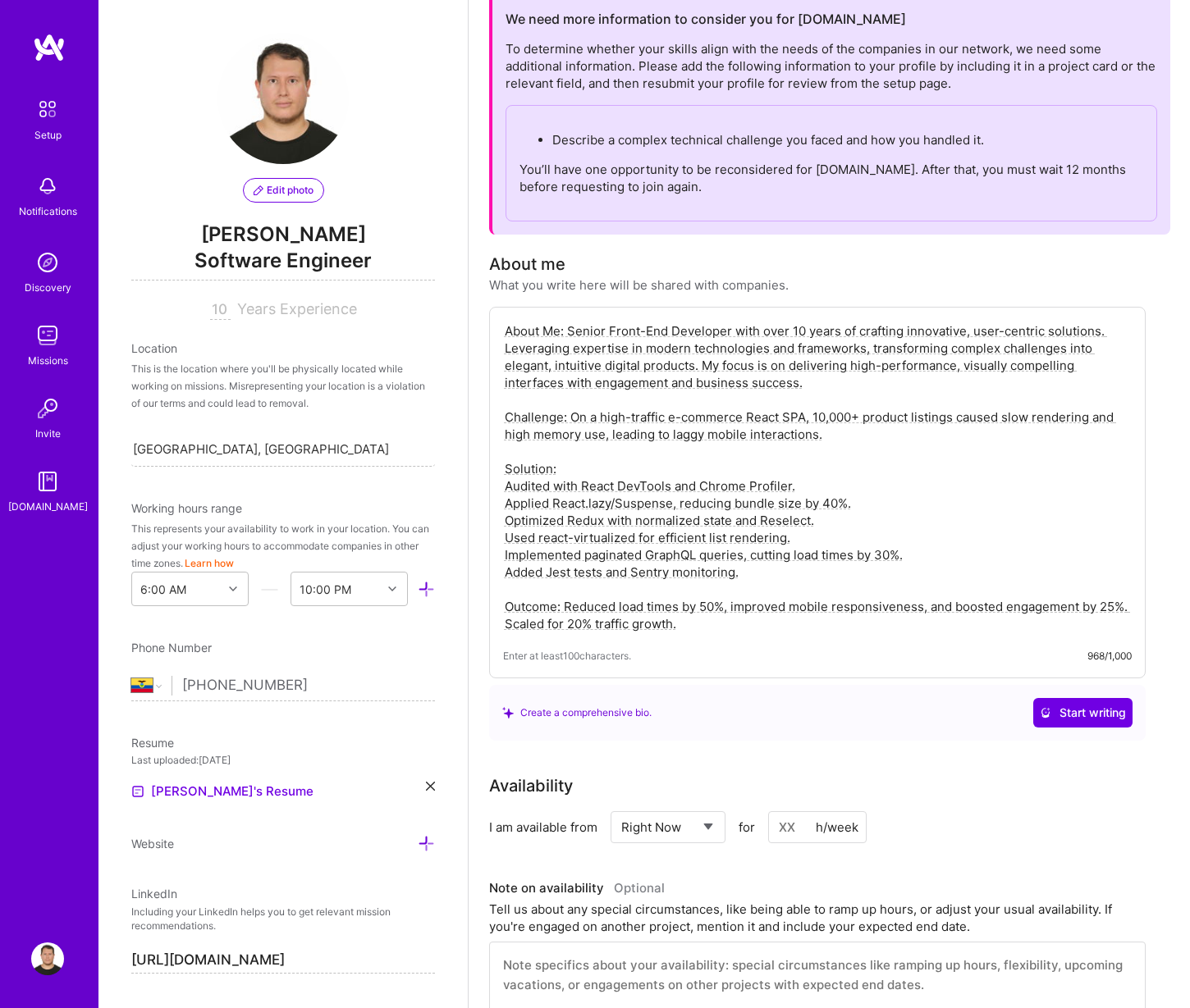
scroll to position [0, 0]
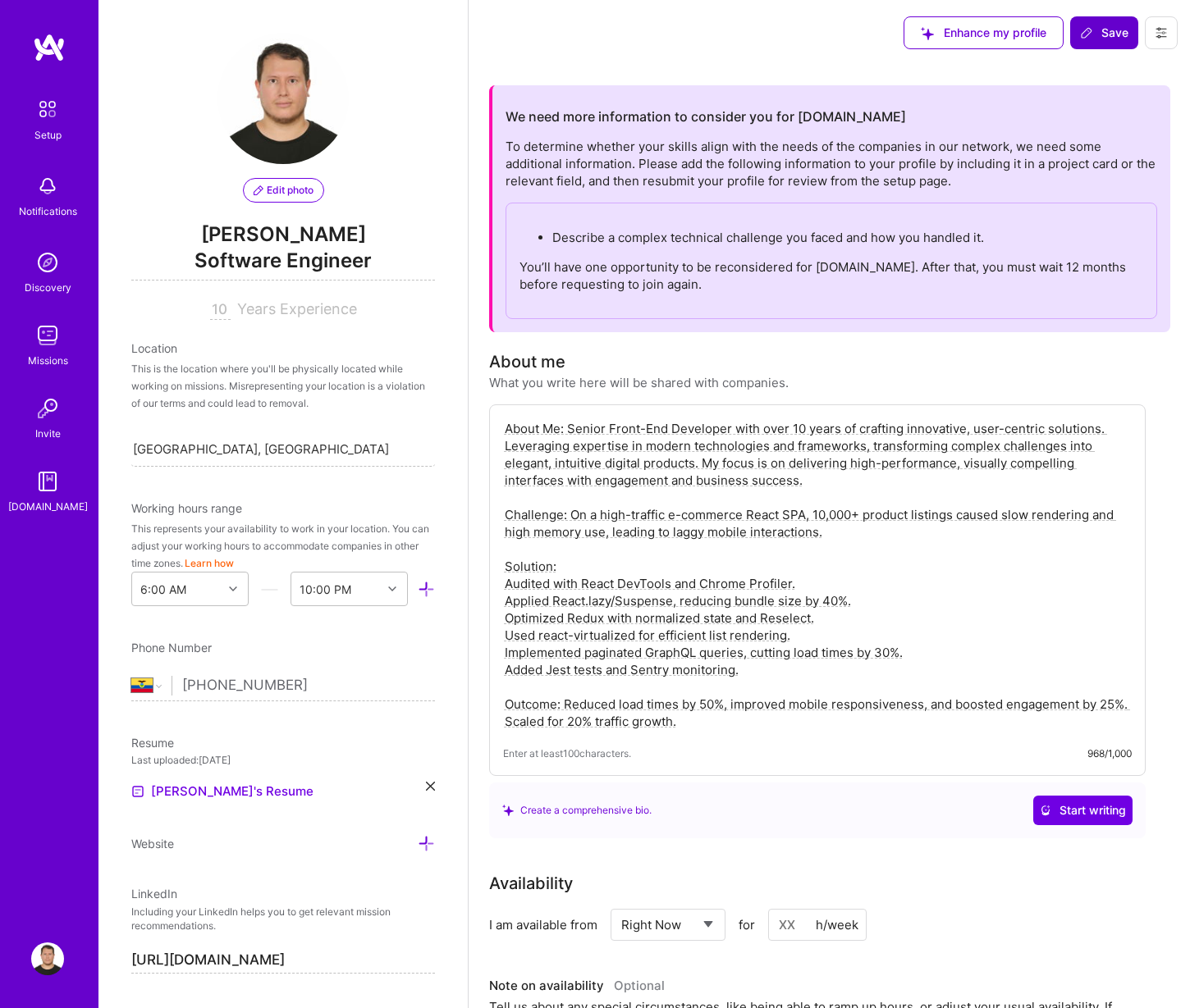
type input "[URL][DOMAIN_NAME]"
click at [1095, 32] on span "Save" at bounding box center [1104, 32] width 48 height 16
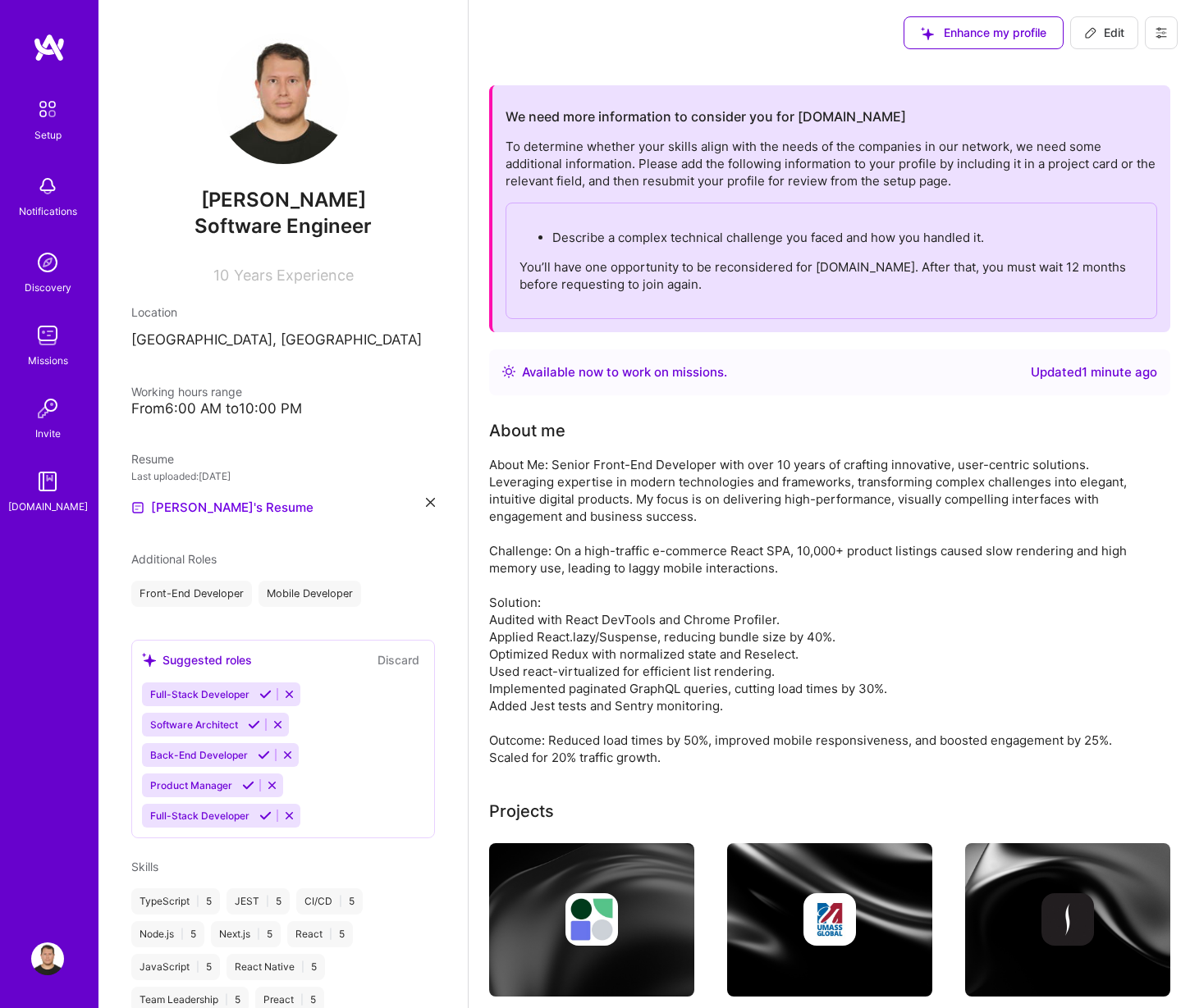
drag, startPoint x: 1025, startPoint y: 461, endPoint x: 1046, endPoint y: 355, distance: 108.1
click at [1025, 461] on div "About Me: Senior Front-End Developer with over 10 years of crafting innovative,…" at bounding box center [817, 611] width 656 height 310
click at [1088, 39] on icon at bounding box center [1090, 32] width 13 height 13
select select "US"
select select "Right Now"
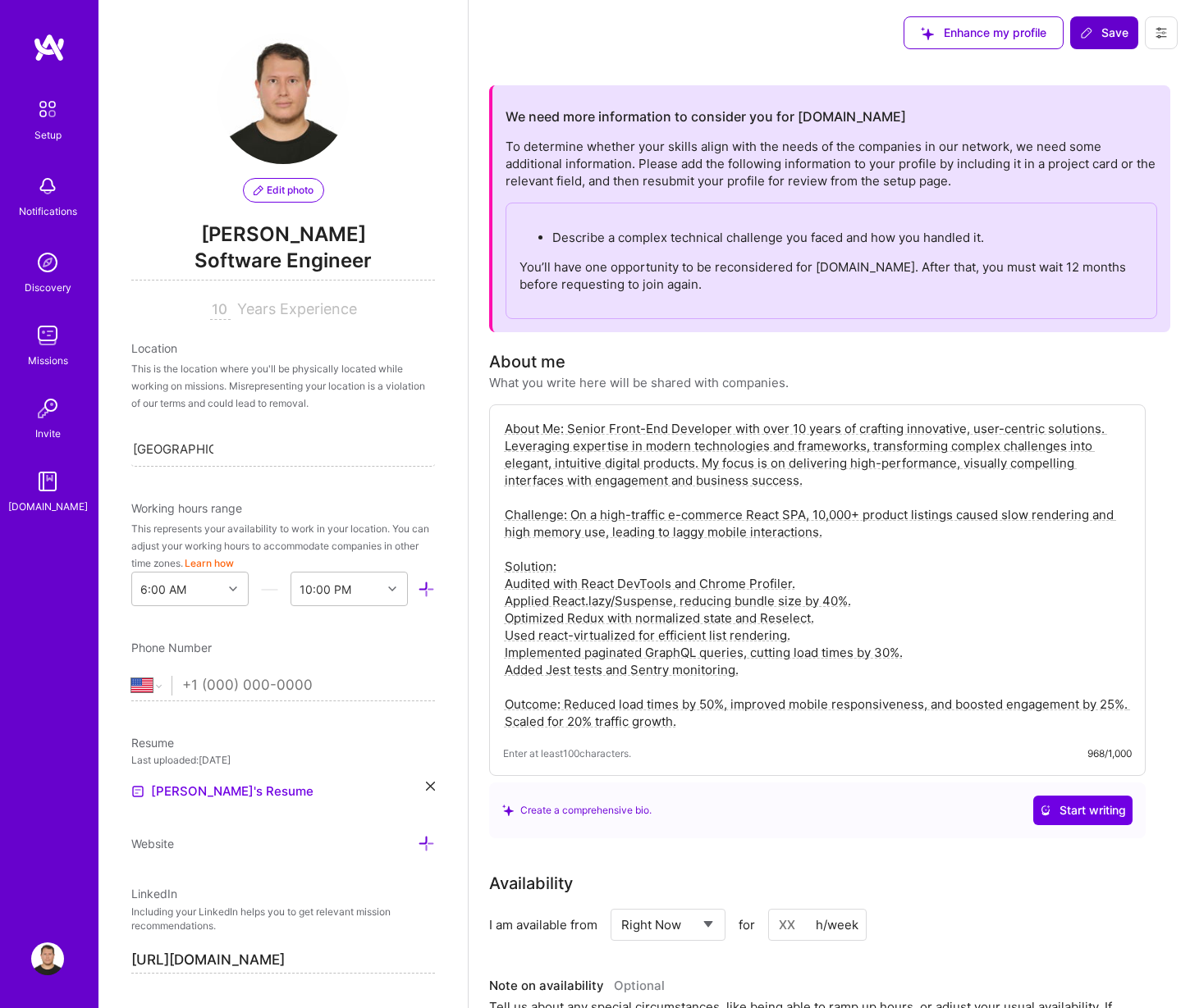
drag, startPoint x: 703, startPoint y: 723, endPoint x: 818, endPoint y: 500, distance: 250.9
click at [818, 500] on textarea "About Me: Senior Front-End Developer with over 10 years of crafting innovative,…" at bounding box center [816, 575] width 628 height 314
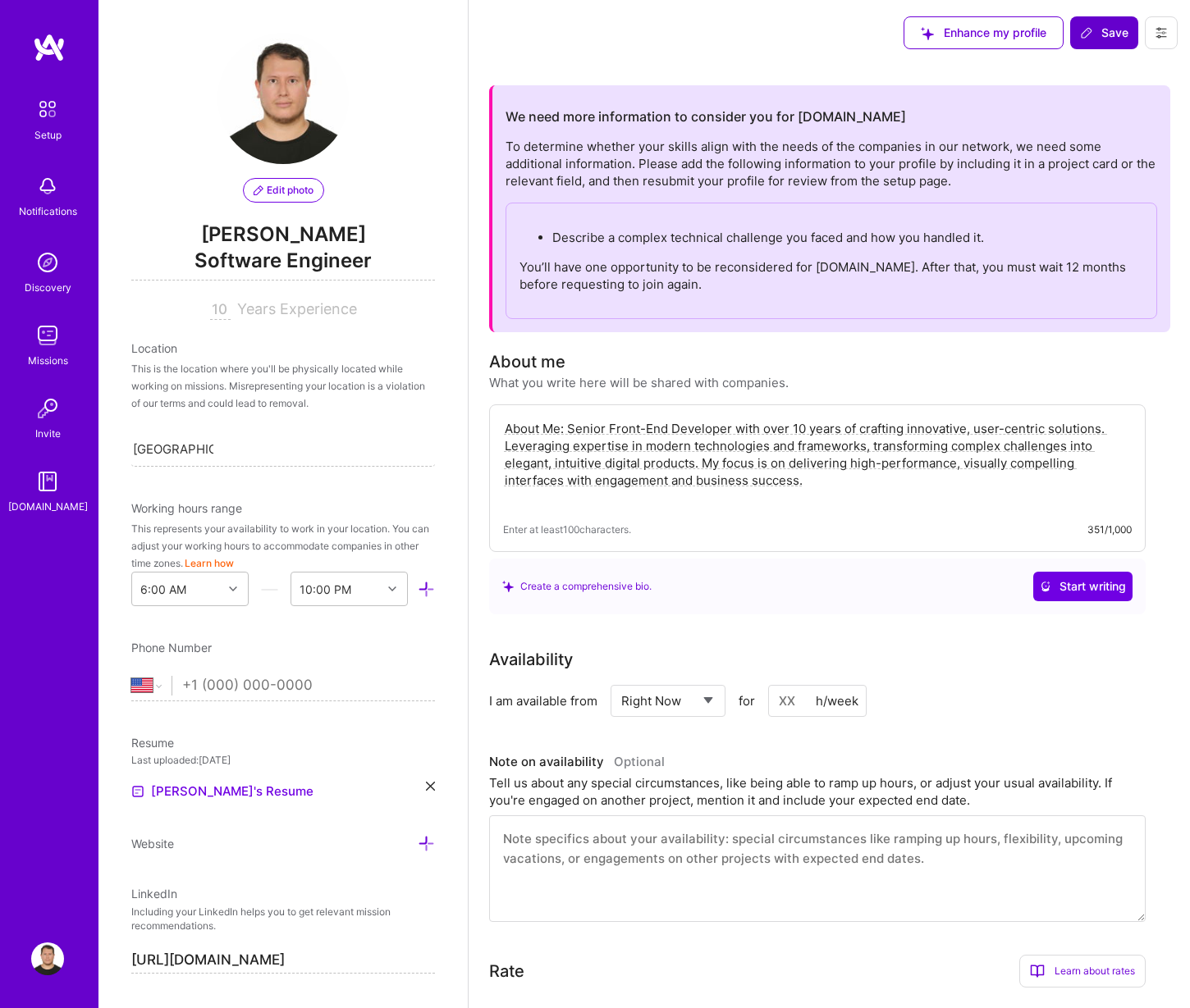
drag, startPoint x: 571, startPoint y: 427, endPoint x: 354, endPoint y: 404, distance: 218.2
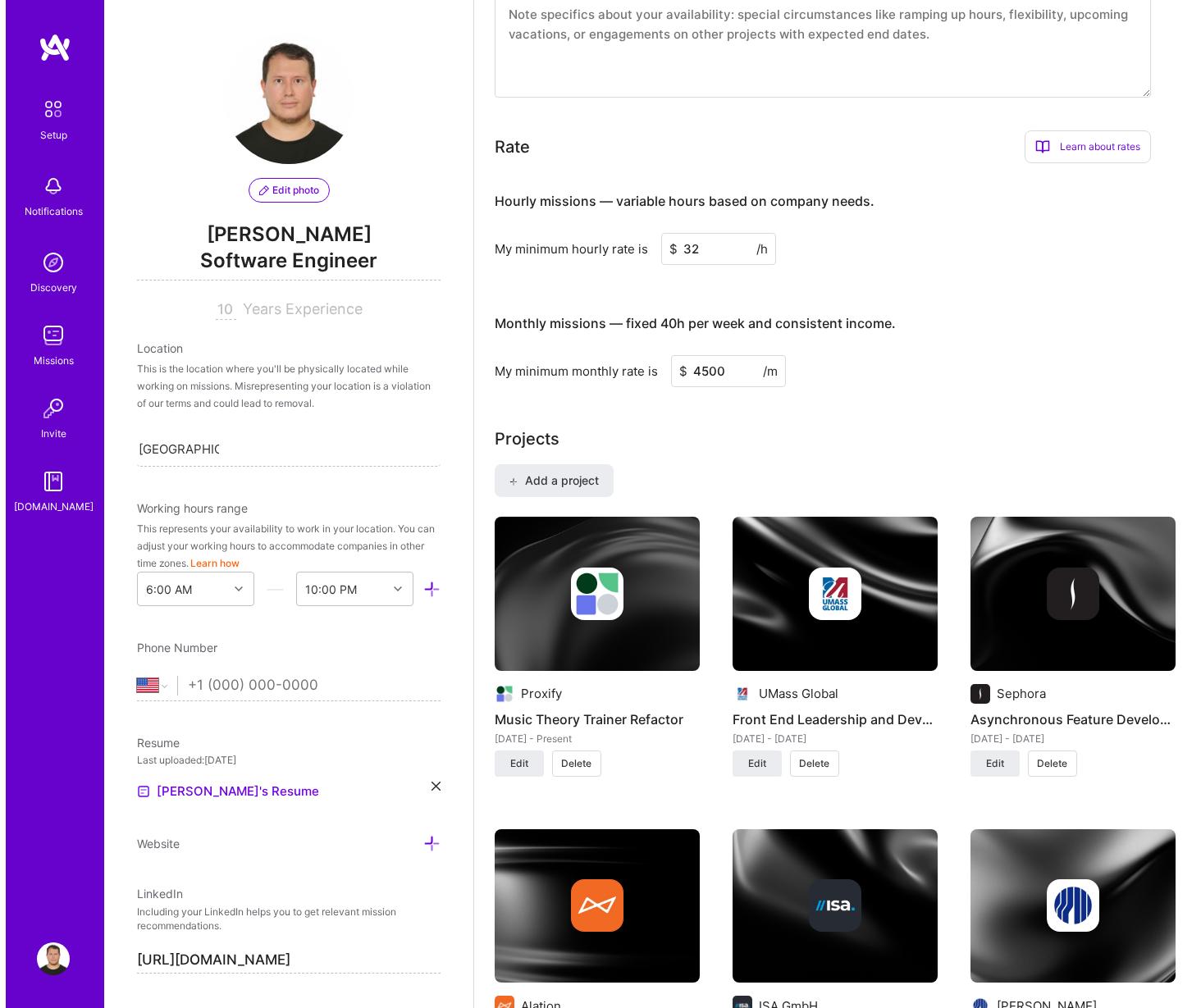
scroll to position [962, 0]
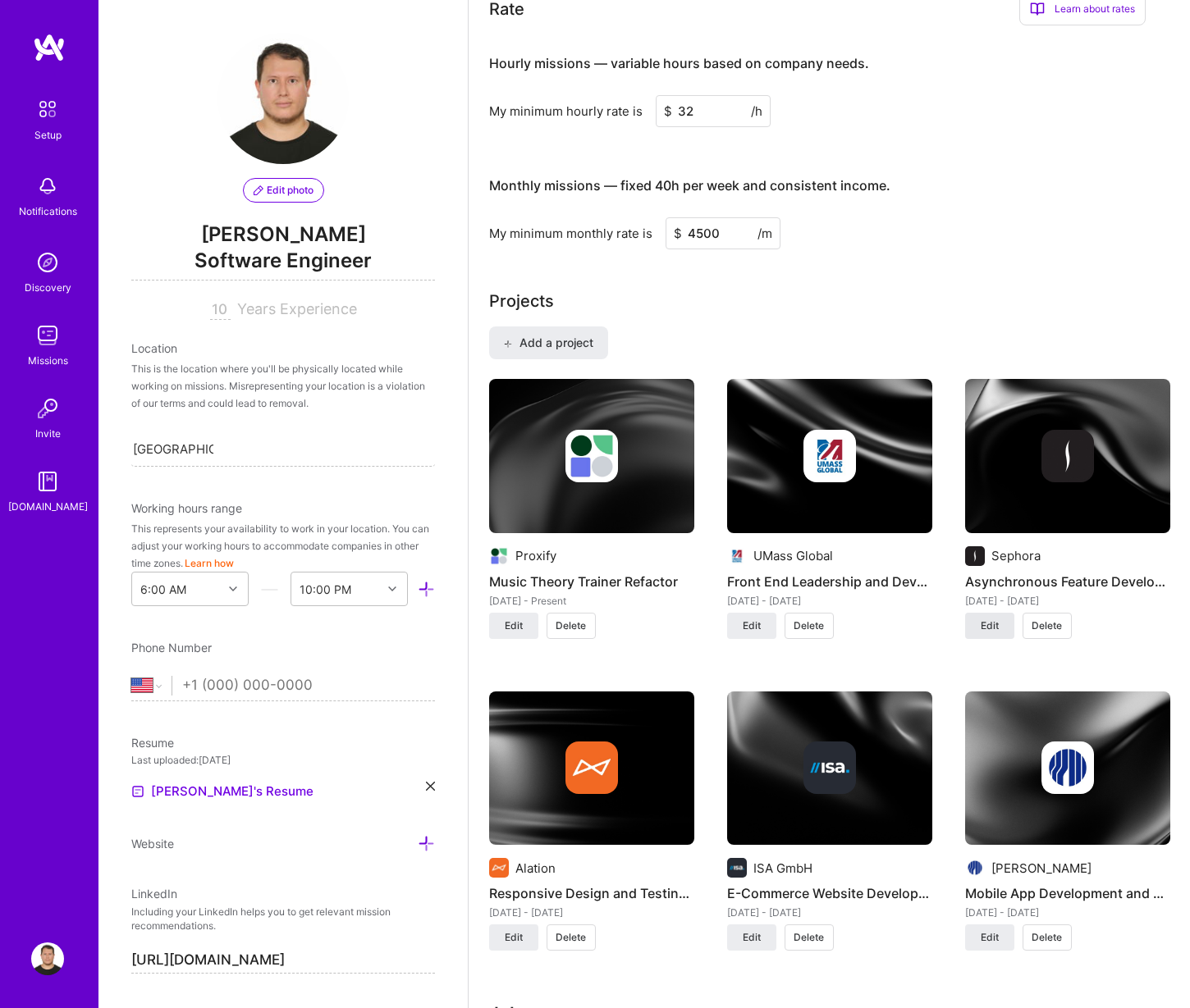
type textarea "Senior Front-End Developer with over 10 years of crafting innovative, user-cent…"
click at [999, 628] on button "Edit" at bounding box center [989, 625] width 49 height 26
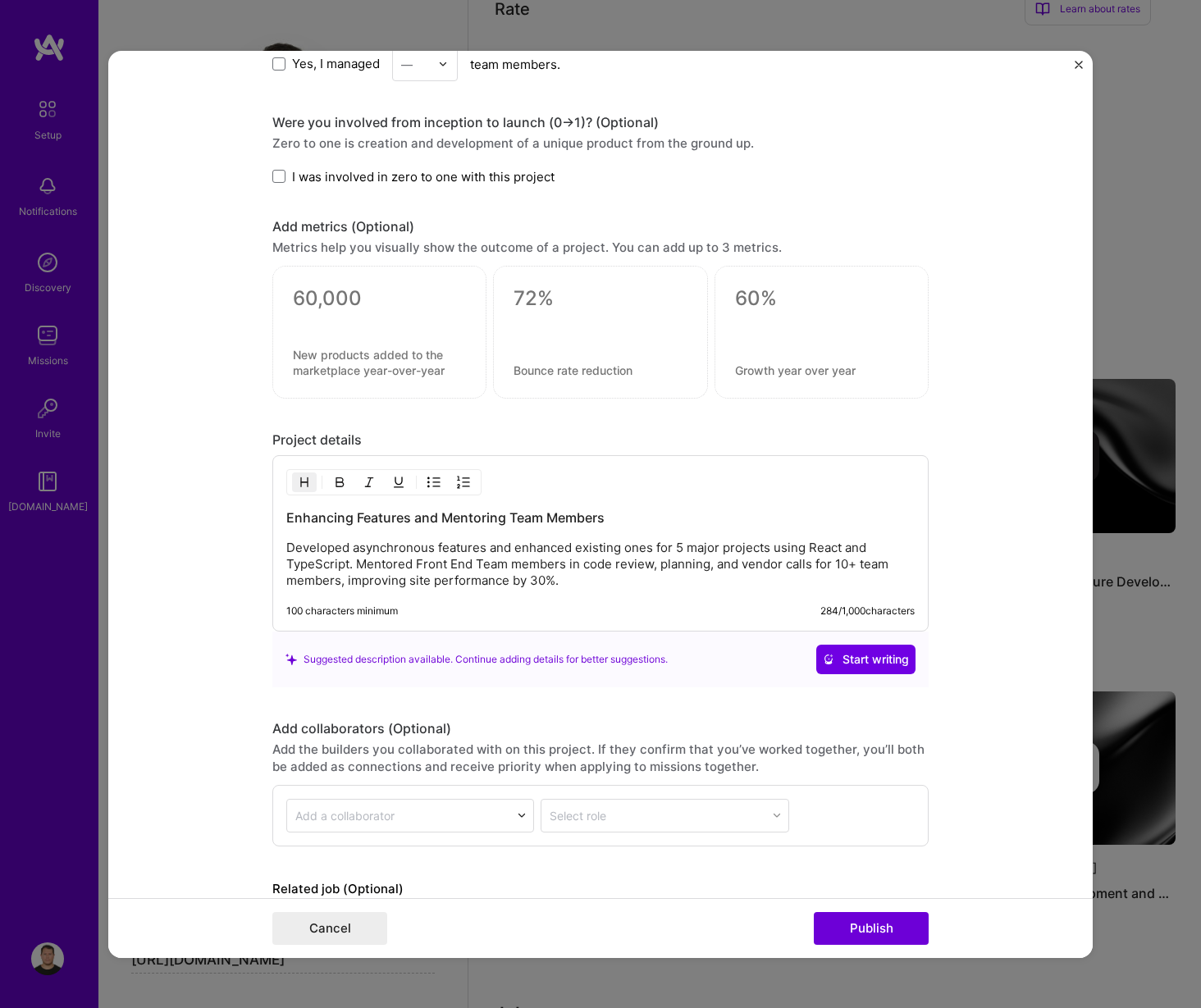
scroll to position [1135, 0]
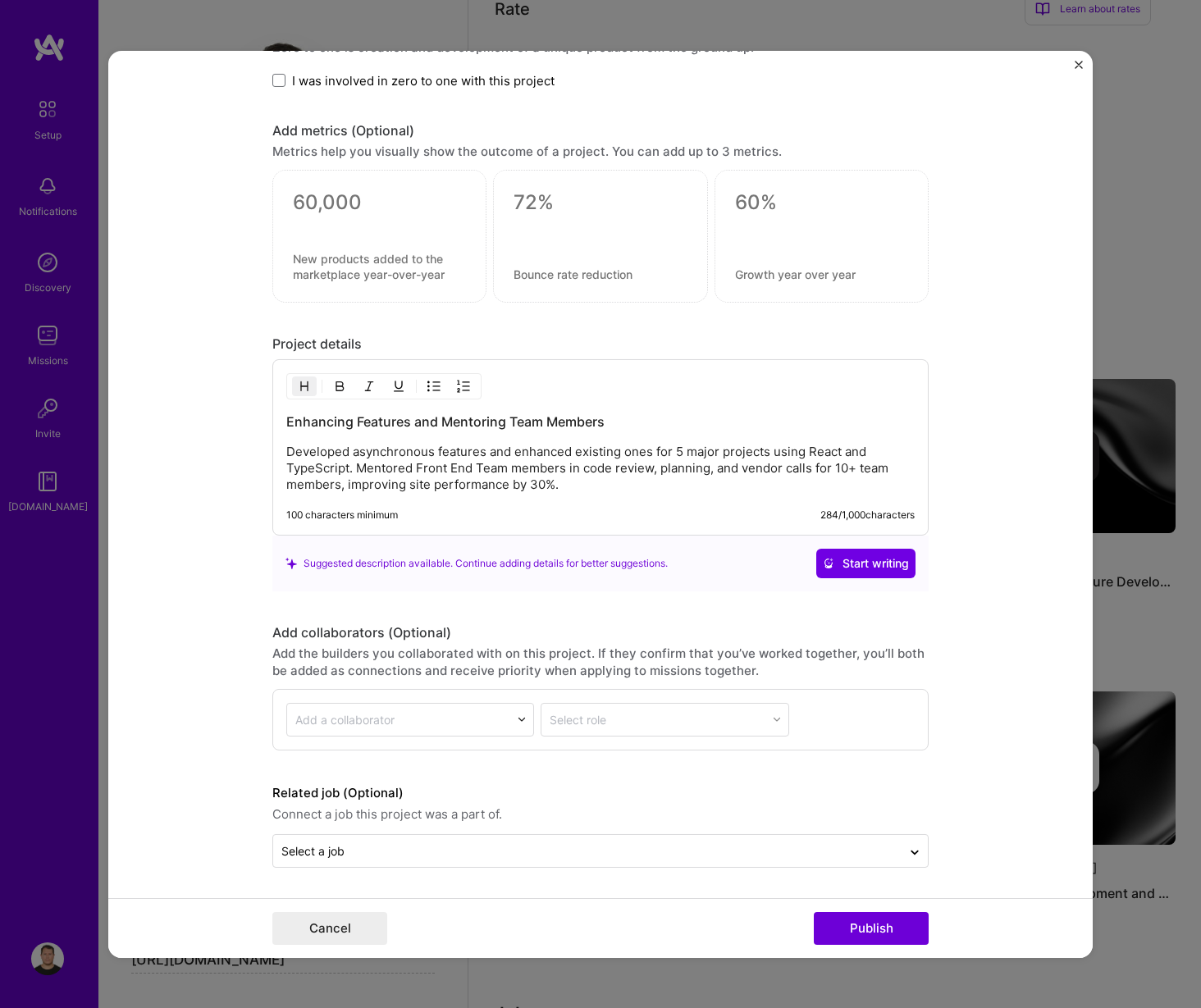
click at [666, 487] on p "Developed asynchronous features and enhanced existing ones for 5 major projects…" at bounding box center [600, 468] width 628 height 49
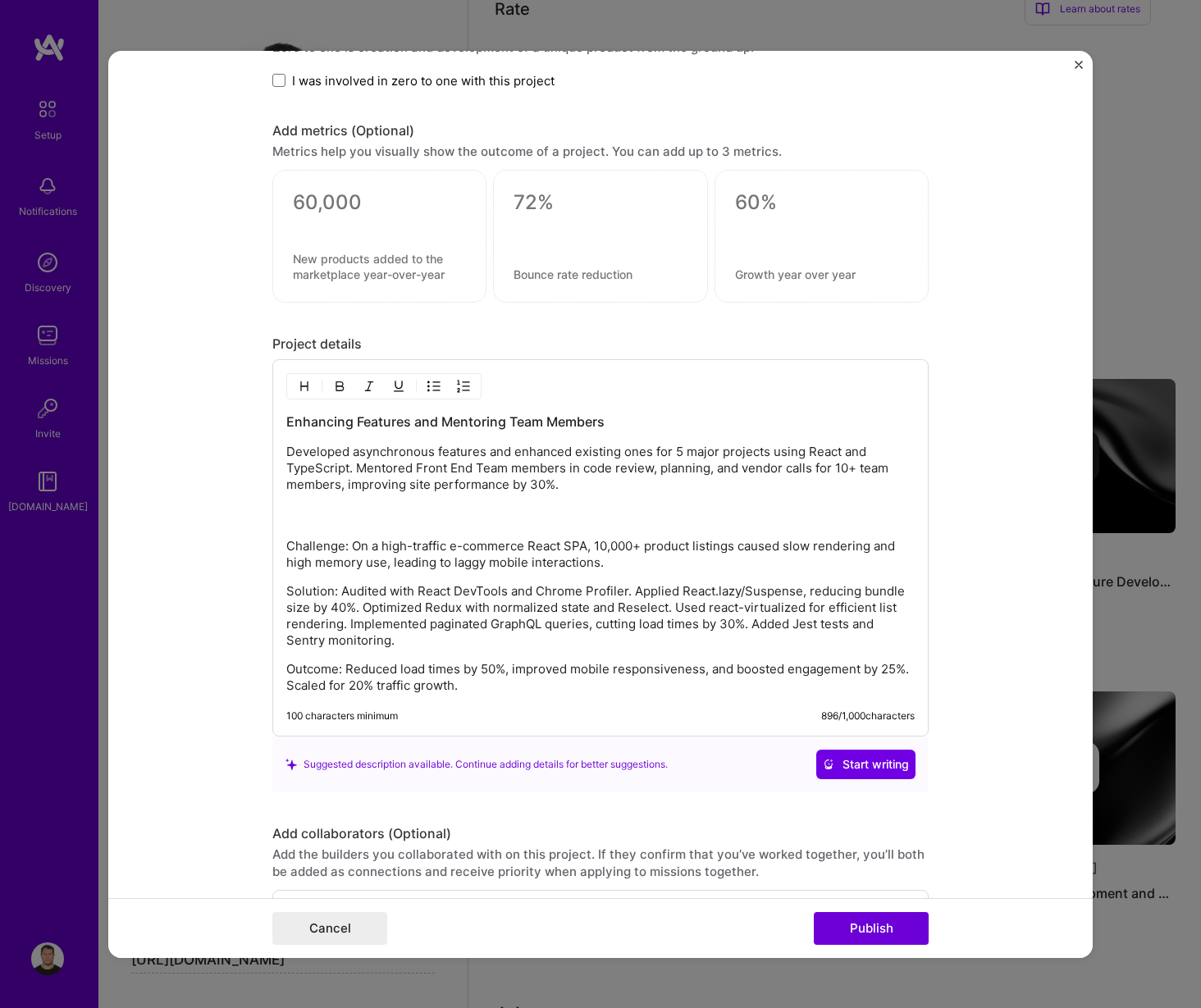
click at [563, 523] on p "Developed asynchronous features and enhanced existing ones for 5 major projects…" at bounding box center [600, 485] width 628 height 82
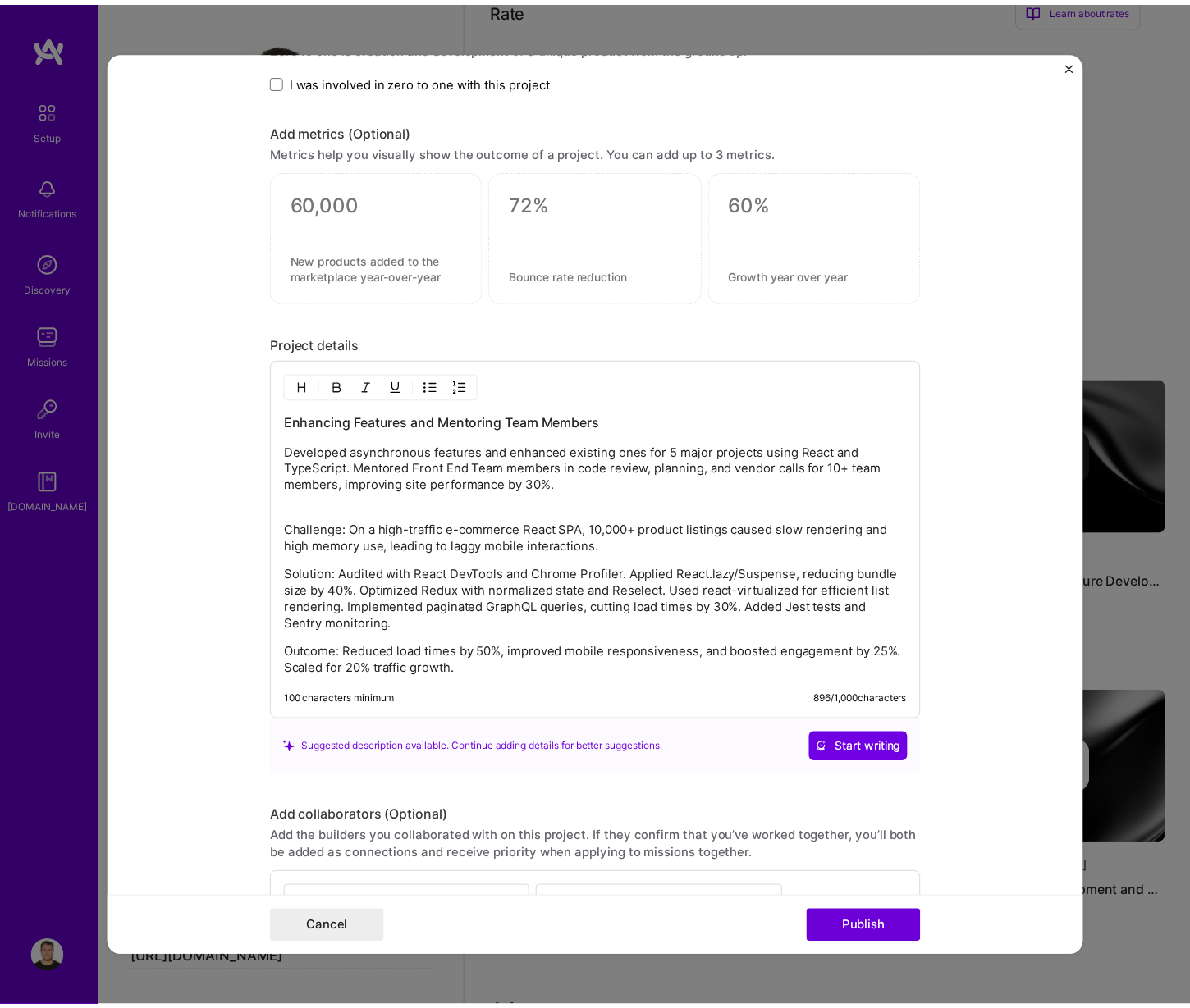
scroll to position [1320, 0]
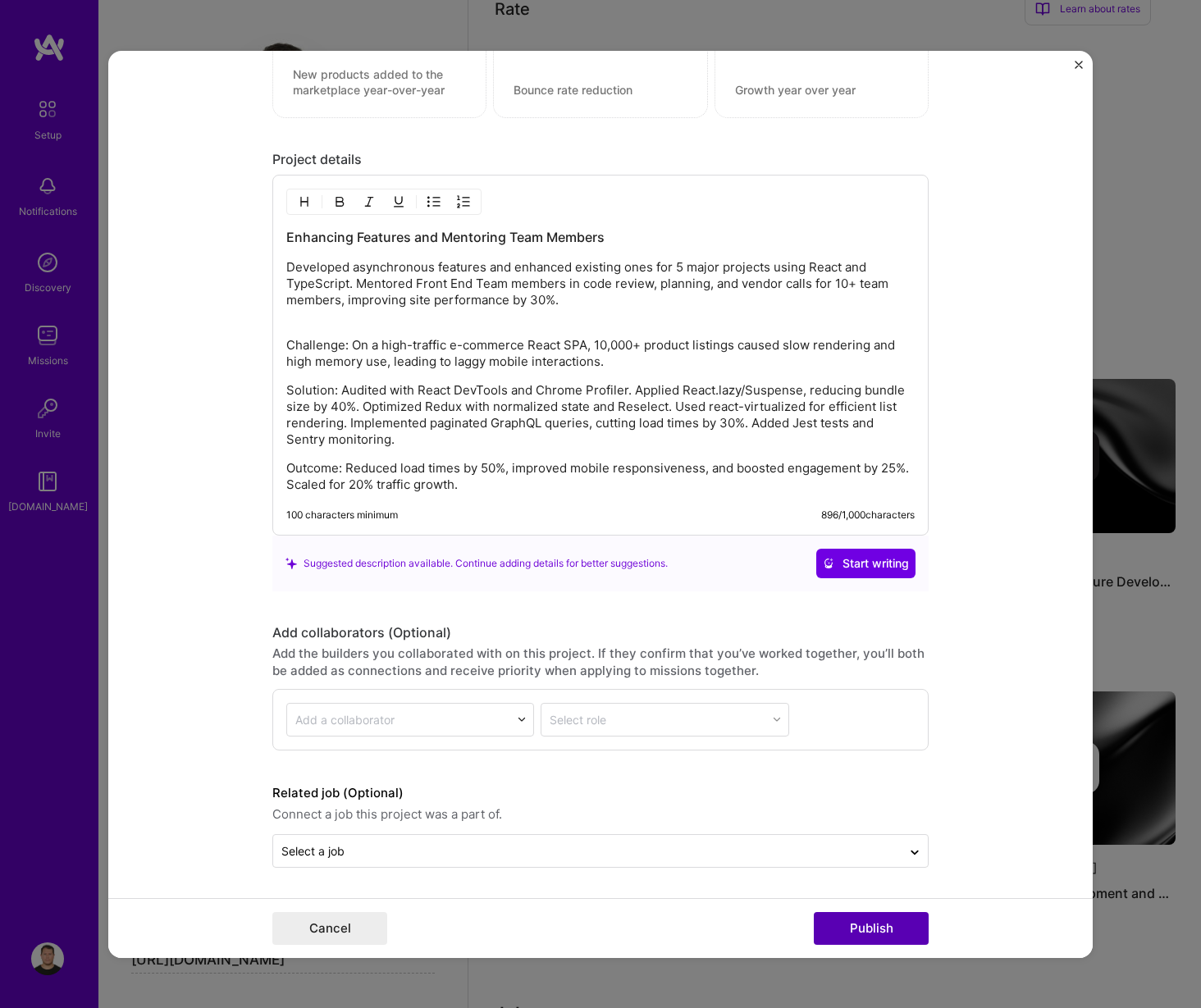
click at [870, 924] on button "Publish" at bounding box center [871, 928] width 115 height 33
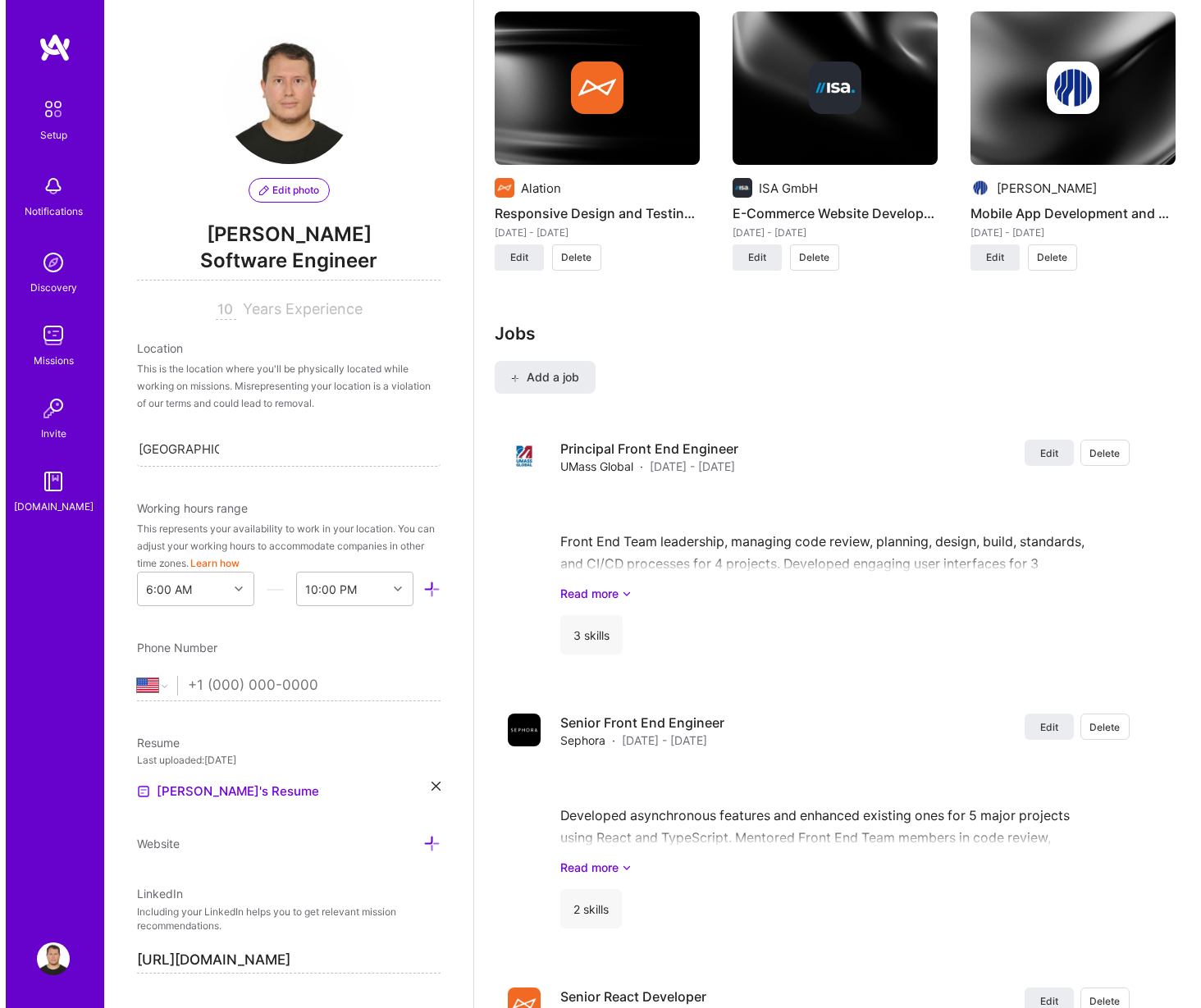
scroll to position [1792, 0]
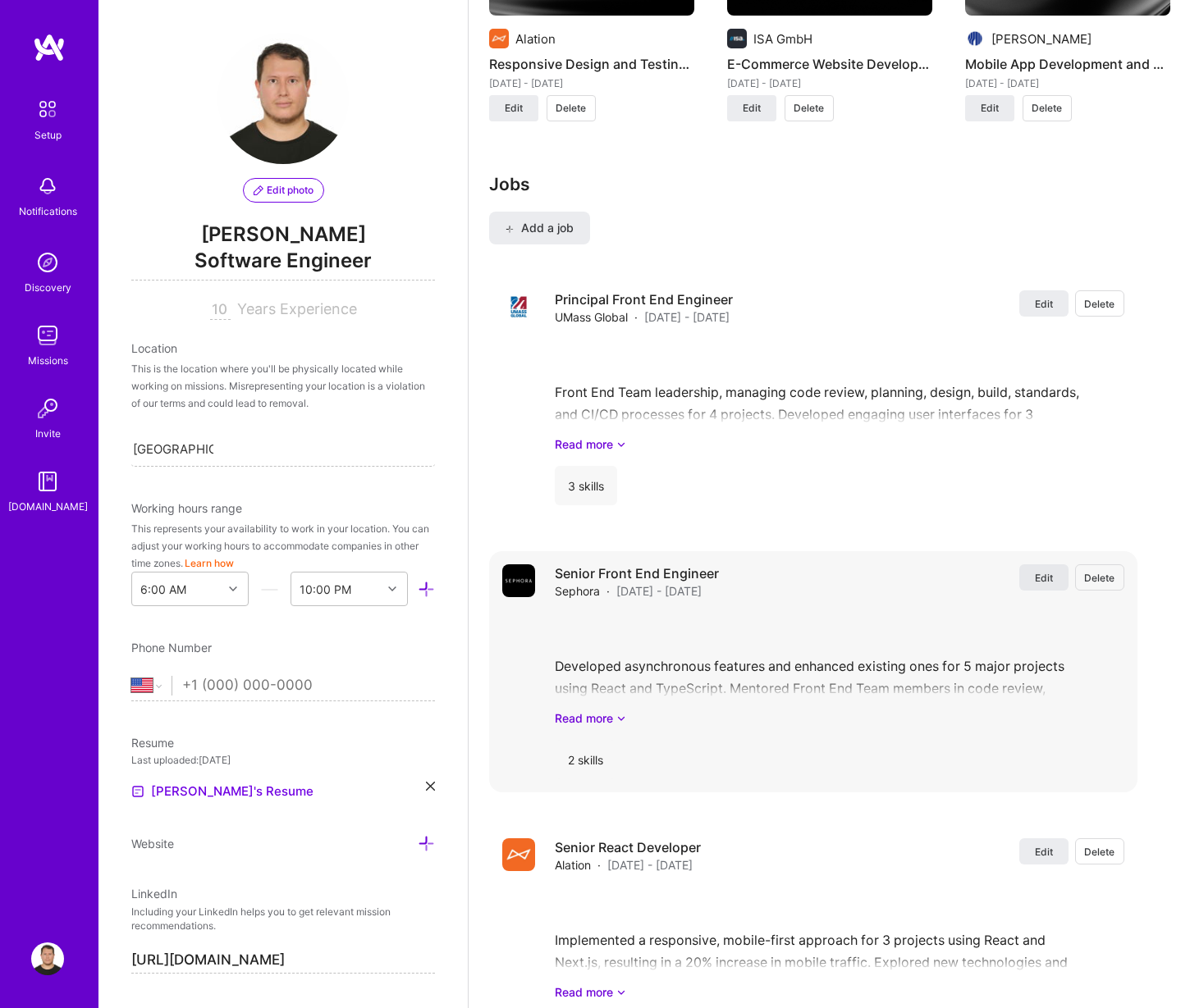
click at [1044, 575] on button "Edit" at bounding box center [1043, 577] width 49 height 26
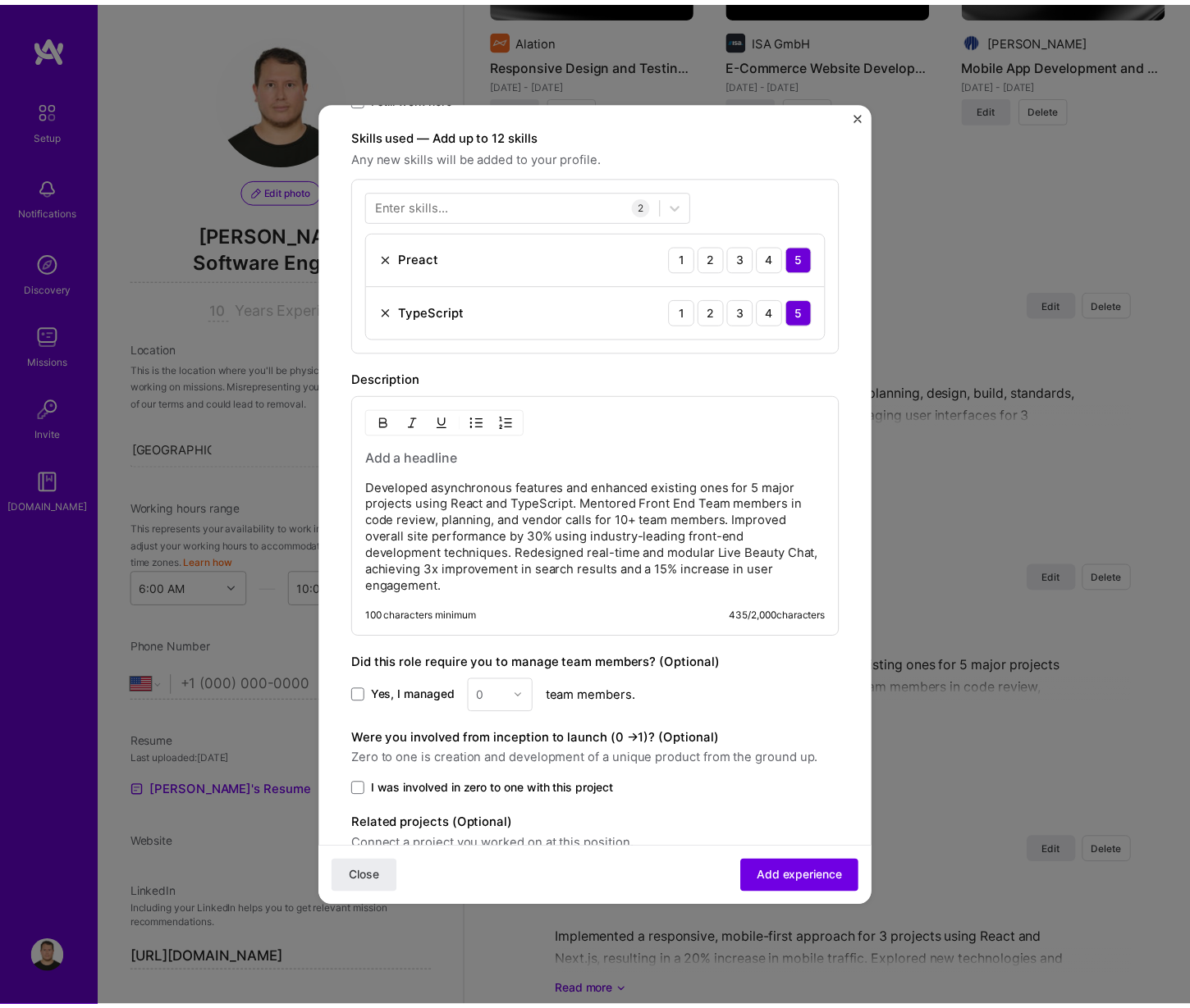
scroll to position [555, 0]
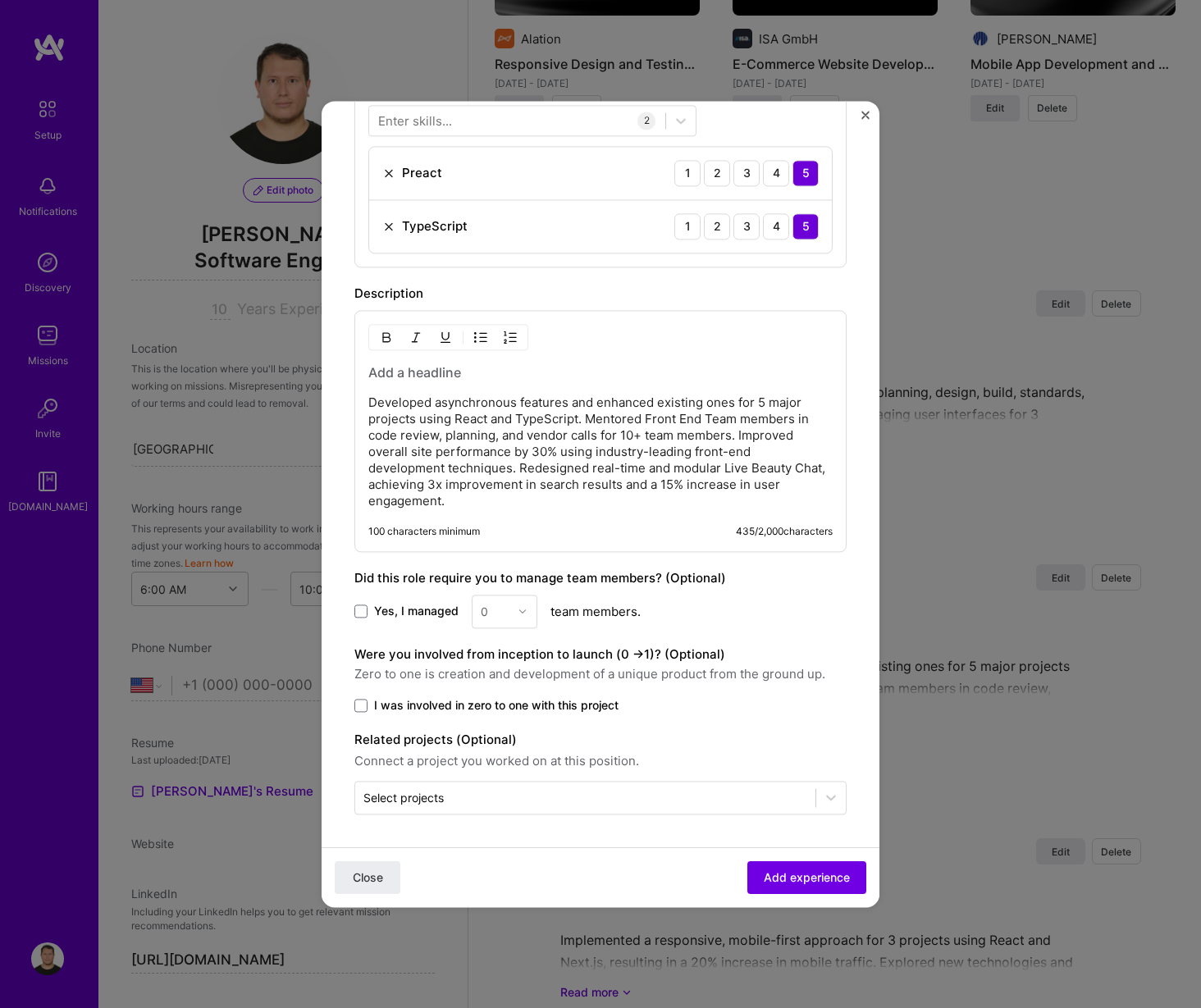
click at [582, 504] on p "Developed asynchronous features and enhanced existing ones for 5 major projects…" at bounding box center [600, 452] width 464 height 115
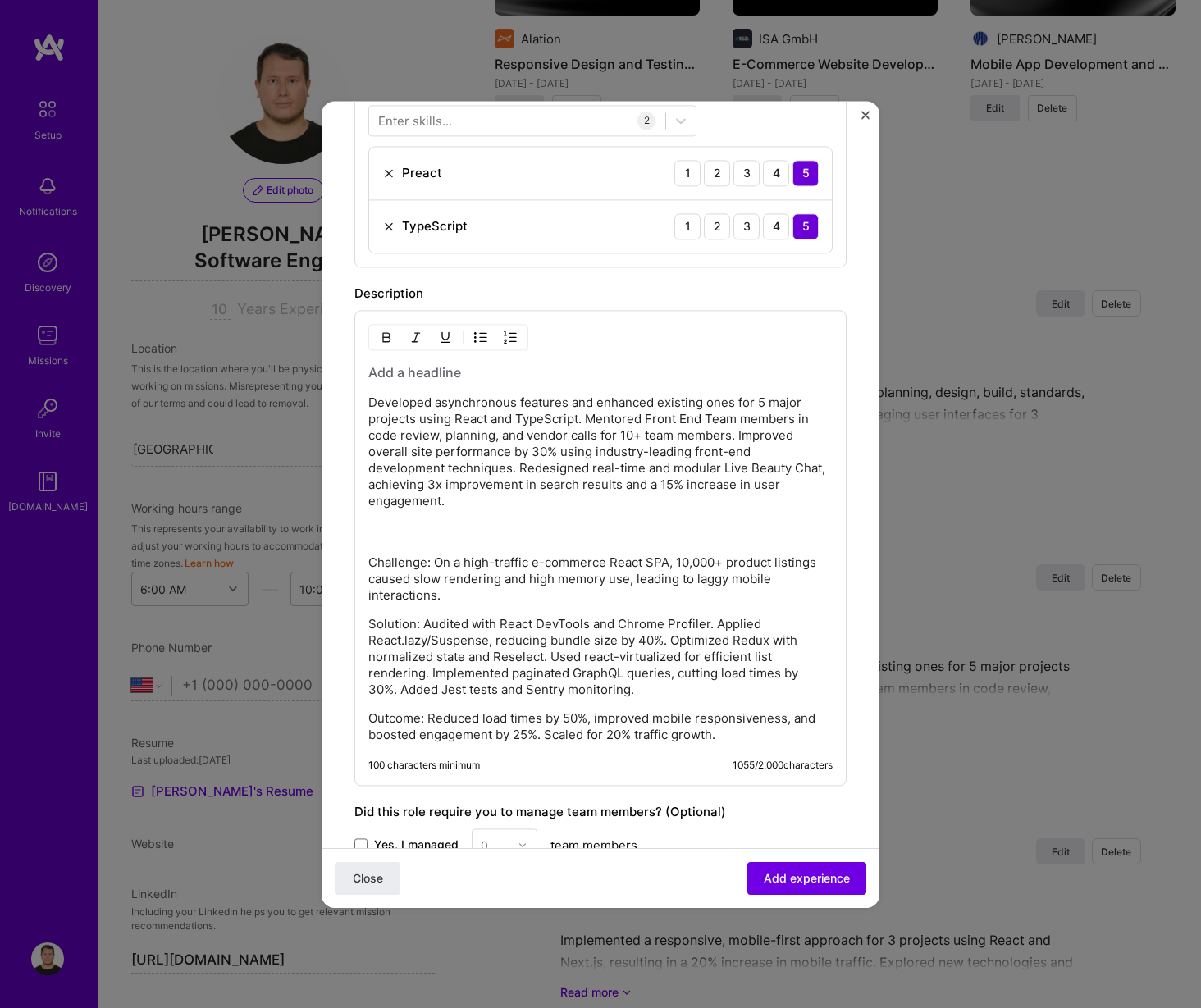
click at [618, 534] on p "Developed asynchronous features and enhanced existing ones for 5 major projects…" at bounding box center [600, 468] width 464 height 148
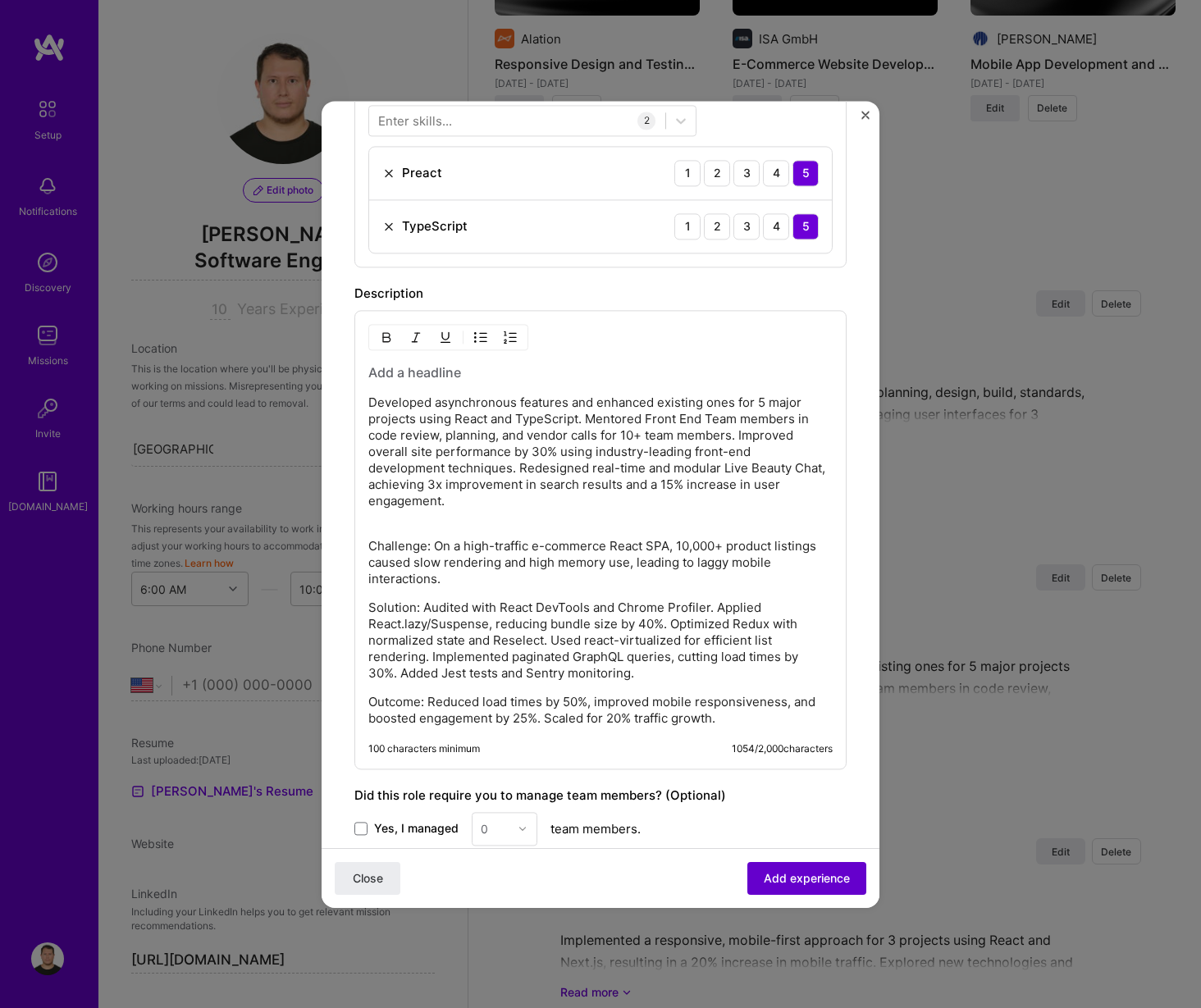
click at [808, 885] on span "Add experience" at bounding box center [807, 877] width 86 height 16
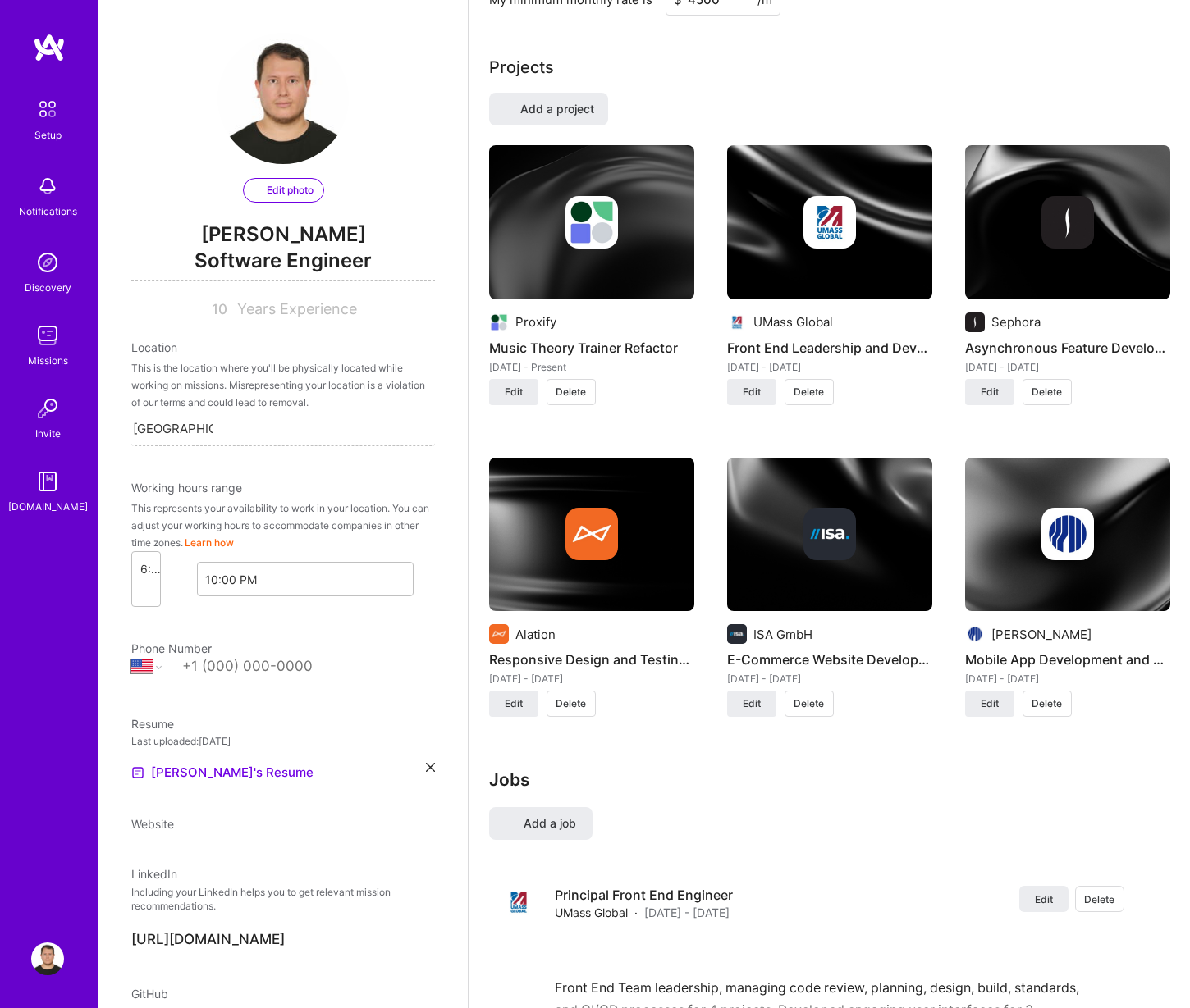
select select "Right Now"
select select "EC"
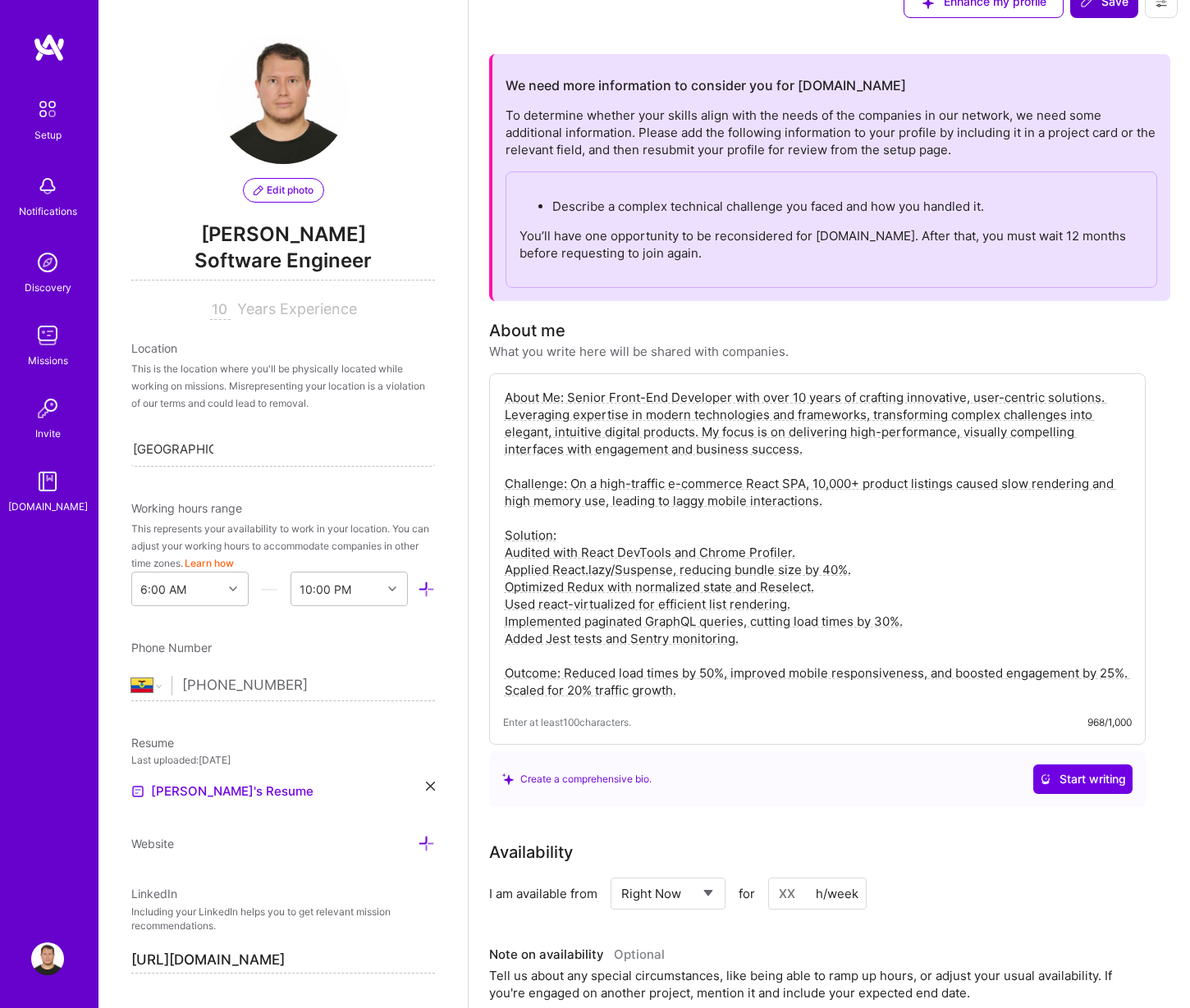
scroll to position [0, 0]
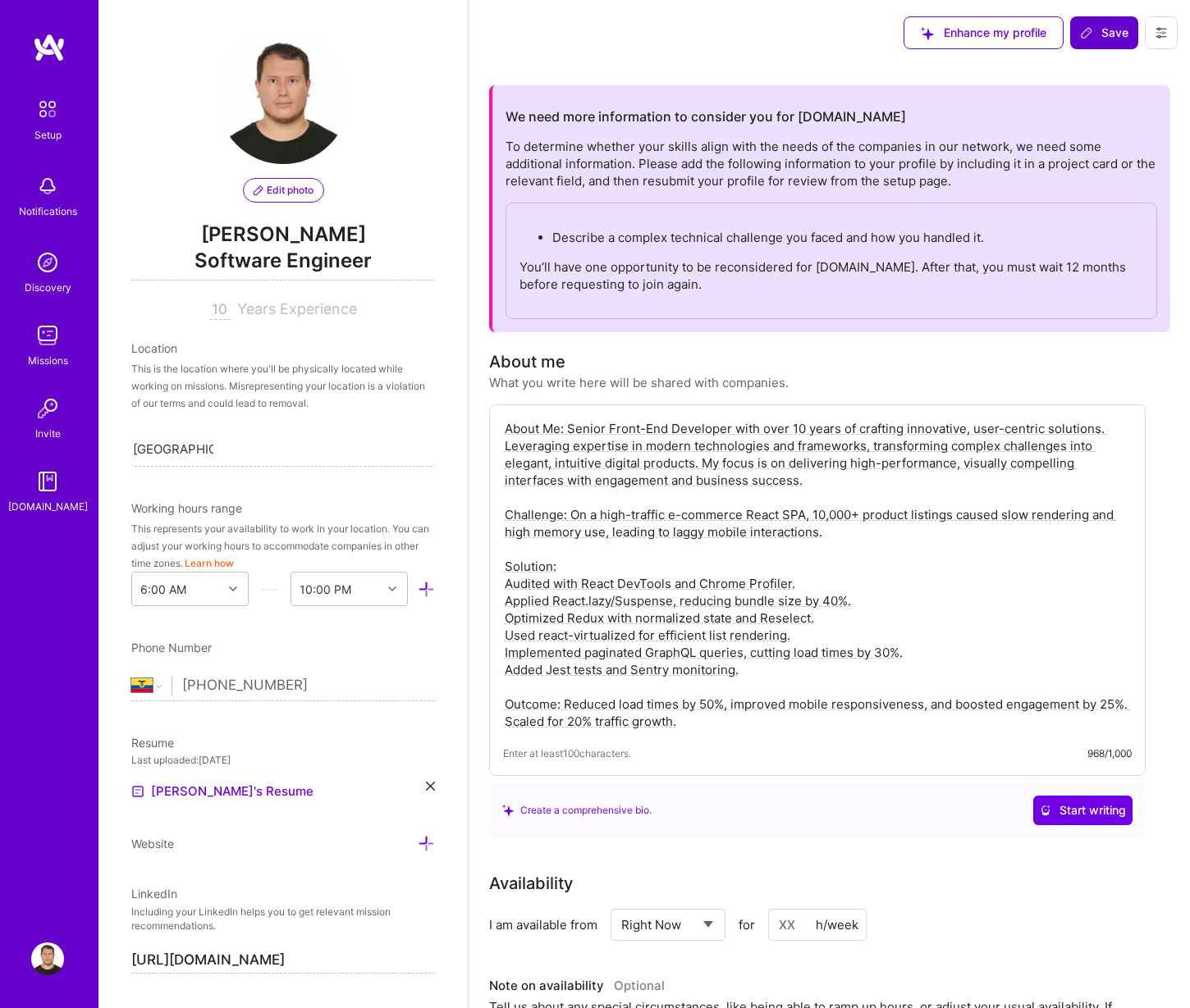
click at [1112, 43] on button "Save" at bounding box center [1104, 32] width 68 height 33
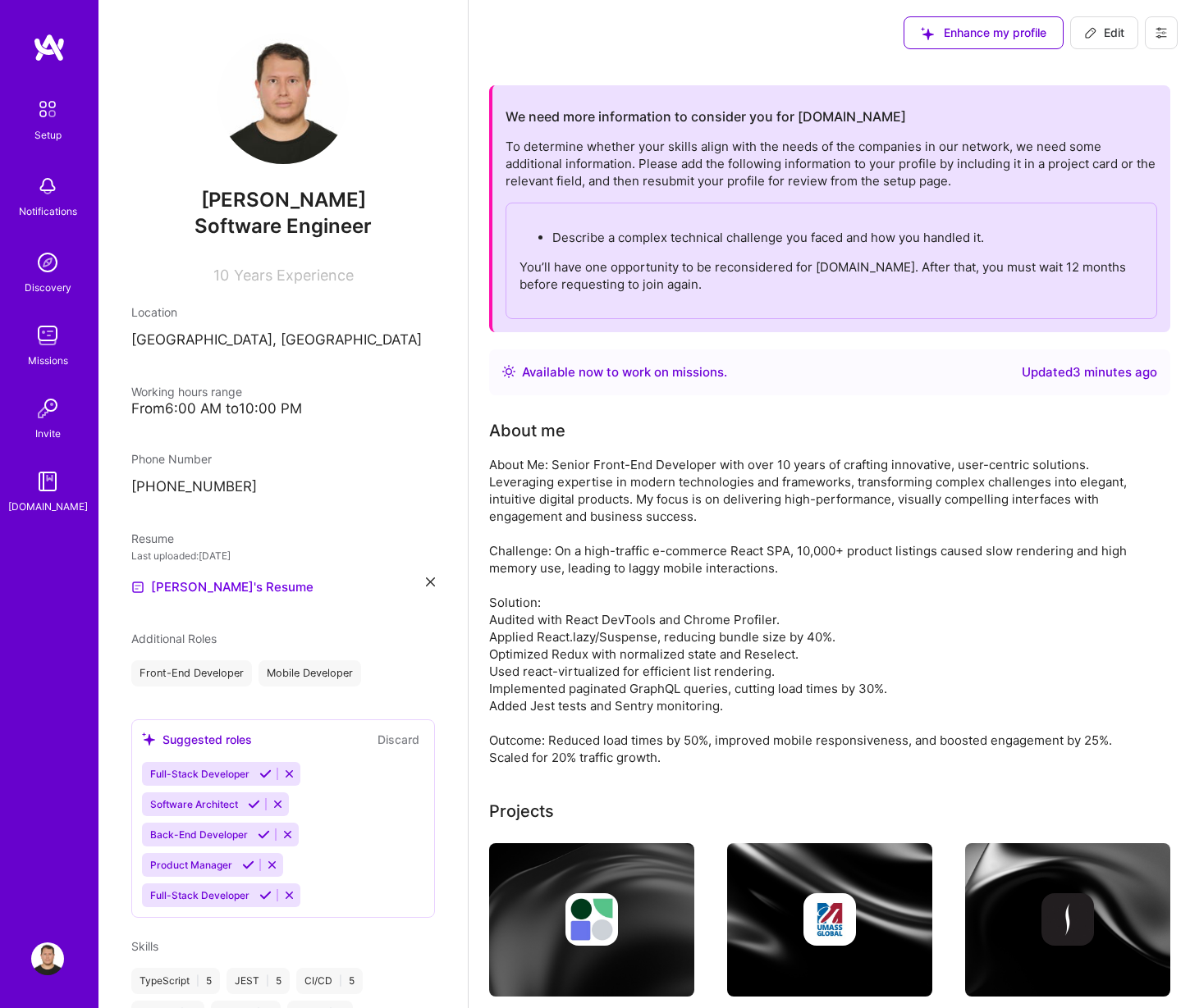
click at [1108, 42] on button "Edit" at bounding box center [1104, 32] width 68 height 33
select select "Right Now"
select select "EC"
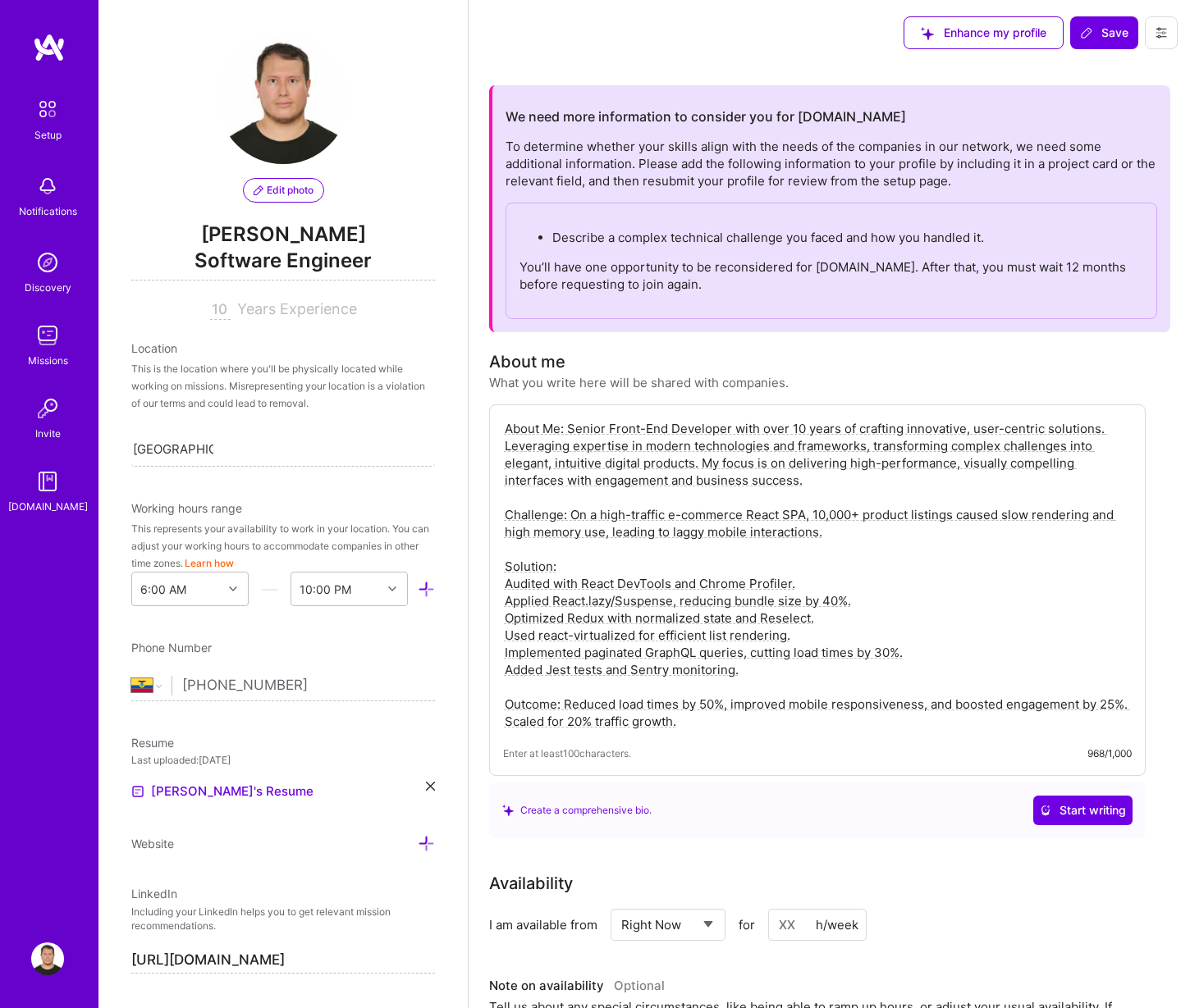
drag, startPoint x: 724, startPoint y: 704, endPoint x: 924, endPoint y: 494, distance: 290.0
click at [924, 494] on textarea "About Me: Senior Front-End Developer with over 10 years of crafting innovative,…" at bounding box center [816, 575] width 628 height 314
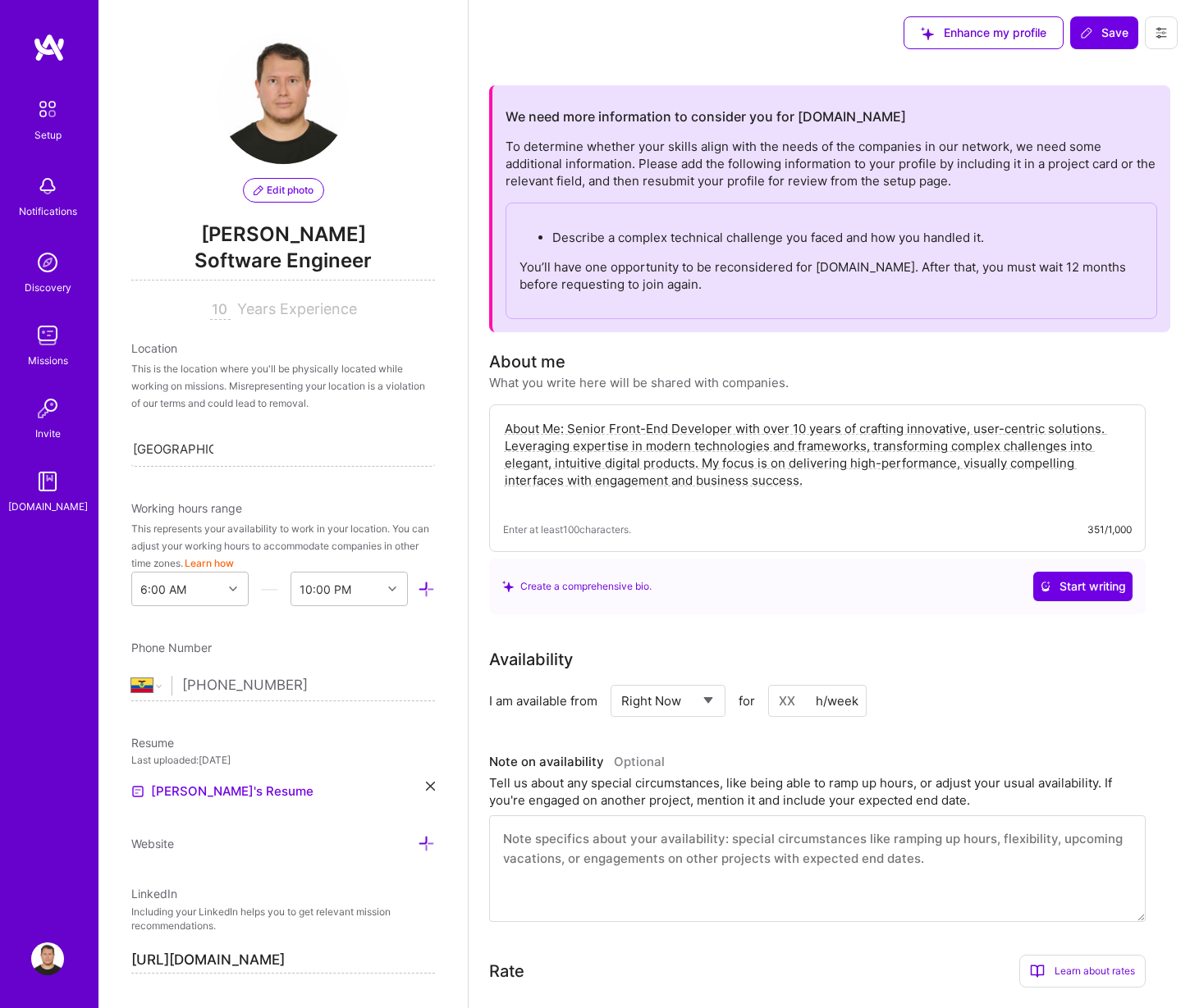
drag, startPoint x: 568, startPoint y: 425, endPoint x: 453, endPoint y: 426, distance: 115.0
type textarea "Senior Front-End Developer with over 10 years of crafting innovative, user-cent…"
click at [1112, 588] on span "Start writing" at bounding box center [1082, 586] width 86 height 16
click at [1104, 30] on span "Save" at bounding box center [1104, 32] width 48 height 16
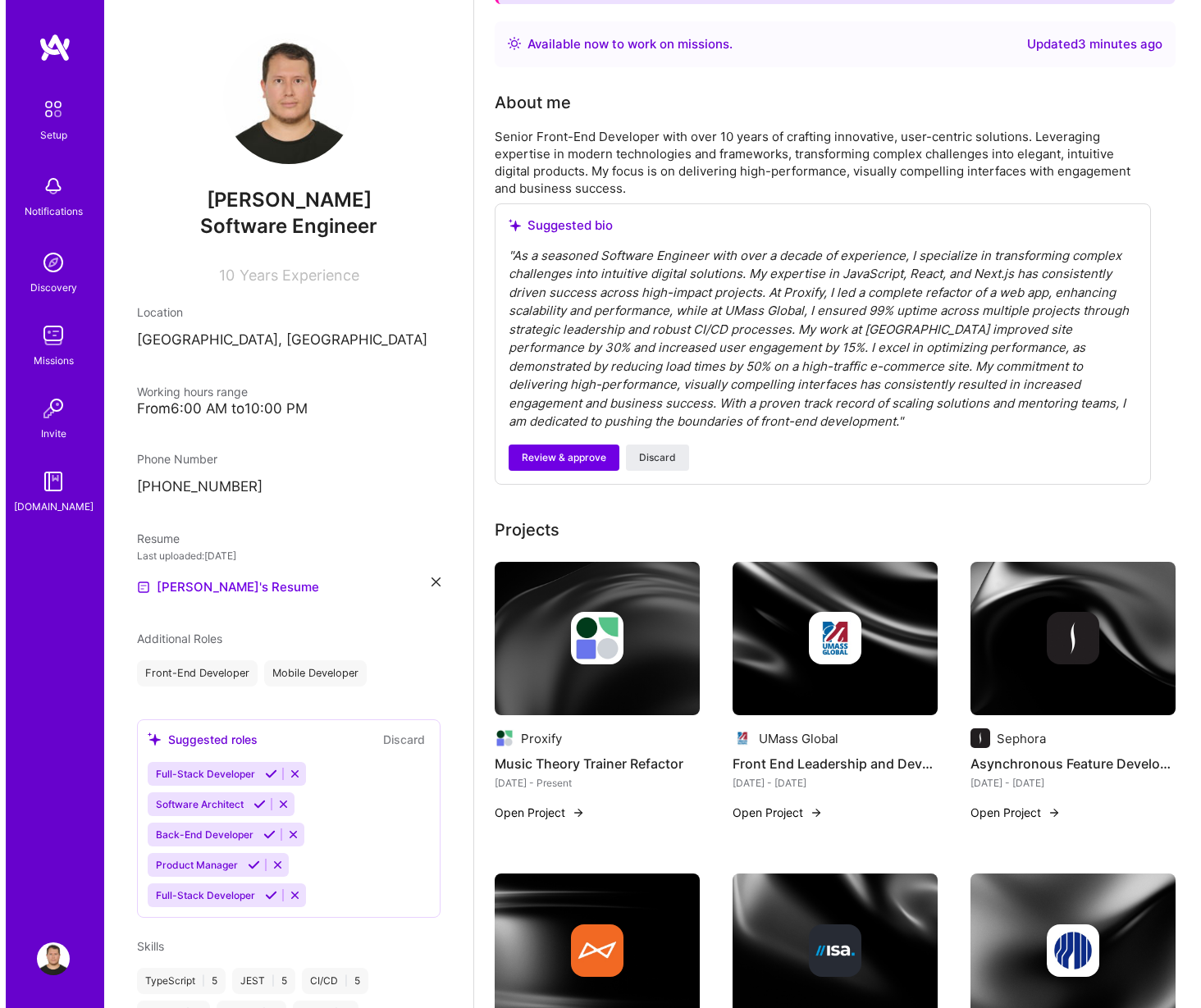
scroll to position [472, 0]
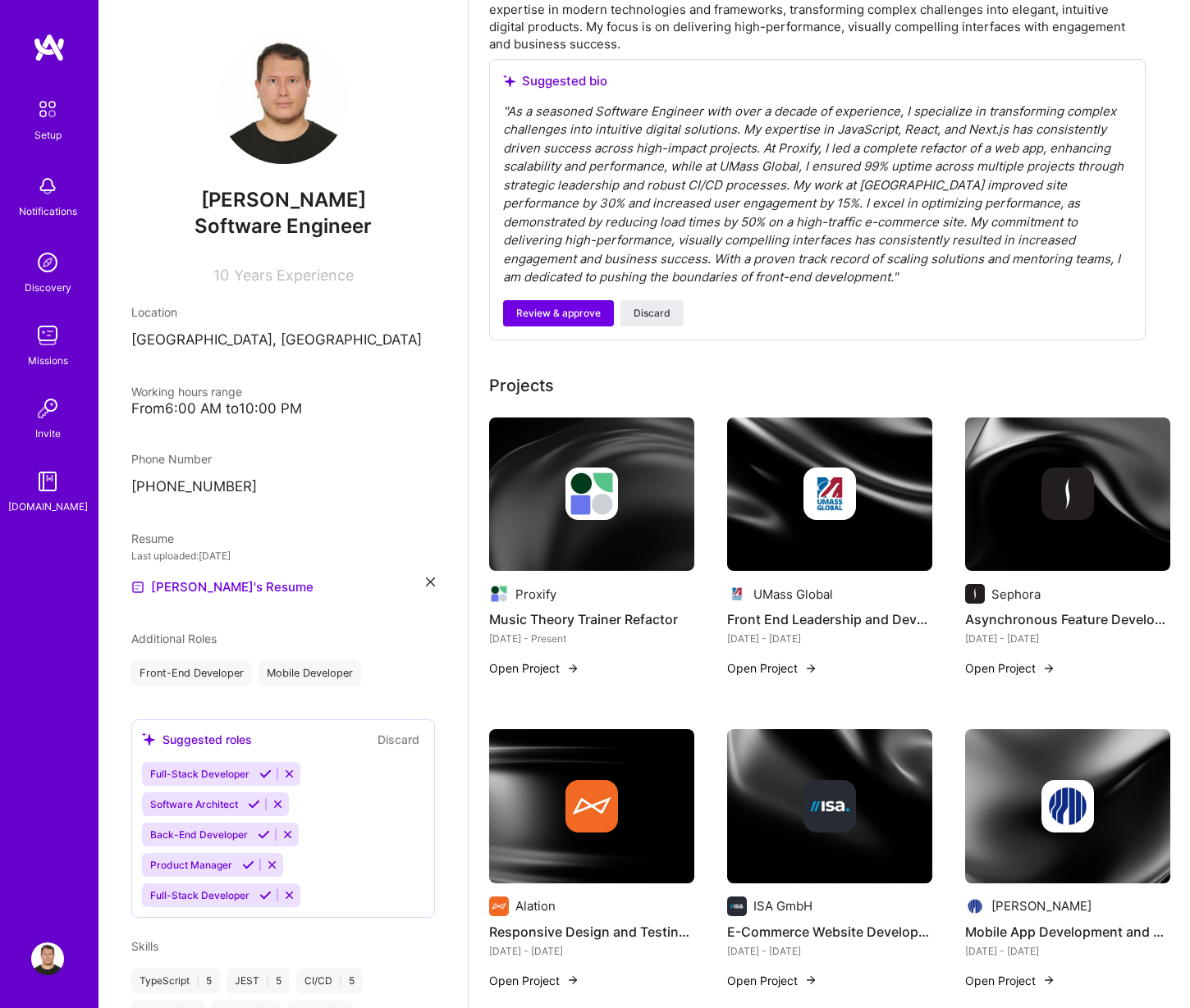
click at [1042, 513] on div at bounding box center [1067, 494] width 53 height 53
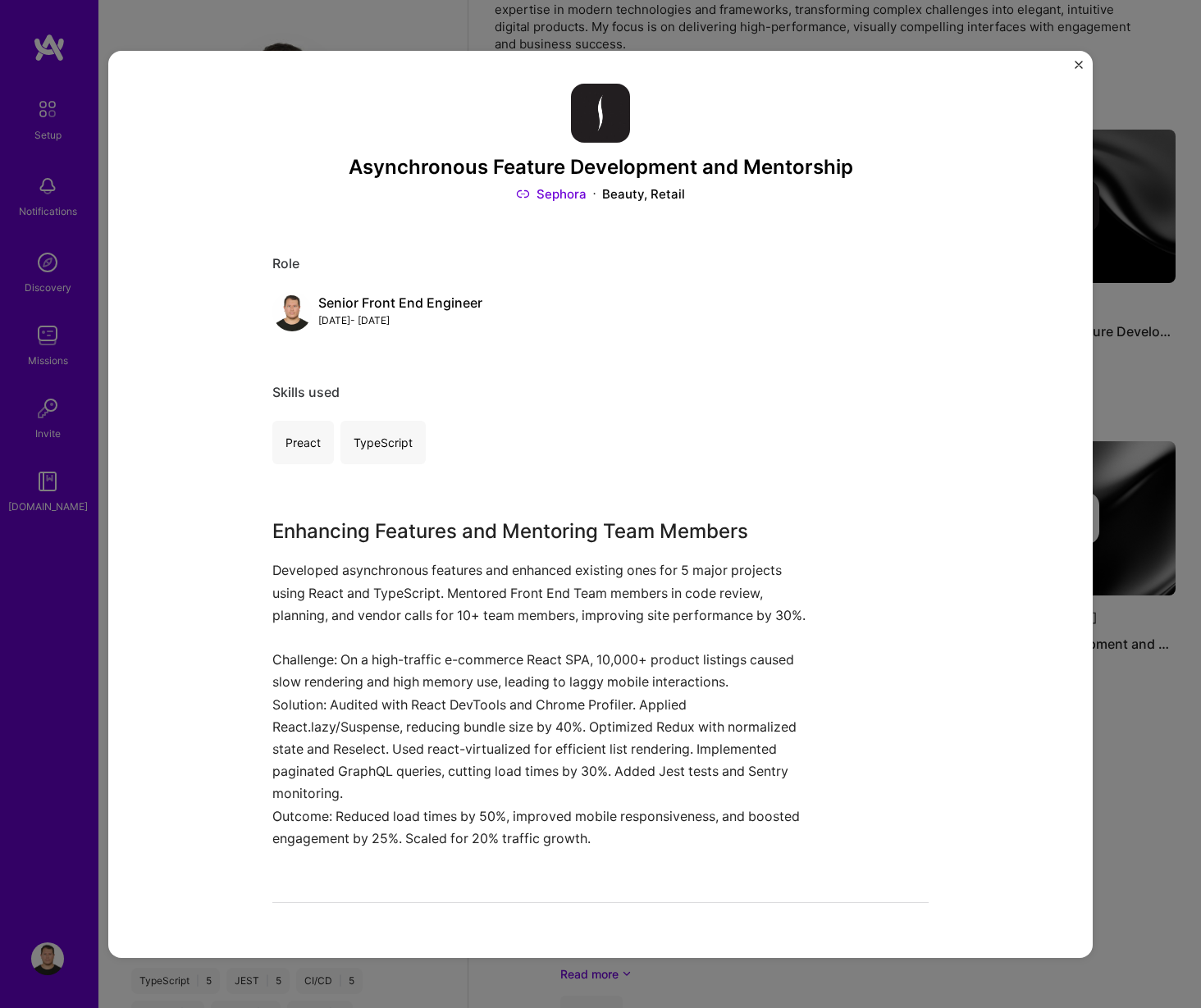
click at [1074, 66] on div "Asynchronous Feature Development and Mentorship Sephora Beauty, Retail Role Sen…" at bounding box center [600, 504] width 985 height 908
click at [1077, 62] on img "Close" at bounding box center [1078, 64] width 8 height 8
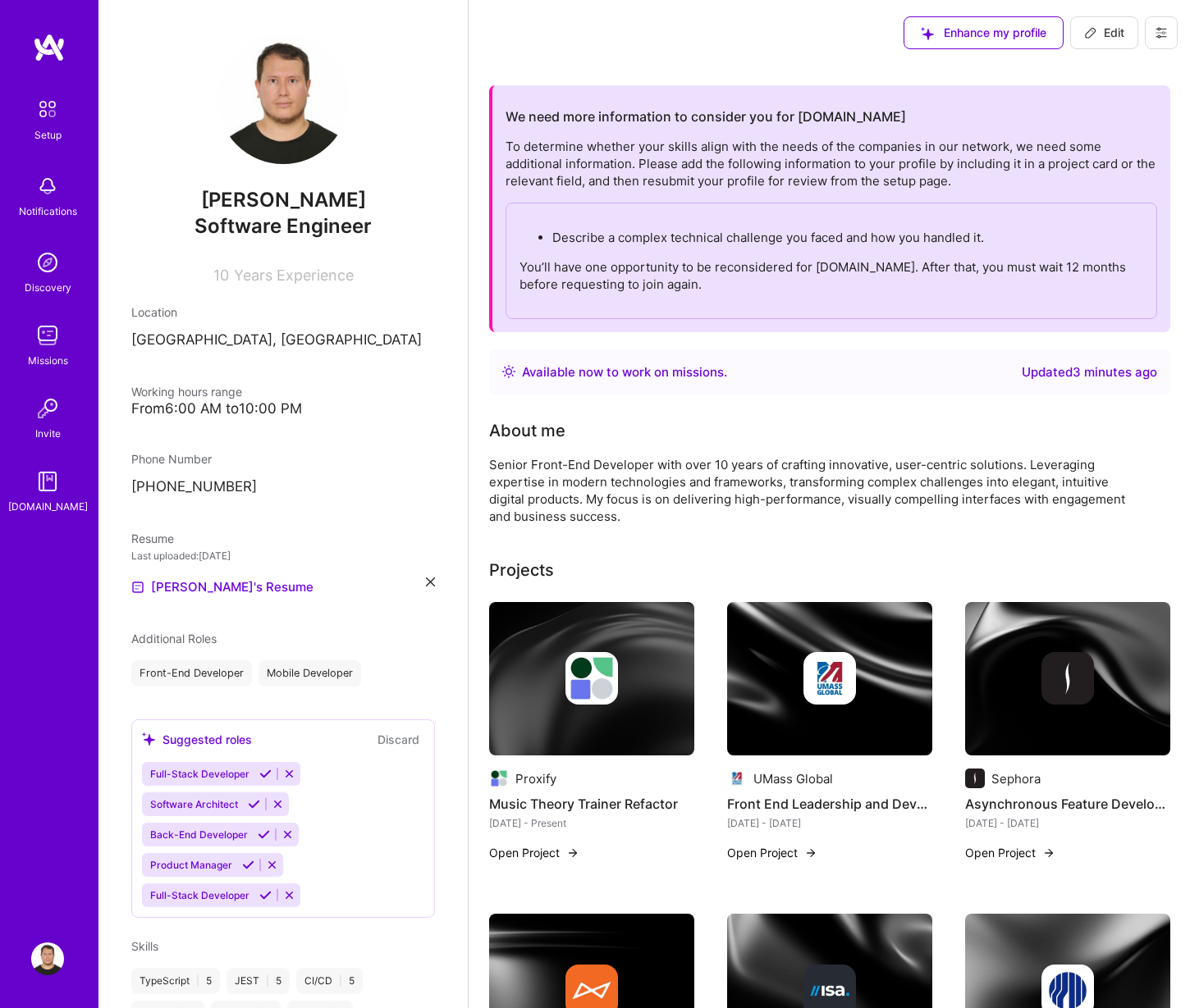
click at [32, 340] on img at bounding box center [47, 335] width 33 height 33
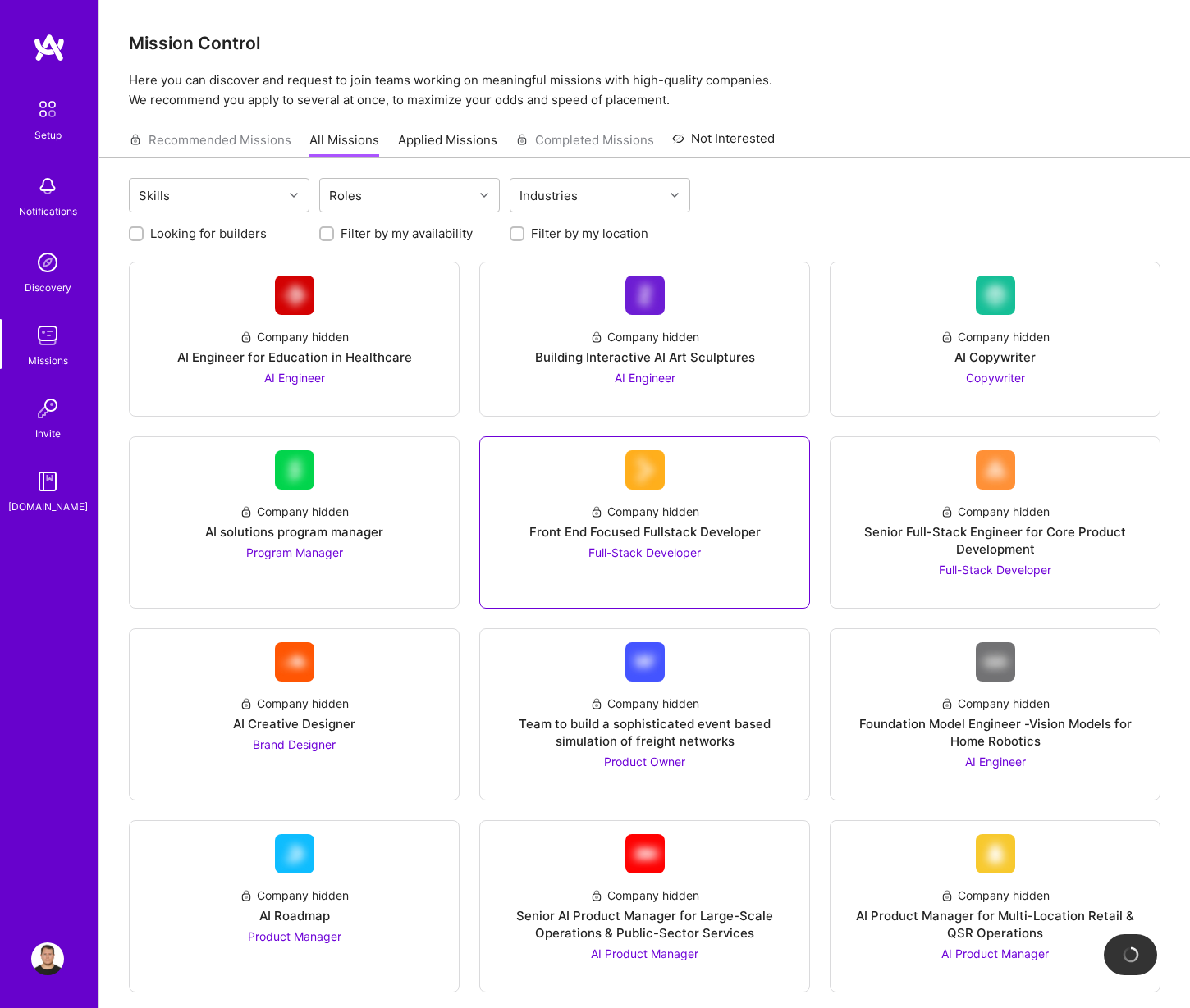
click at [781, 523] on div "Company hidden Front End Focused Fullstack Developer Full-Stack Developer" at bounding box center [644, 526] width 303 height 72
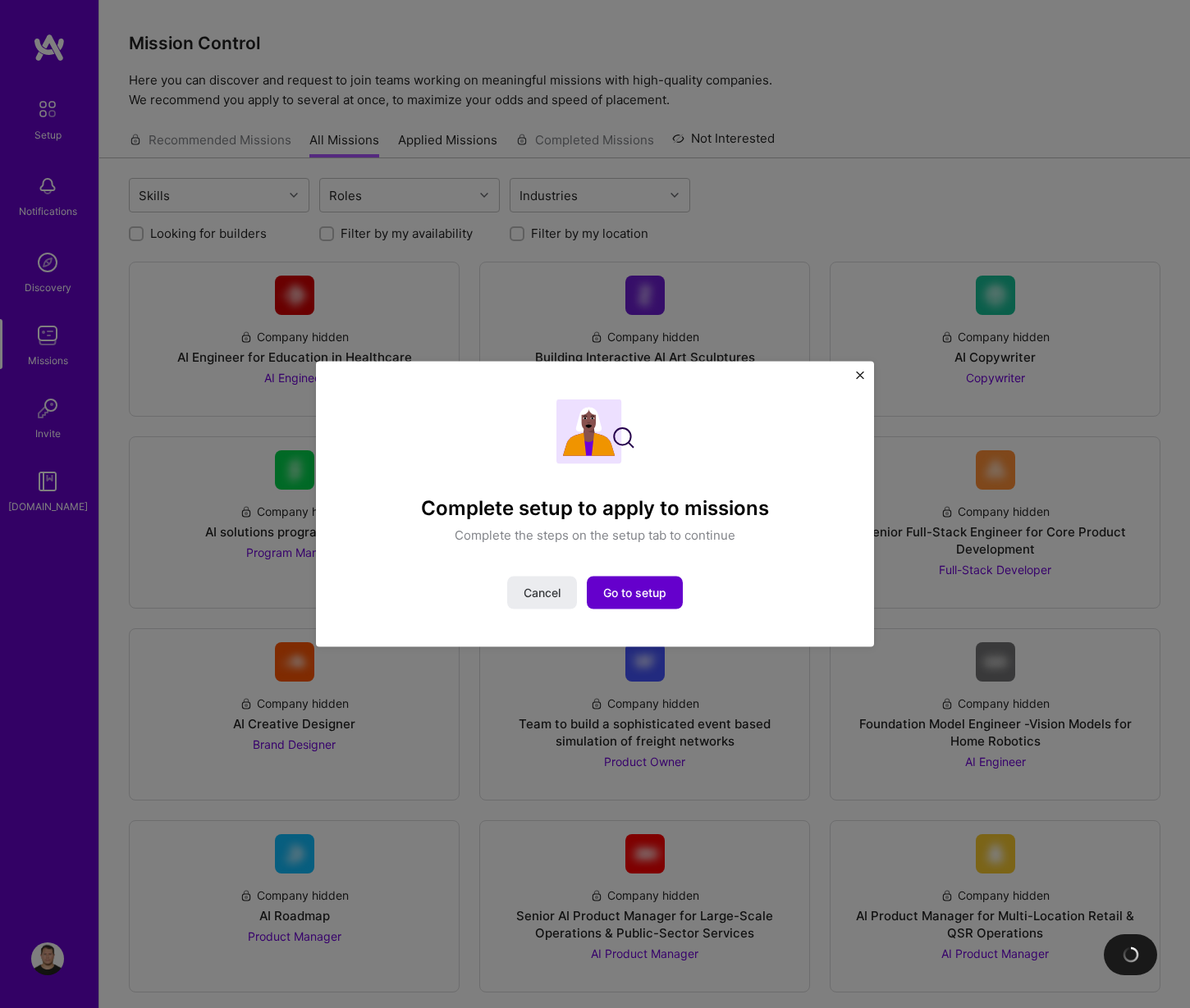
click at [636, 581] on button "Go to setup" at bounding box center [634, 593] width 96 height 33
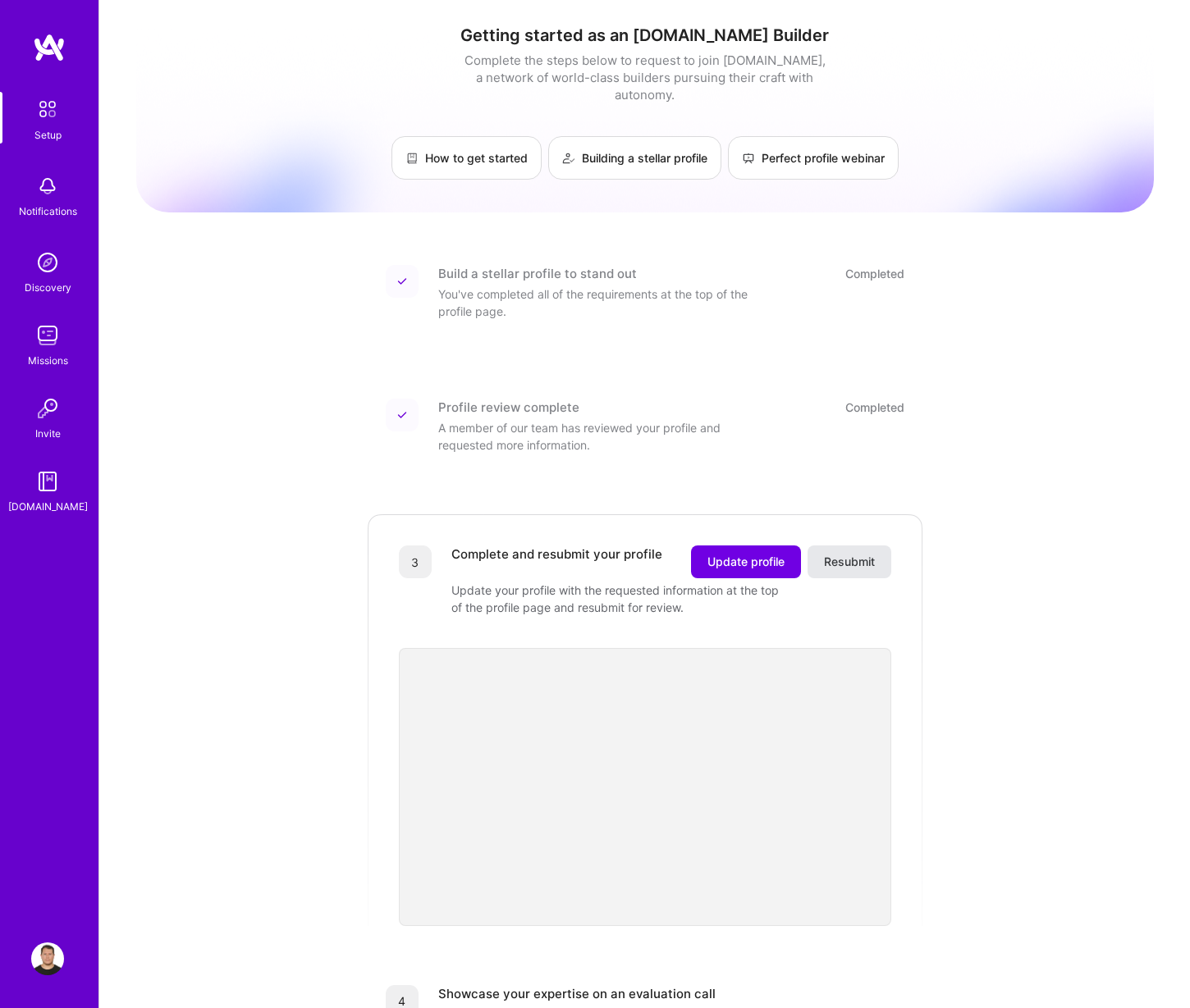
click at [828, 546] on button "Resubmit" at bounding box center [849, 562] width 83 height 33
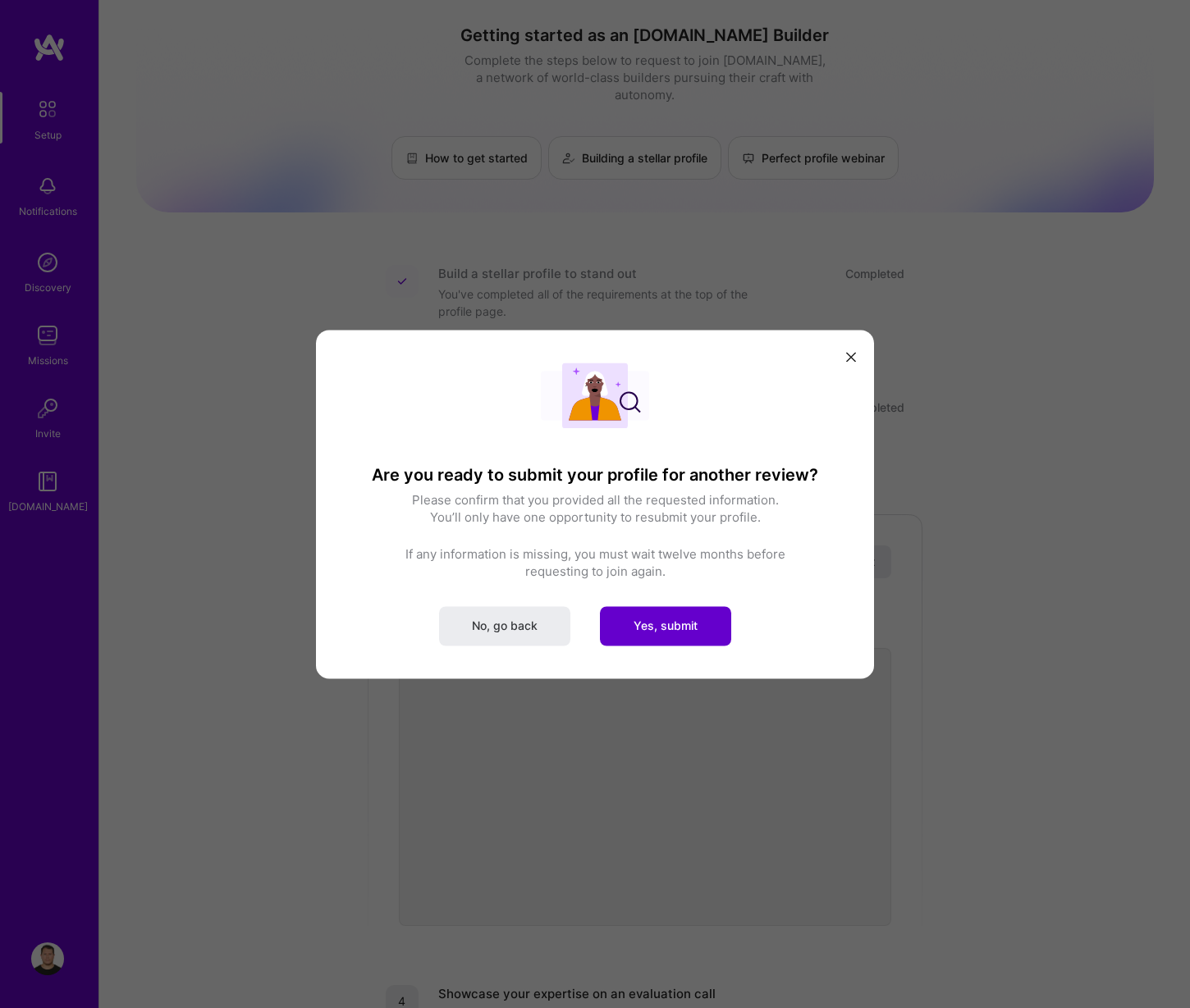
click at [694, 619] on span "Yes, submit" at bounding box center [665, 625] width 64 height 16
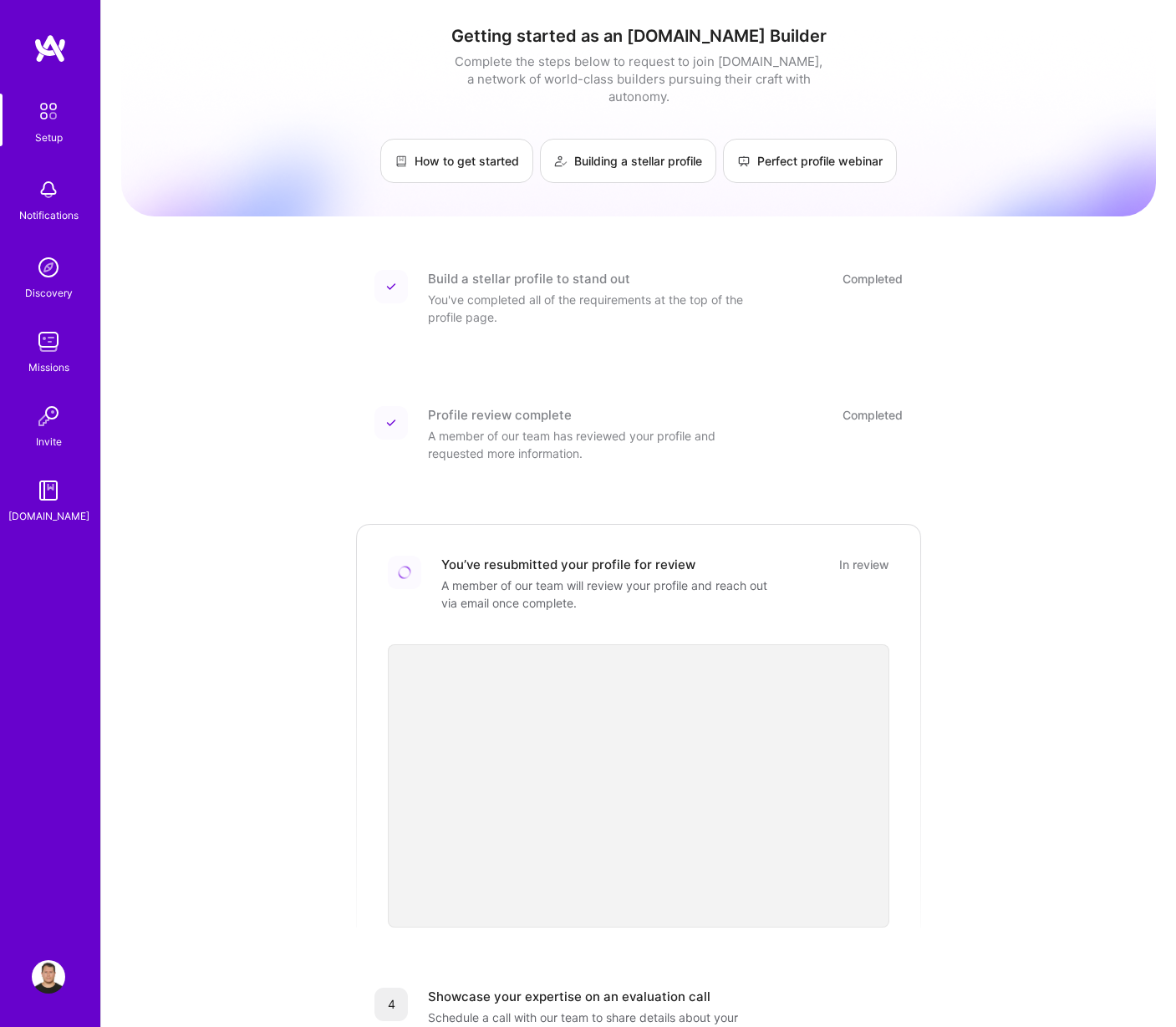
click at [71, 50] on link at bounding box center [50, 48] width 100 height 30
